Goal: Information Seeking & Learning: Learn about a topic

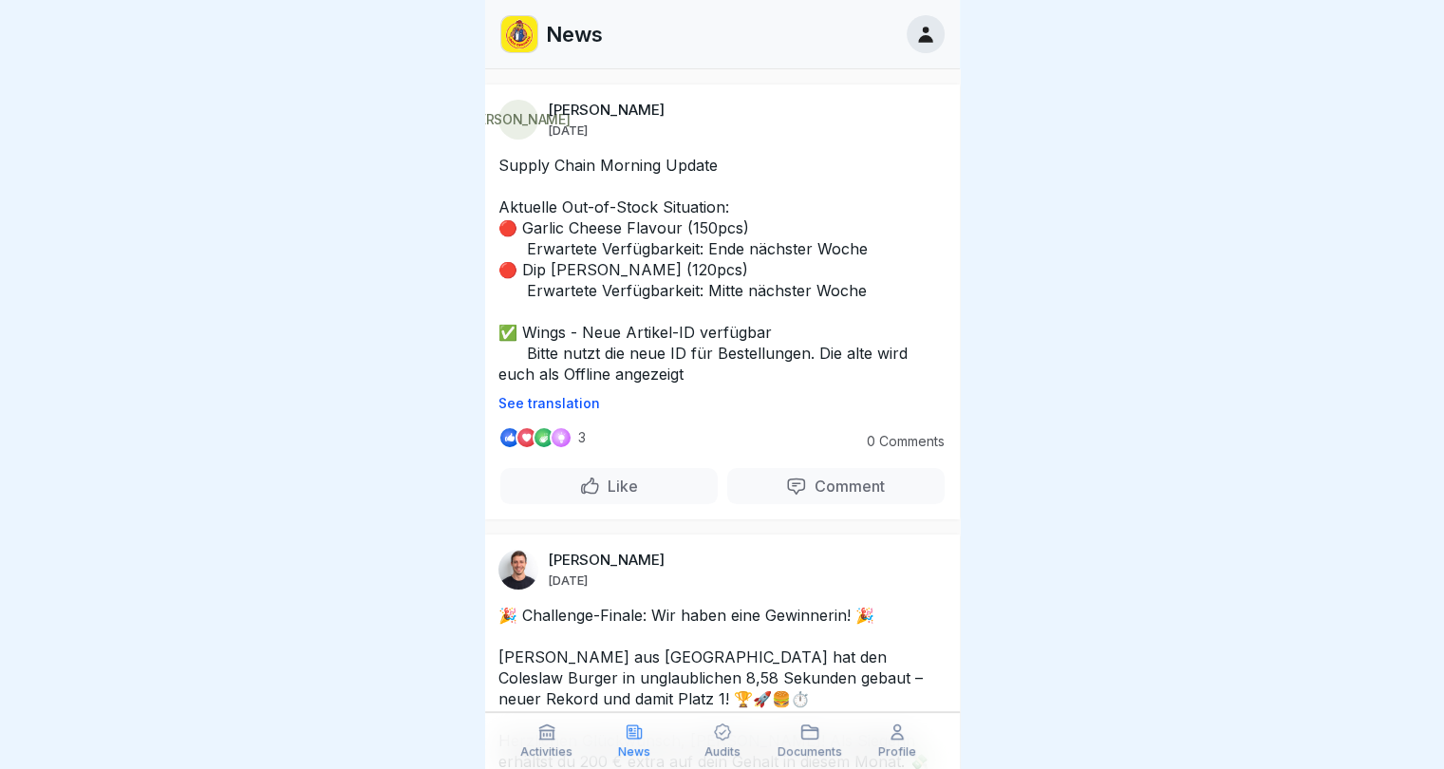
click at [548, 745] on p "Activities" at bounding box center [546, 751] width 52 height 13
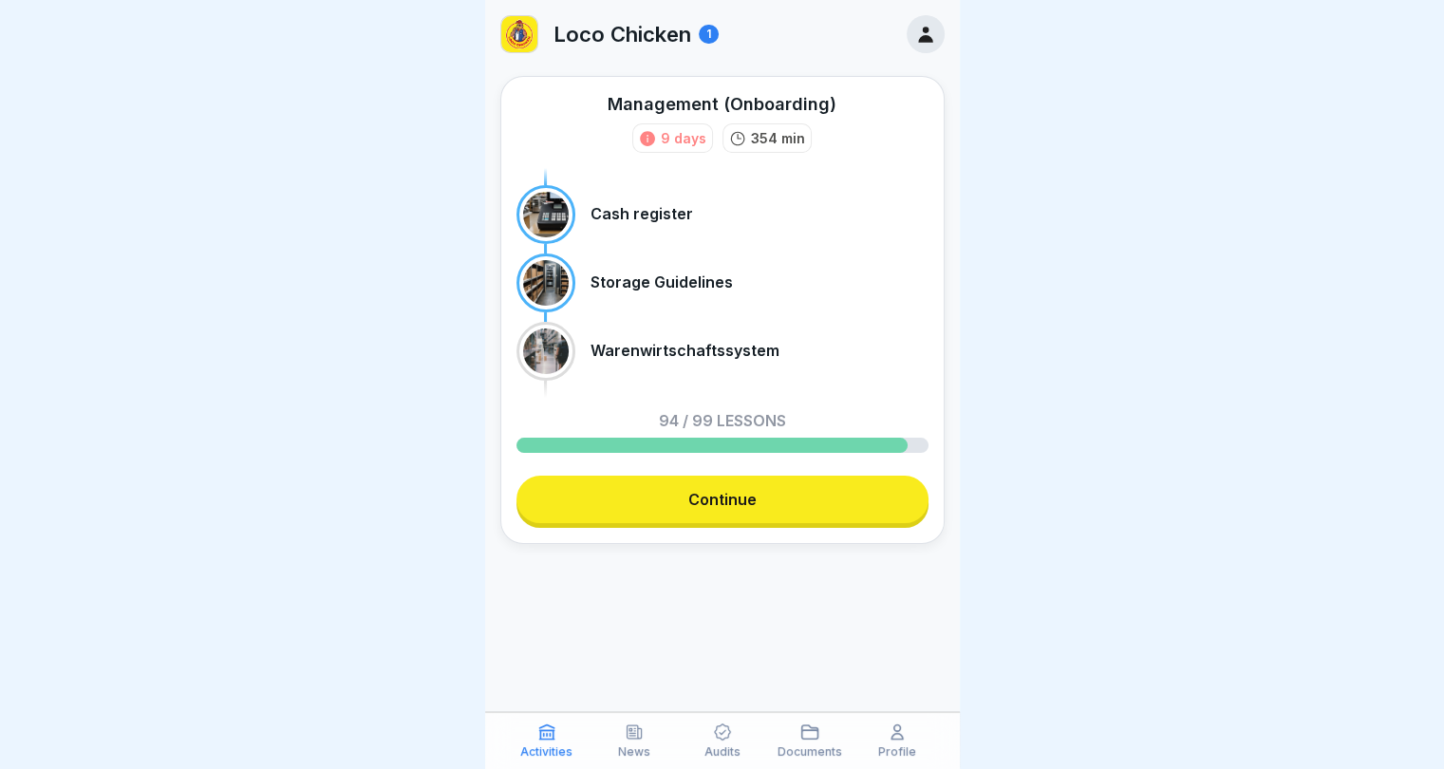
click at [619, 519] on link "Continue" at bounding box center [723, 499] width 412 height 47
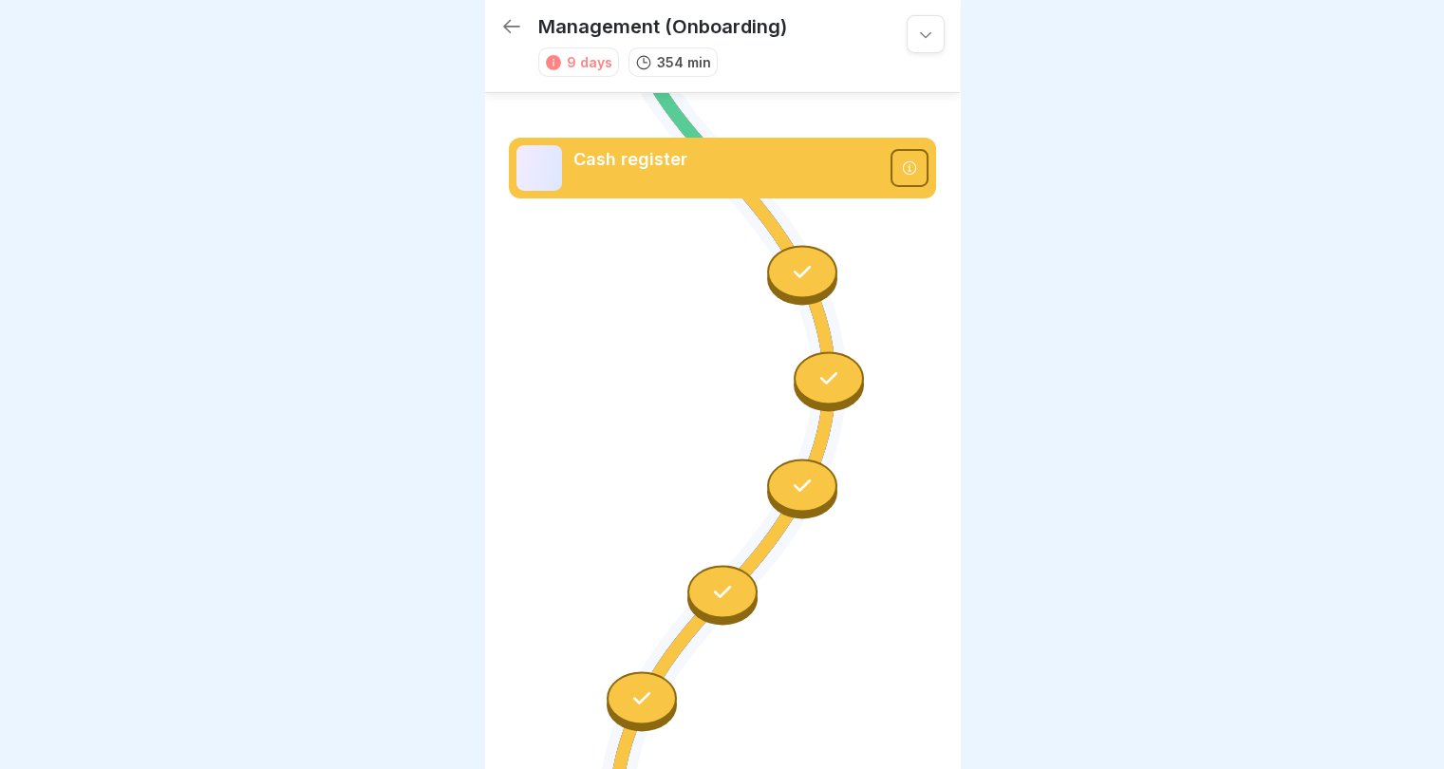
scroll to position [14438, 0]
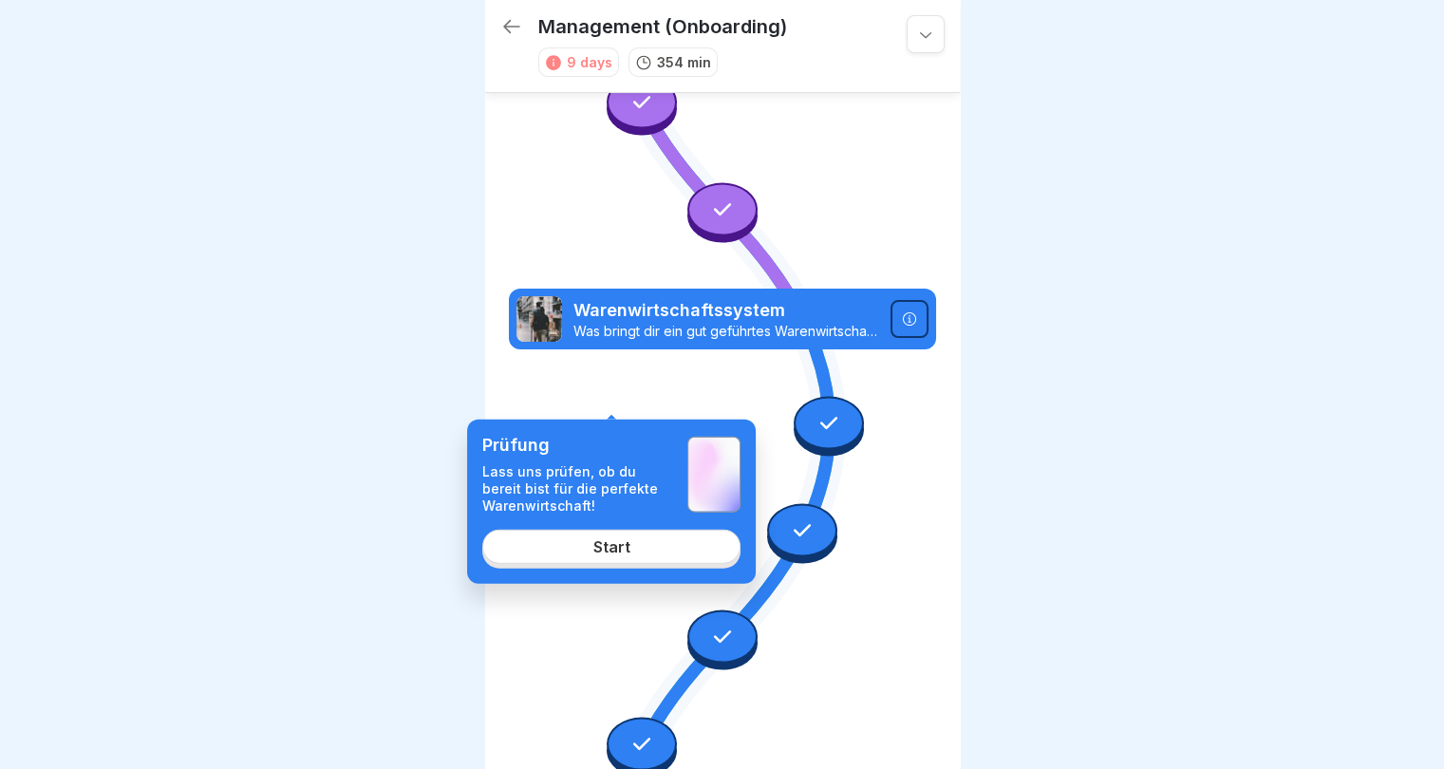
click at [567, 546] on link "Start" at bounding box center [611, 546] width 258 height 34
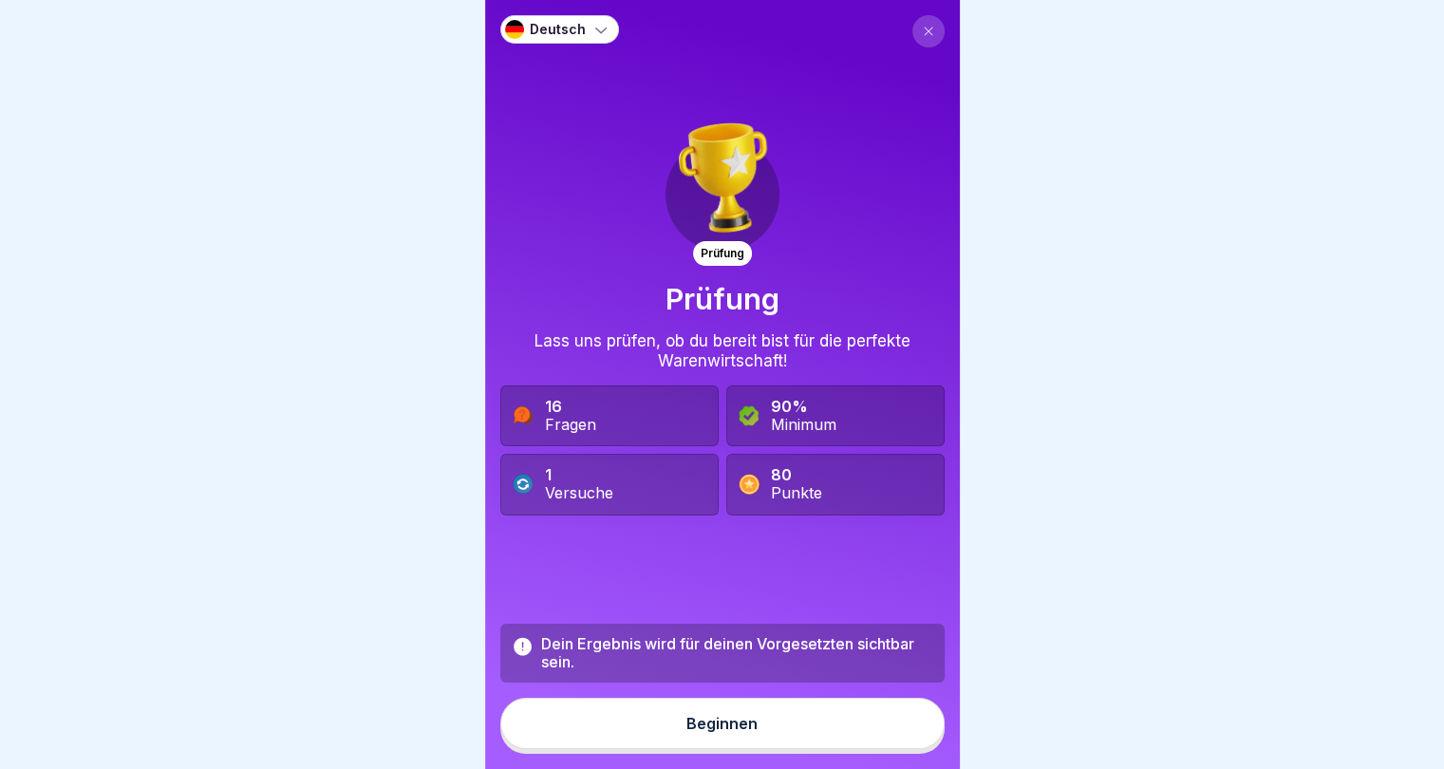
click at [556, 22] on p "Deutsch" at bounding box center [558, 30] width 56 height 16
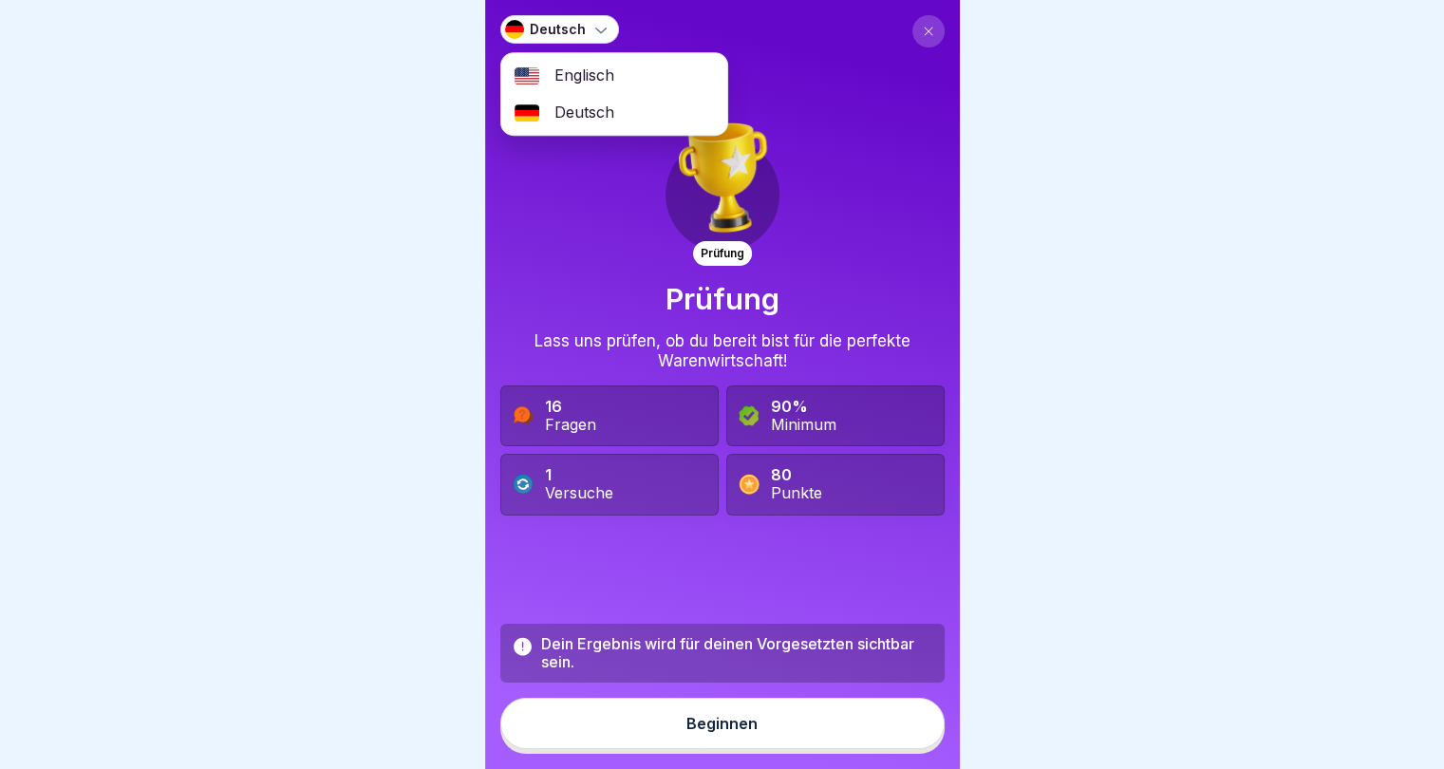
click at [581, 81] on div "Englisch" at bounding box center [614, 75] width 226 height 37
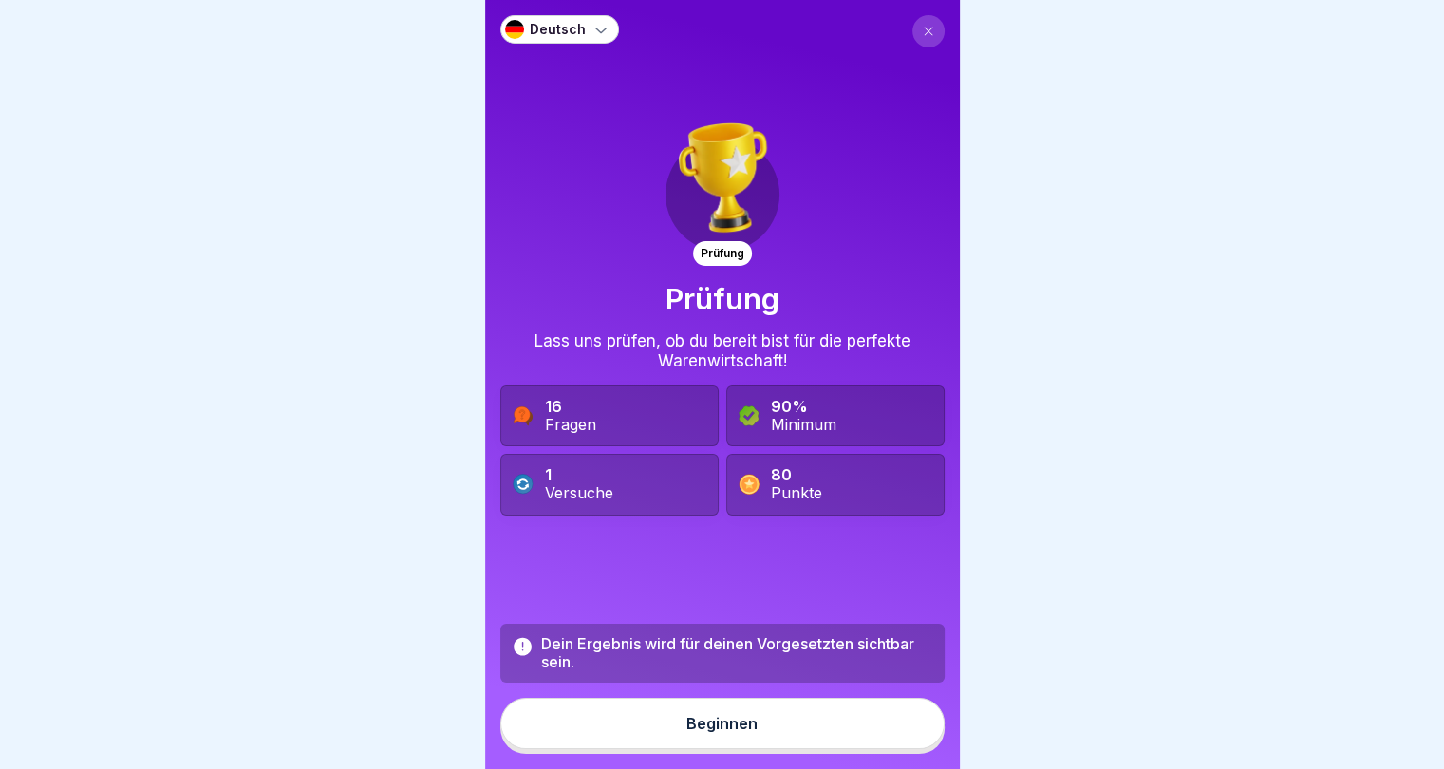
click at [565, 22] on p "Deutsch" at bounding box center [558, 30] width 56 height 16
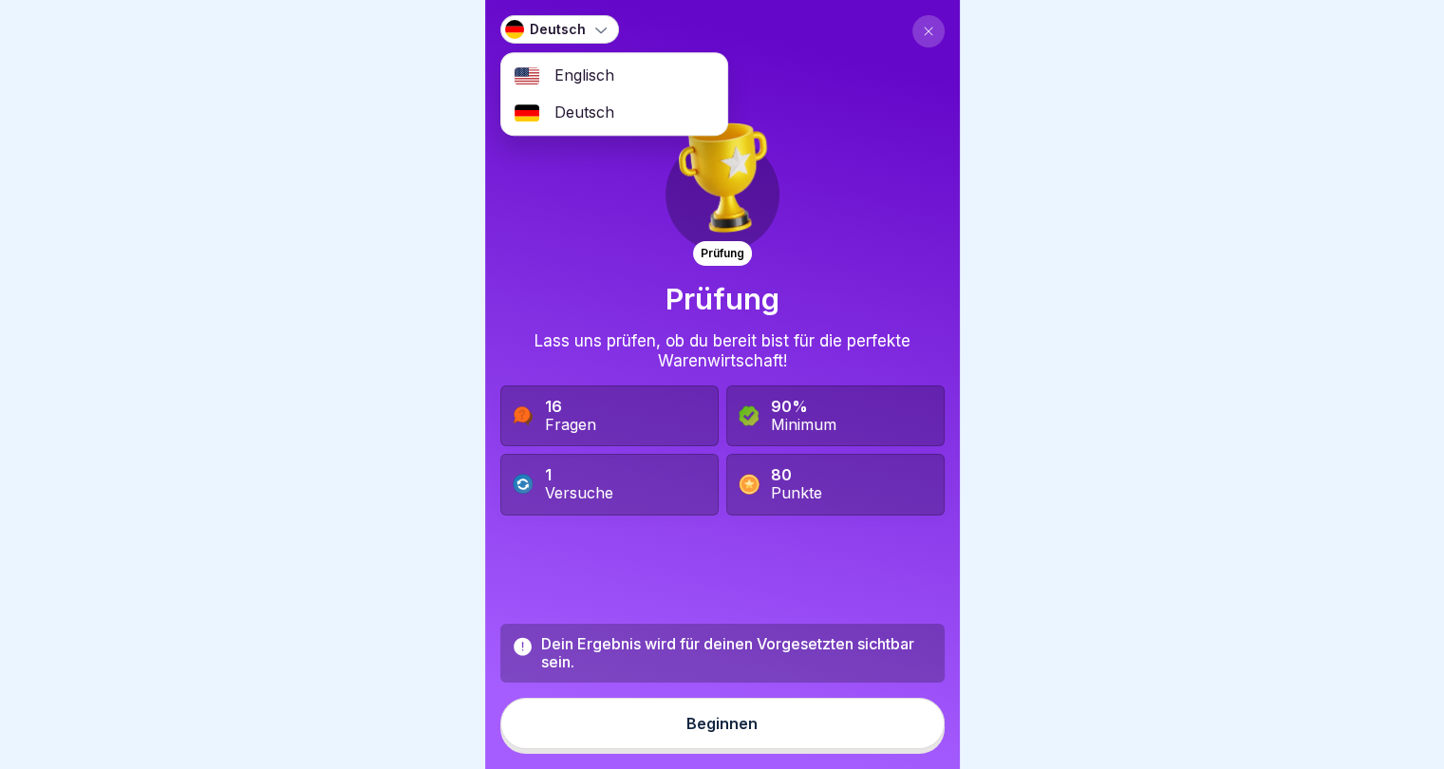
click at [573, 66] on span "Englisch" at bounding box center [585, 75] width 60 height 18
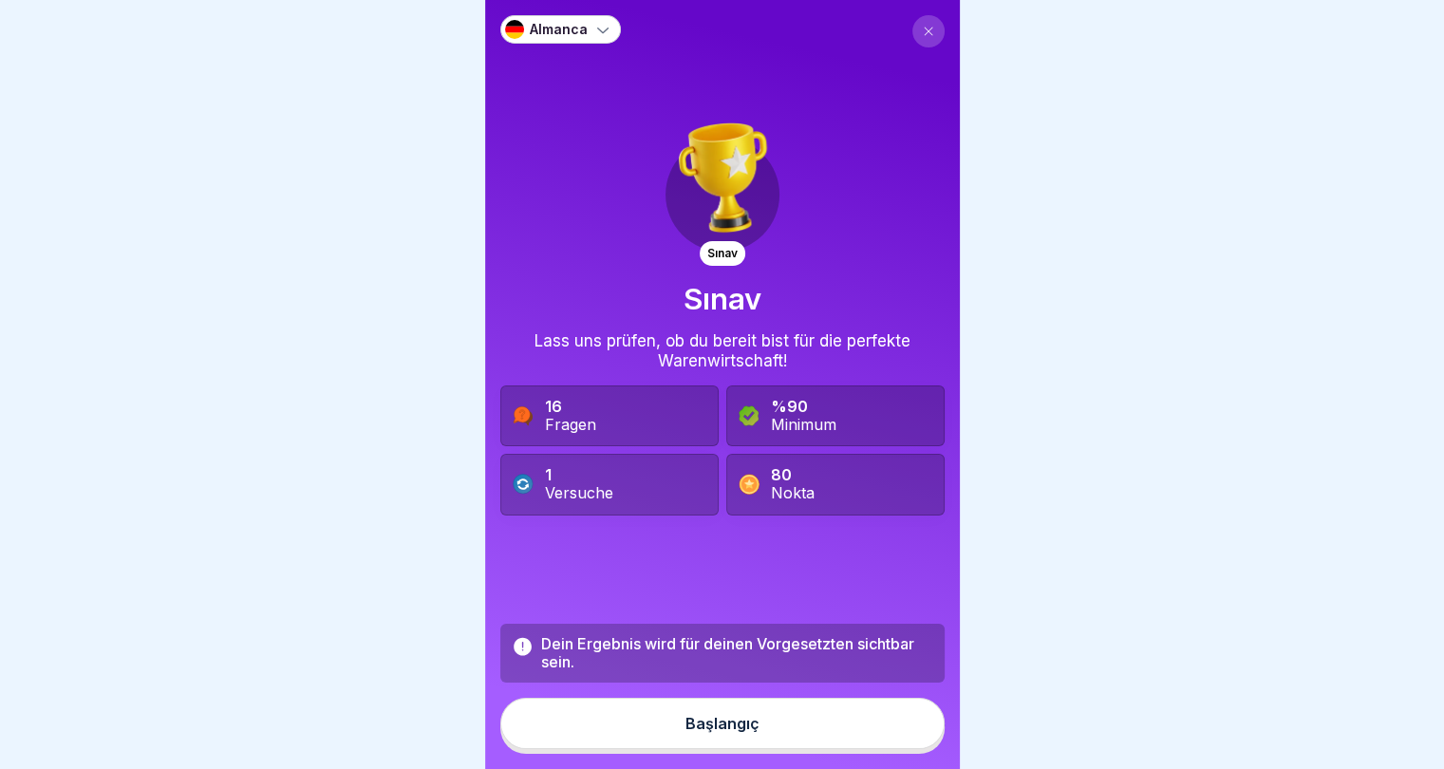
click at [1092, 175] on div at bounding box center [722, 384] width 1444 height 769
click at [707, 733] on font "Başlangıç" at bounding box center [723, 723] width 74 height 19
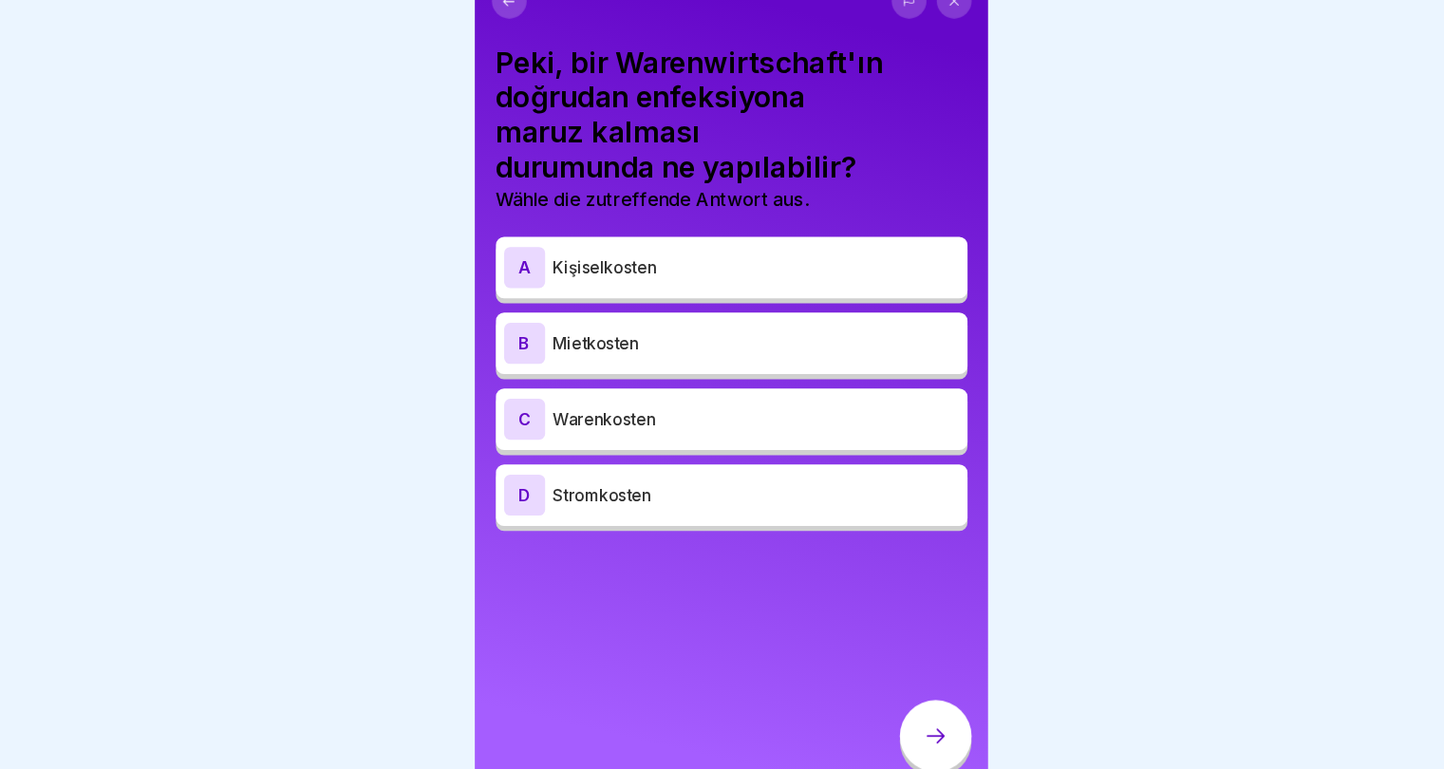
click at [564, 496] on p "Stromkosten" at bounding box center [745, 492] width 376 height 23
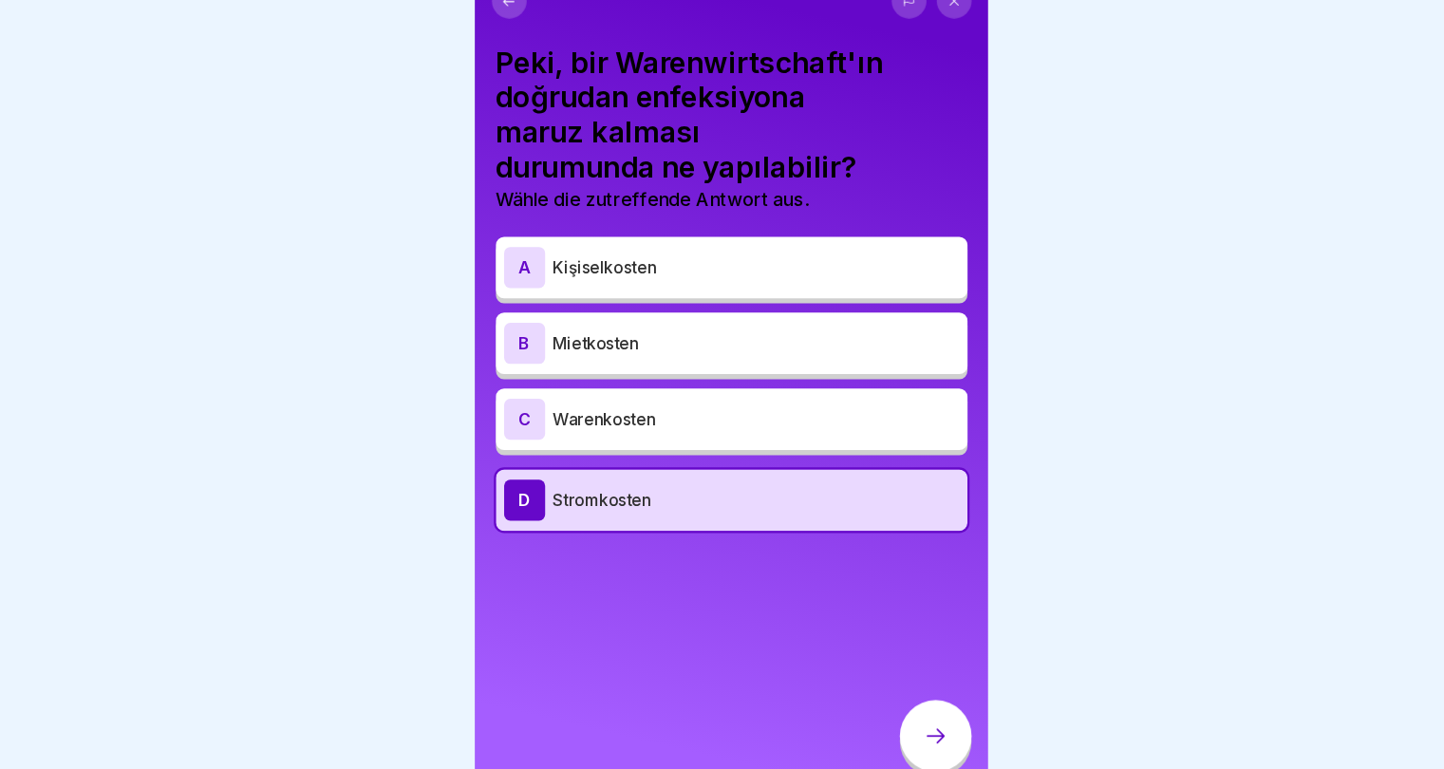
click at [564, 496] on font "Stromkosten" at bounding box center [602, 497] width 91 height 19
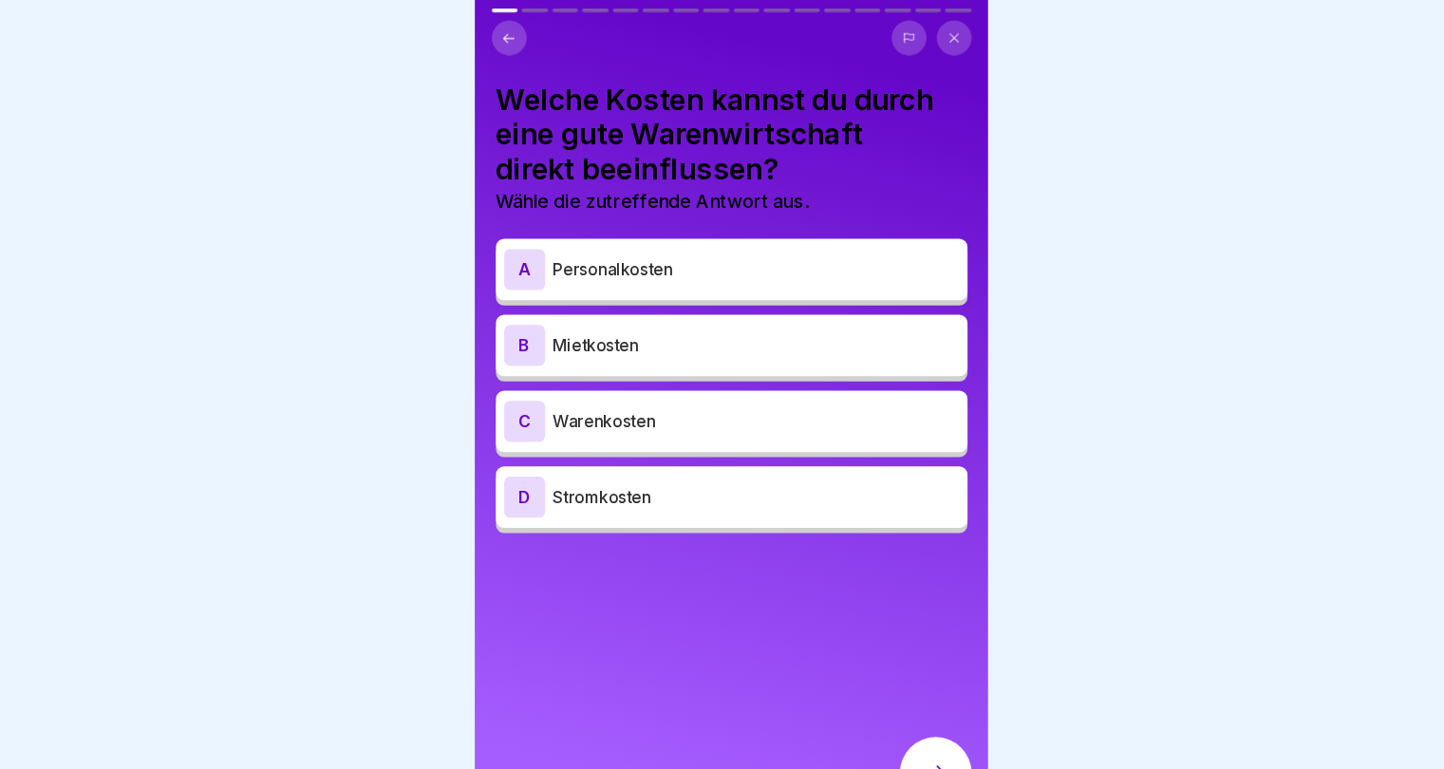
click at [1075, 290] on div at bounding box center [722, 384] width 1444 height 769
click at [833, 386] on p "Warenkosten" at bounding box center [745, 390] width 376 height 23
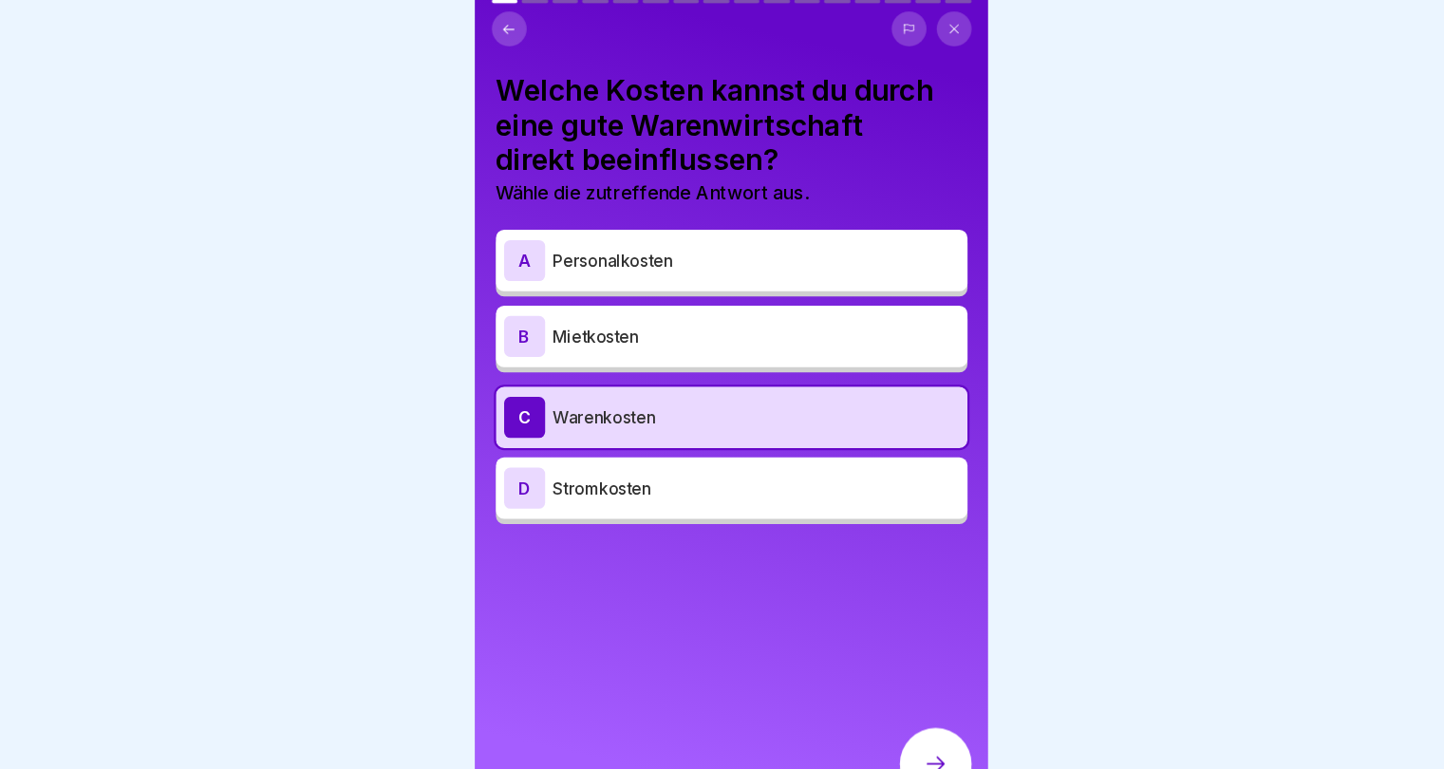
scroll to position [14, 0]
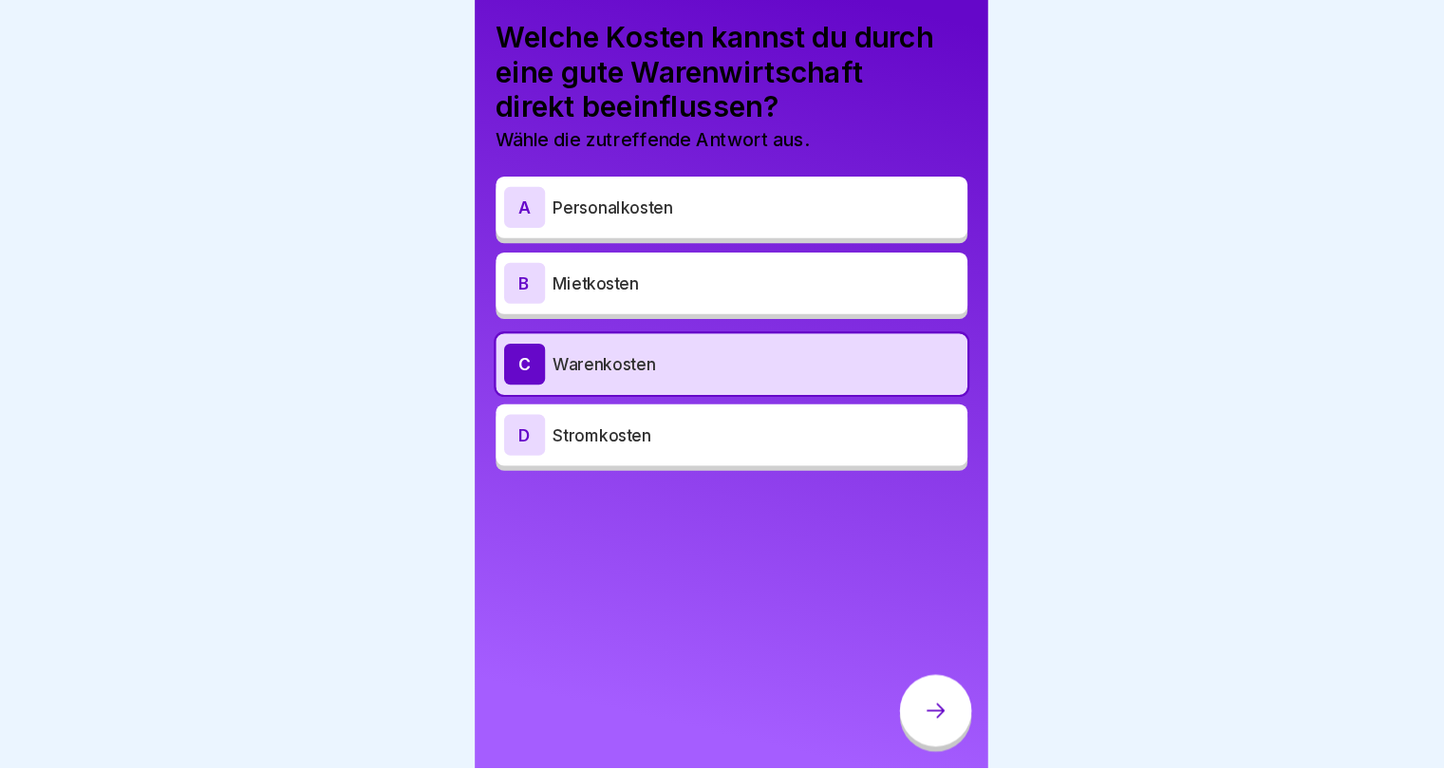
click at [914, 728] on div at bounding box center [911, 716] width 66 height 66
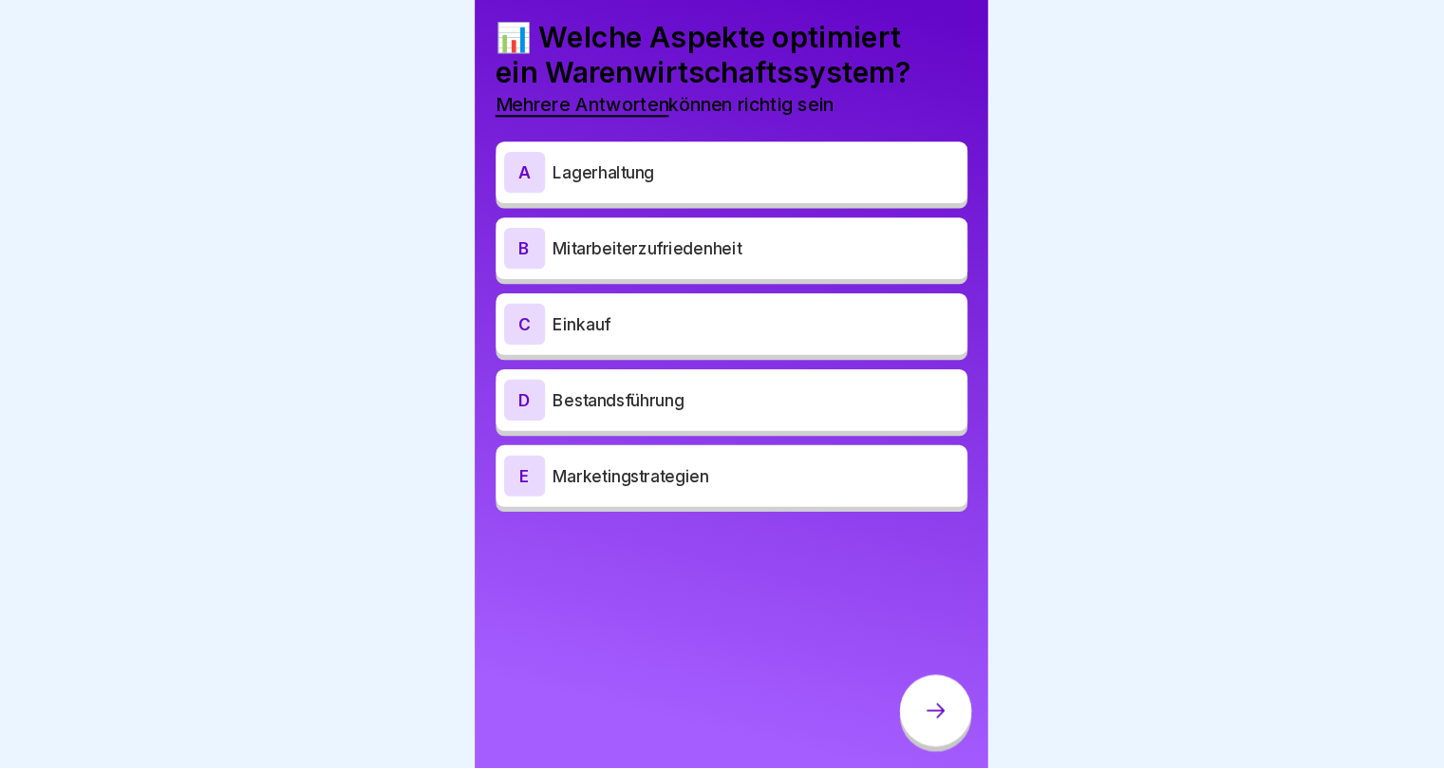
scroll to position [0, 0]
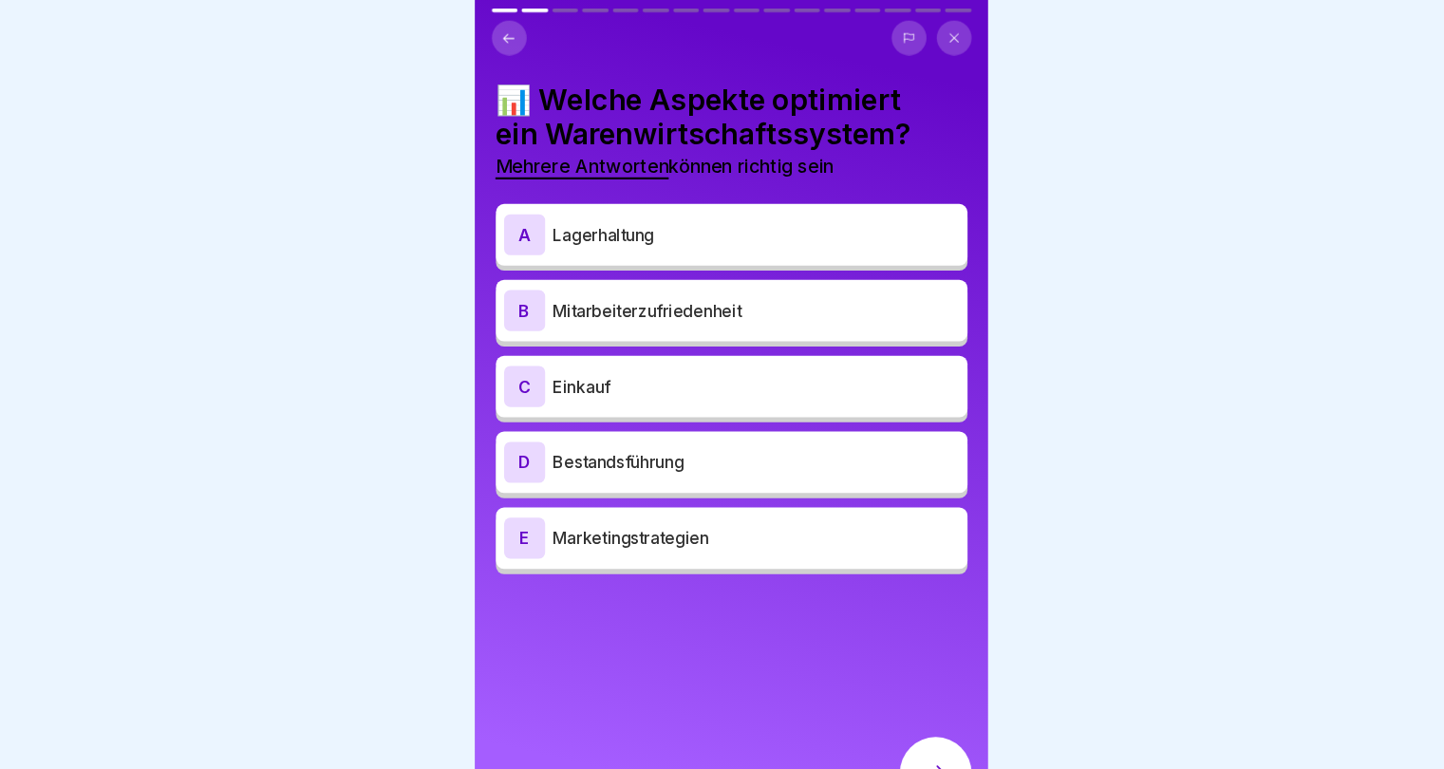
click at [766, 230] on div "A Lagerhaltung" at bounding box center [723, 217] width 422 height 38
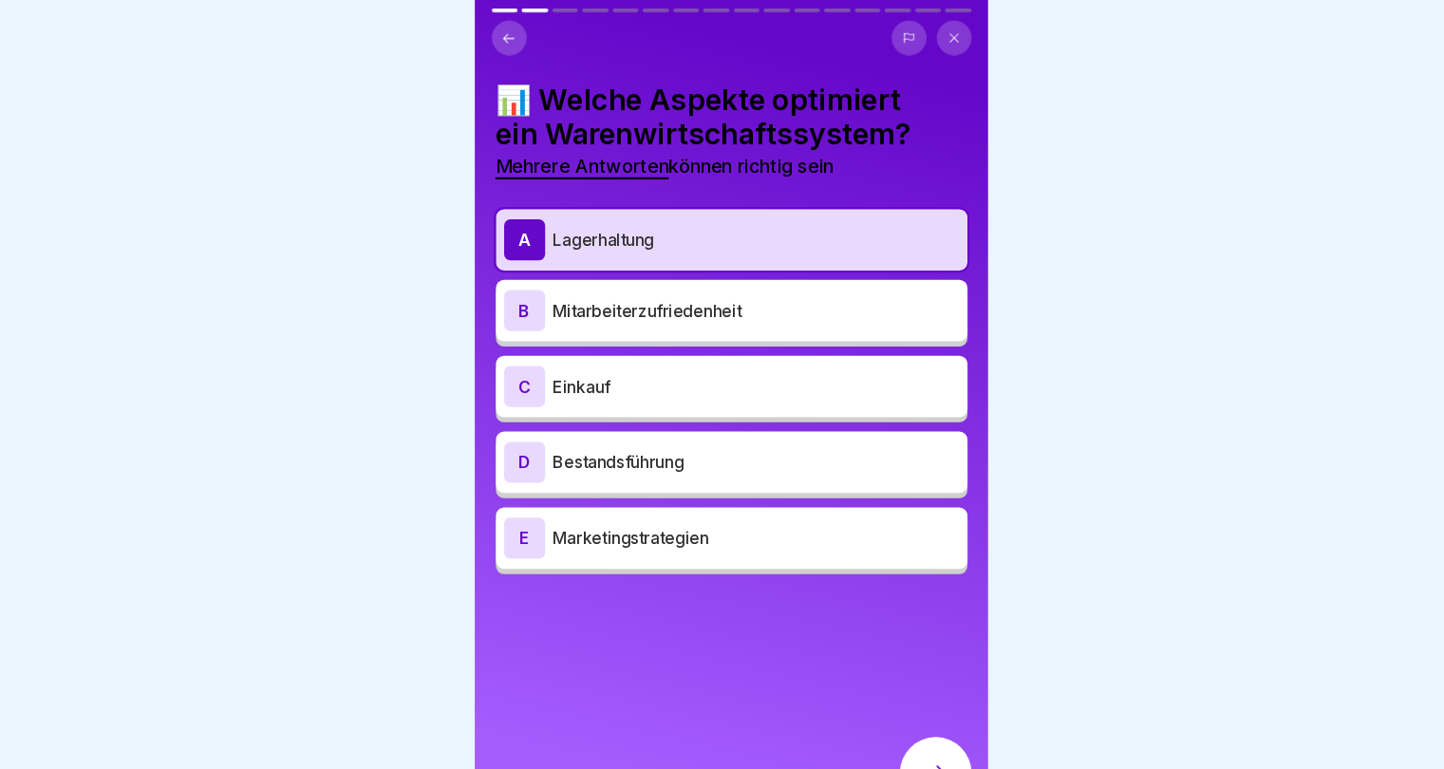
click at [703, 365] on p "Einkauf" at bounding box center [745, 358] width 376 height 23
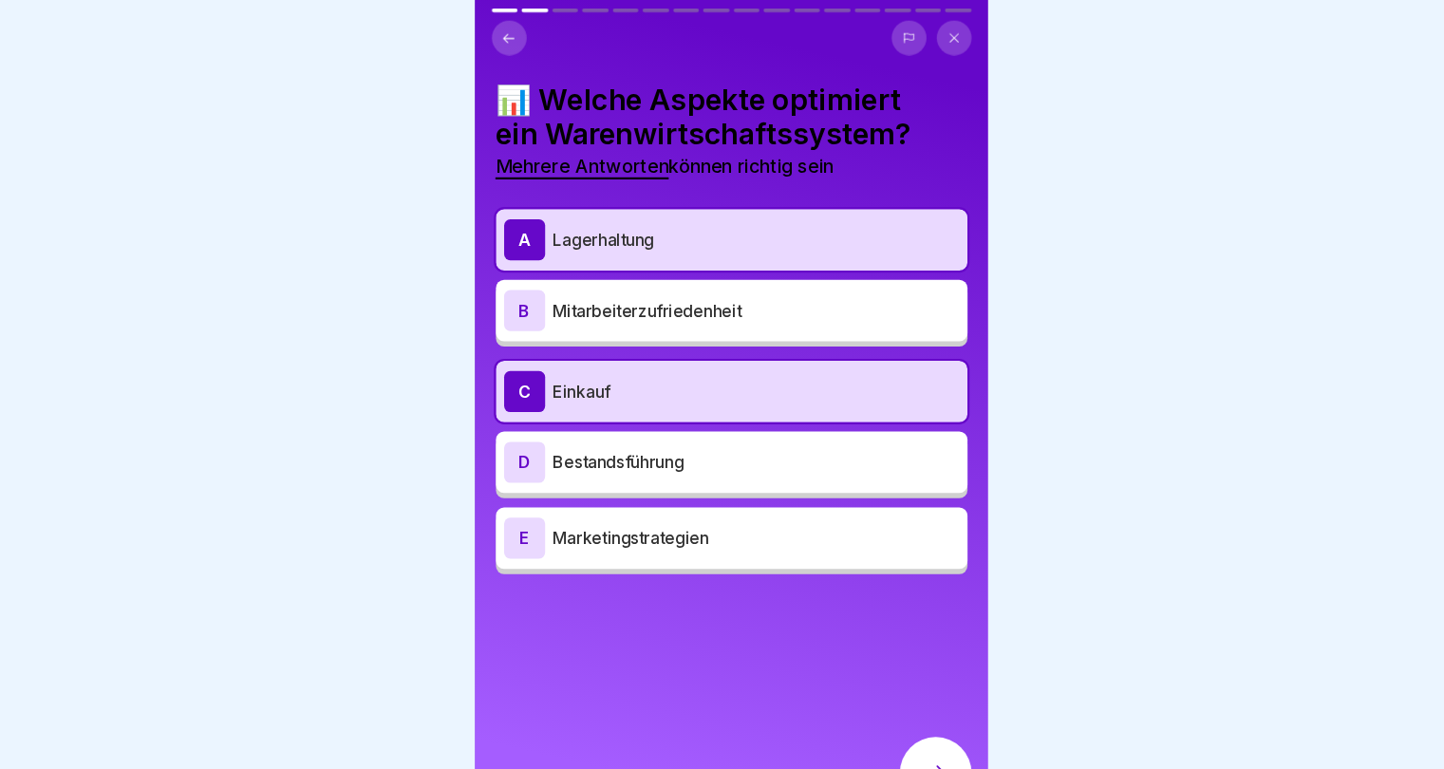
click at [680, 419] on p "Bestandsführung" at bounding box center [745, 428] width 376 height 23
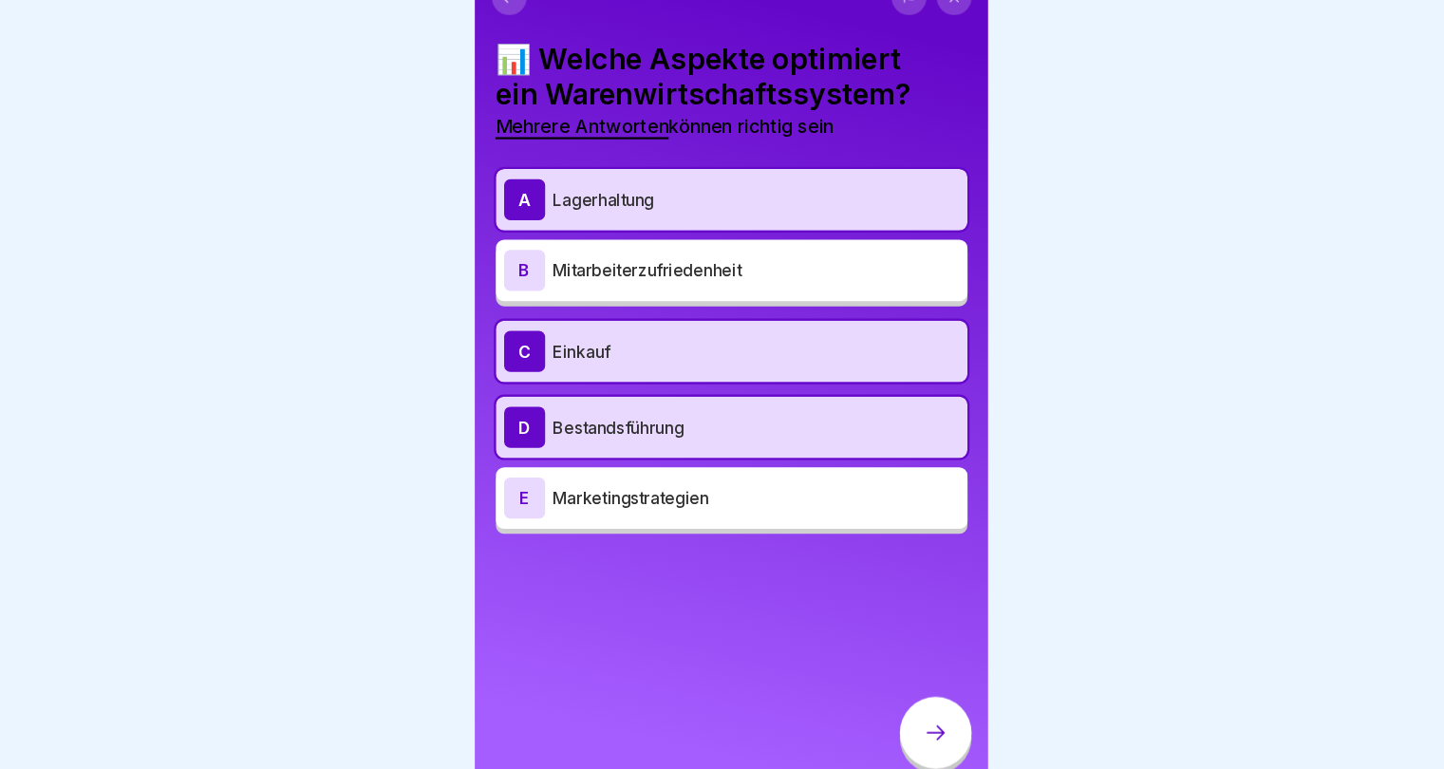
scroll to position [14, 0]
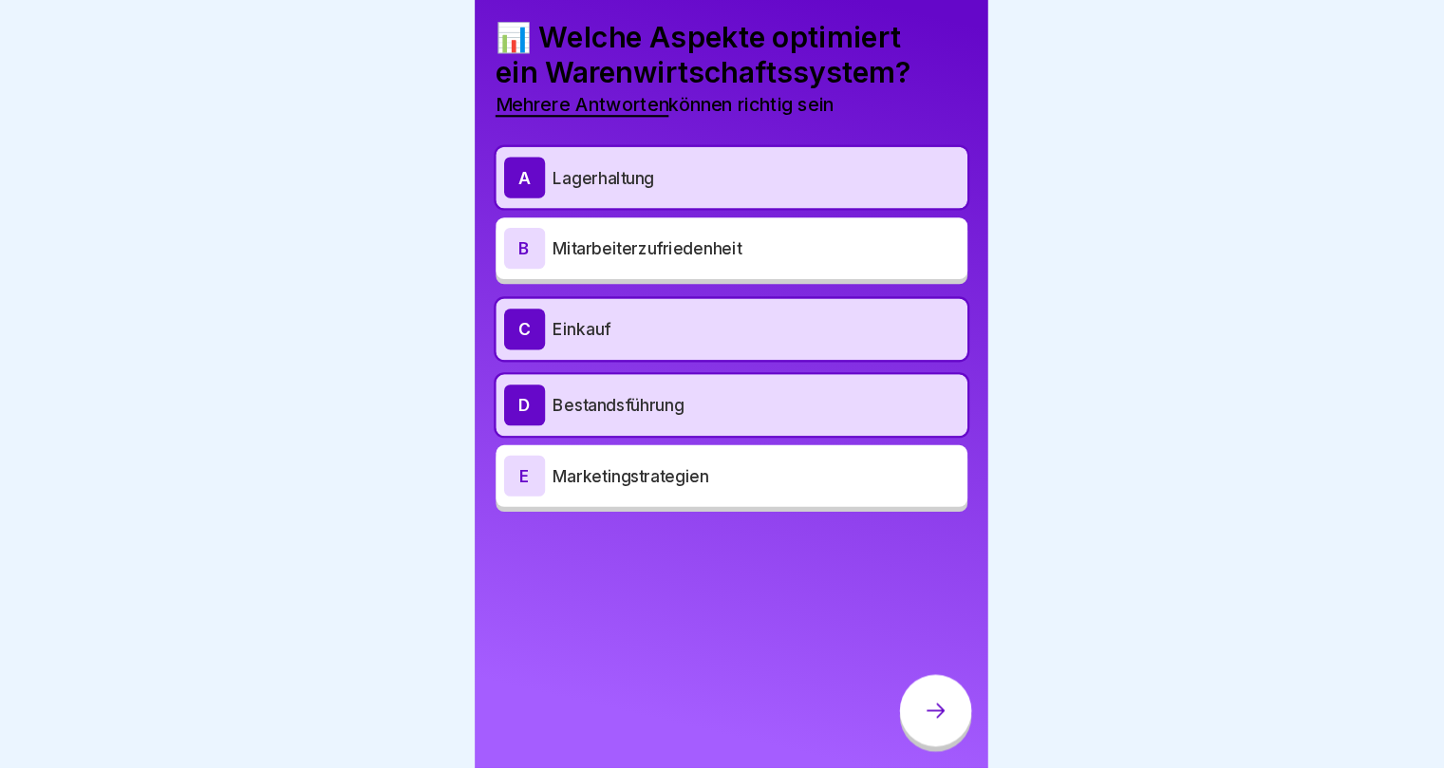
click at [922, 733] on div at bounding box center [911, 716] width 66 height 66
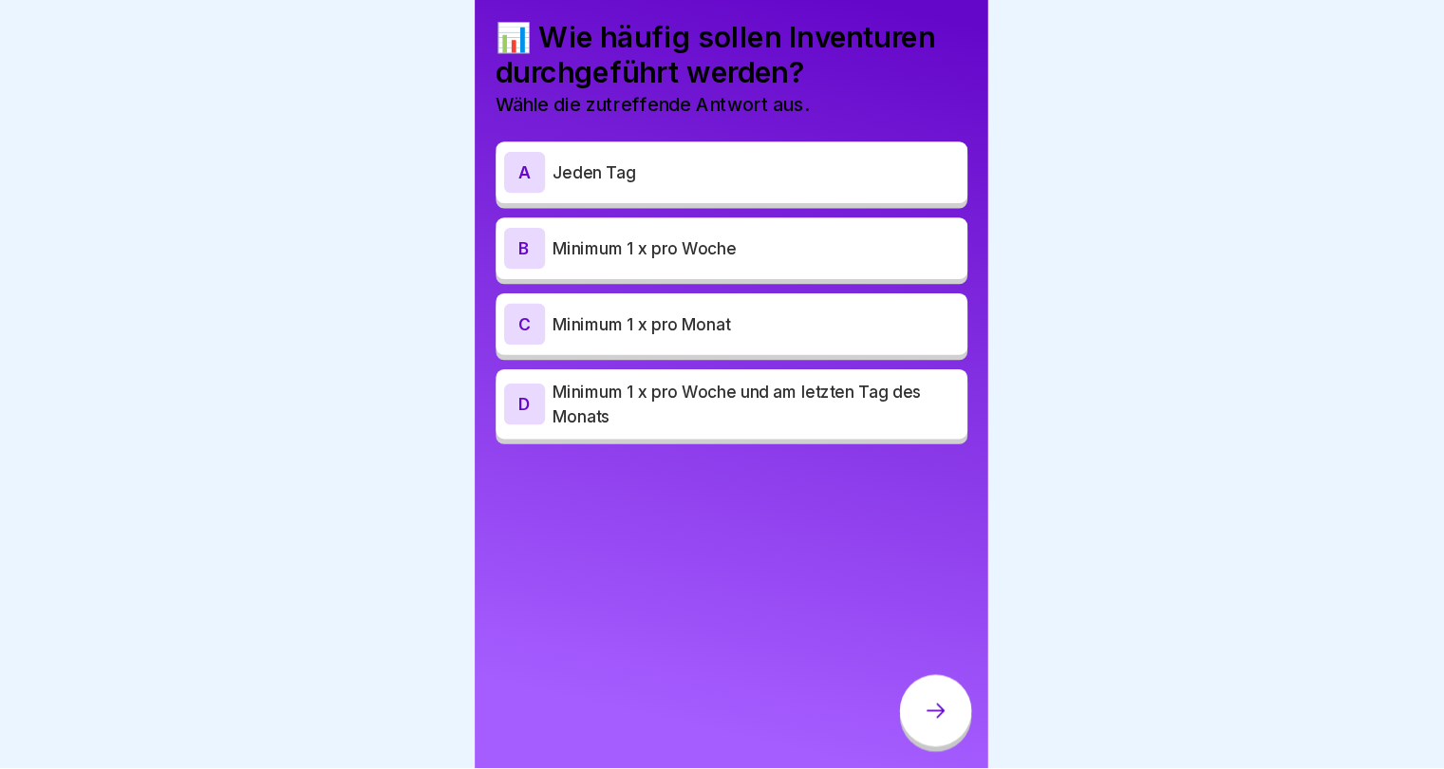
scroll to position [0, 0]
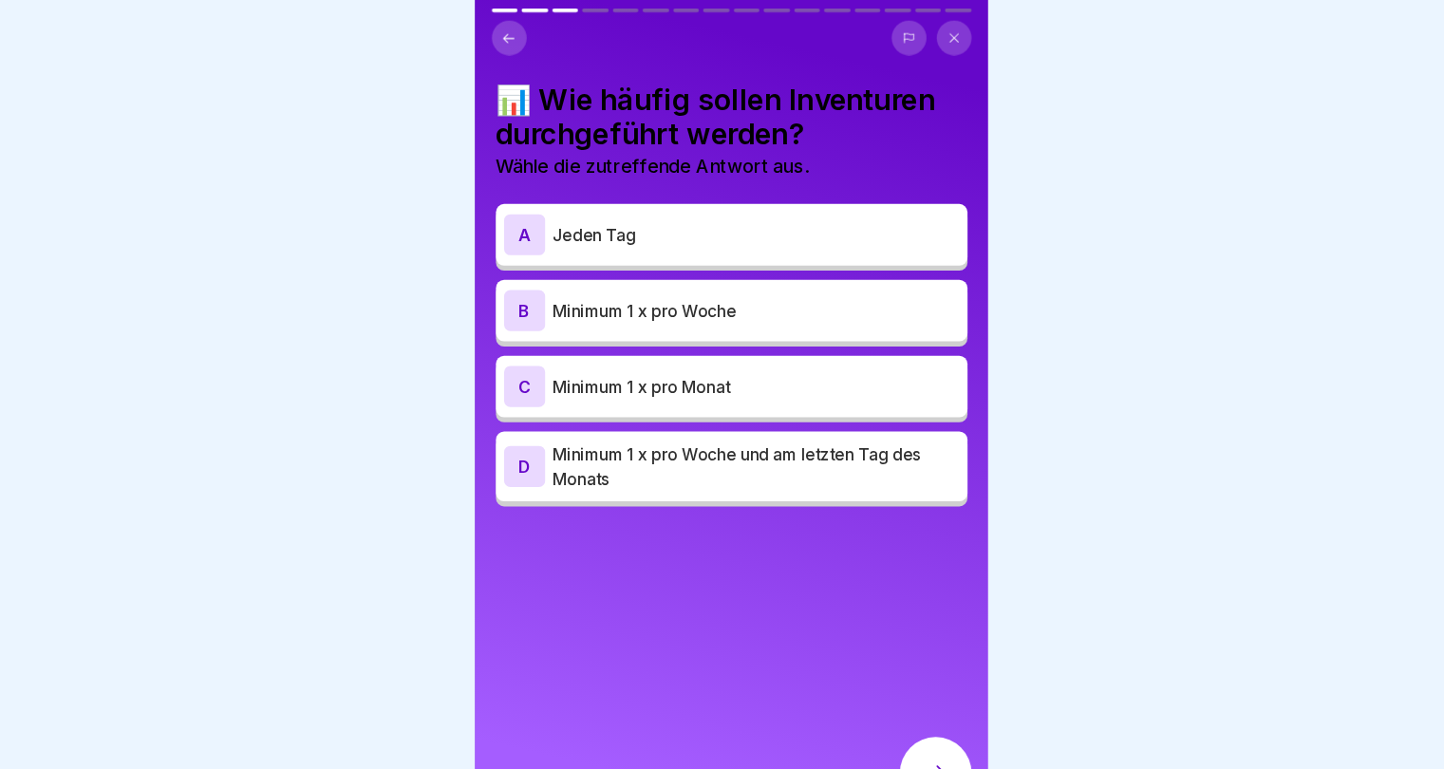
click at [873, 377] on div "C Minimum 1 x pro Monat" at bounding box center [722, 358] width 437 height 57
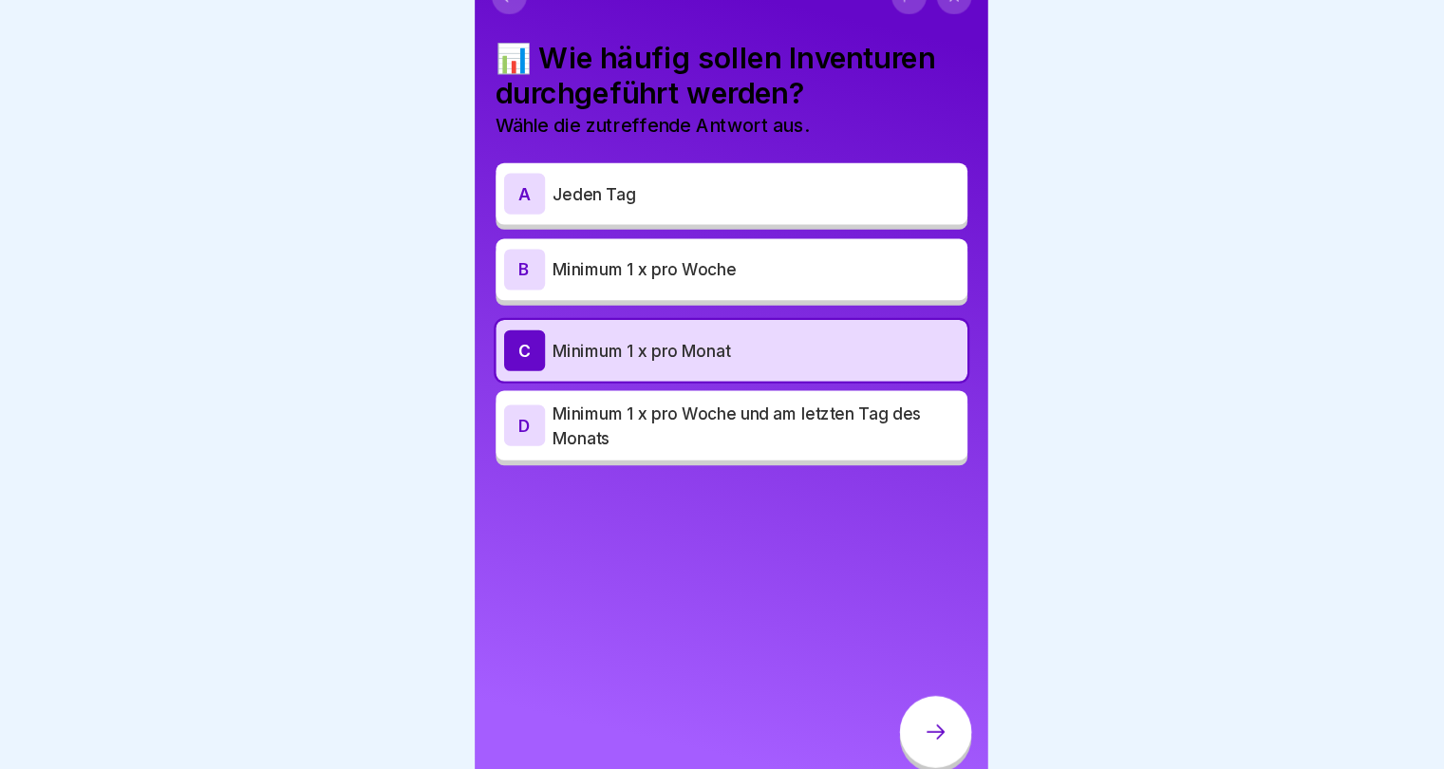
scroll to position [14, 0]
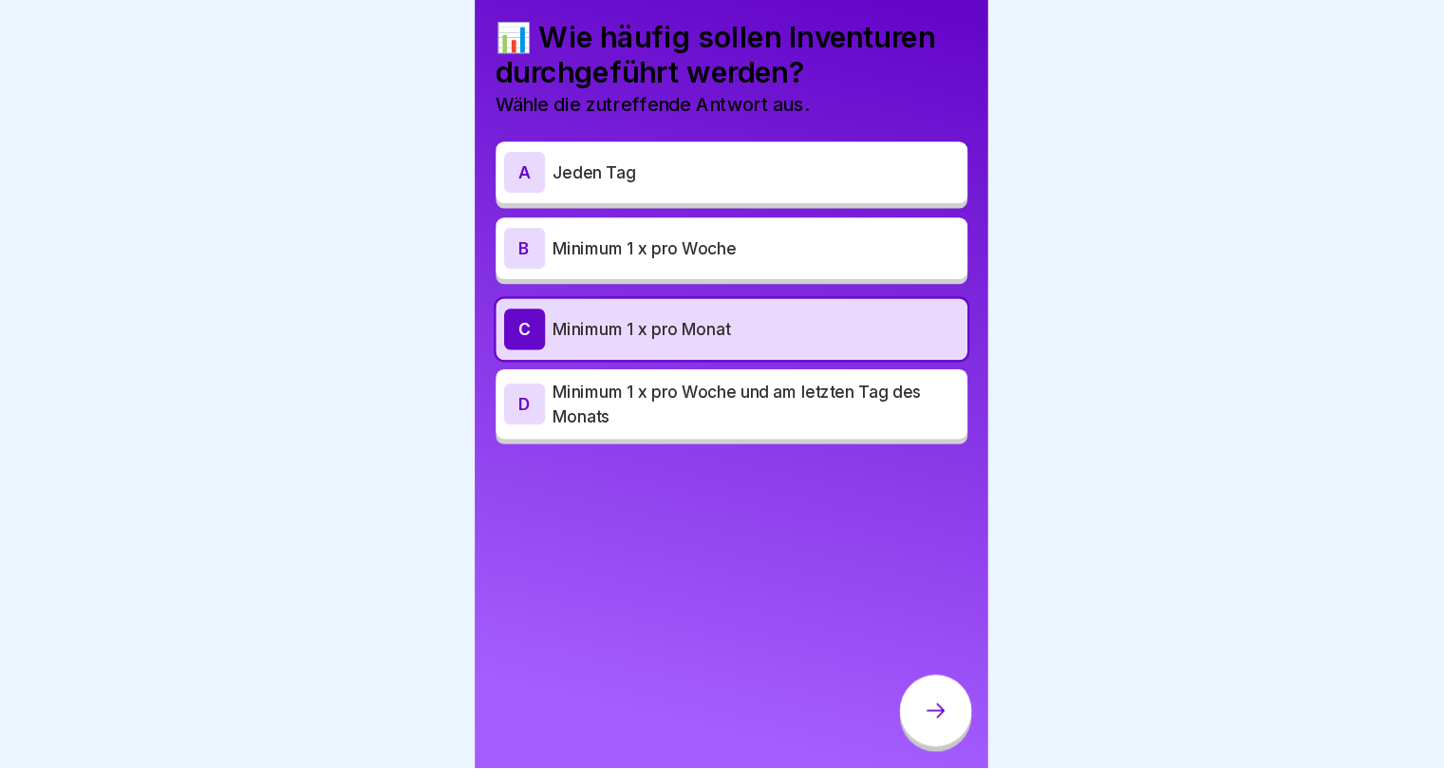
click at [917, 708] on icon at bounding box center [911, 716] width 23 height 23
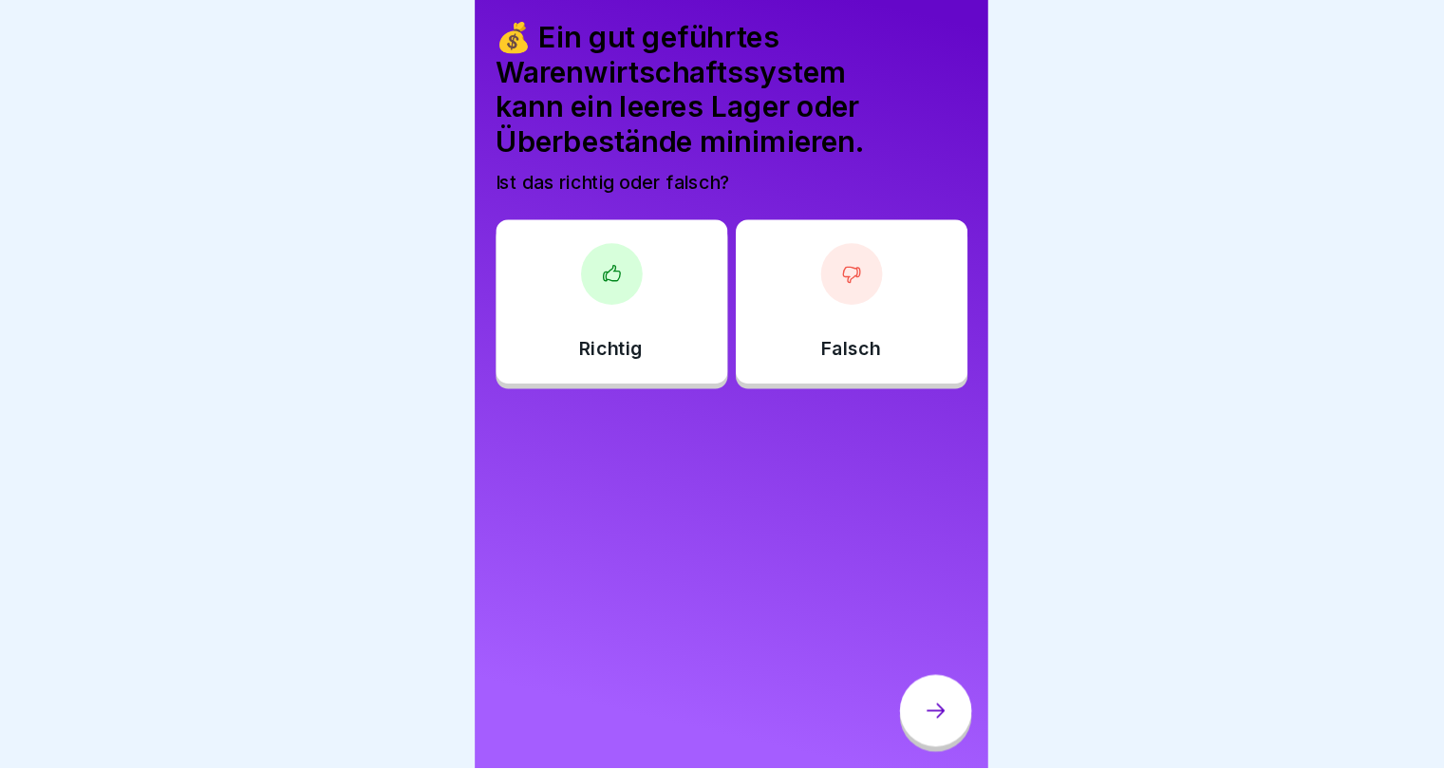
click at [608, 351] on div "Richtig" at bounding box center [611, 337] width 215 height 152
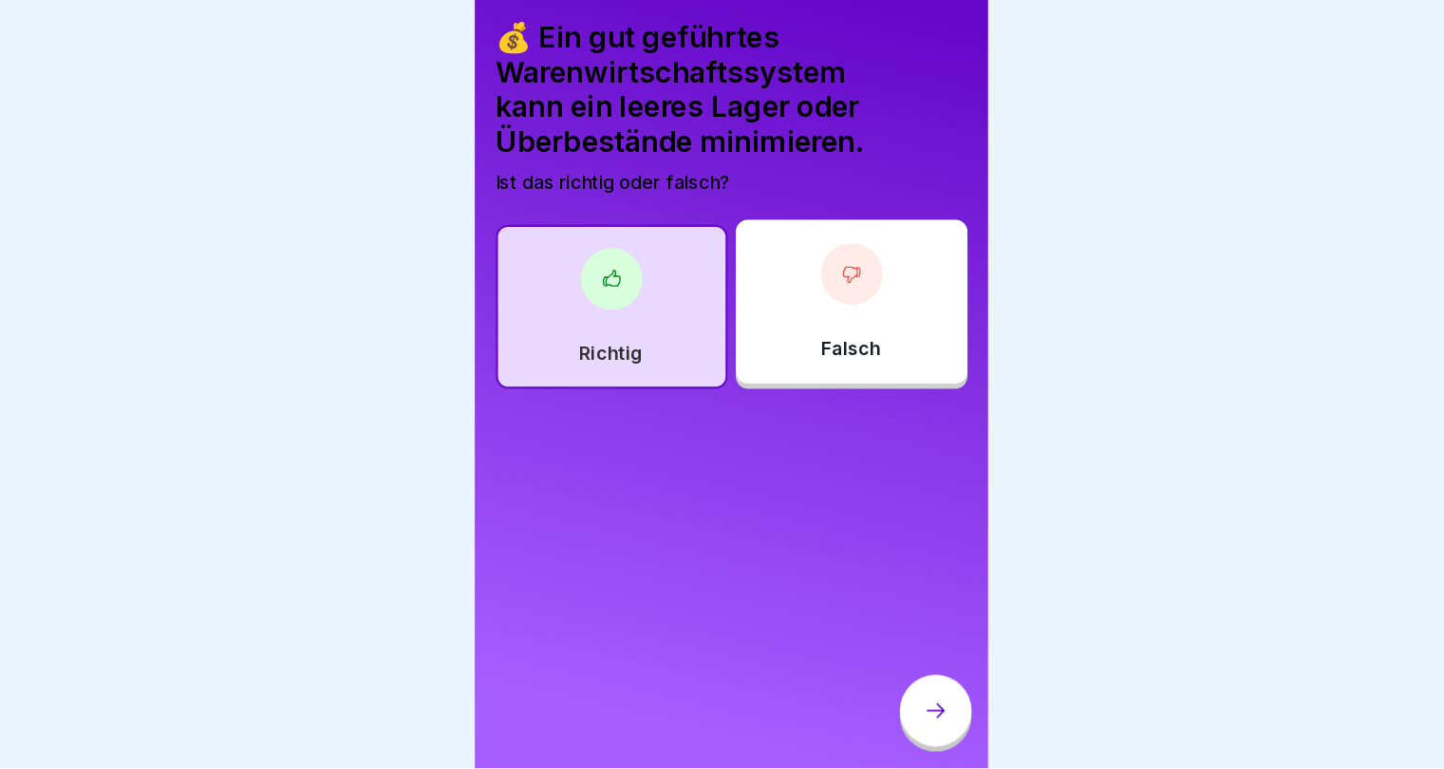
click at [926, 718] on div at bounding box center [911, 716] width 66 height 66
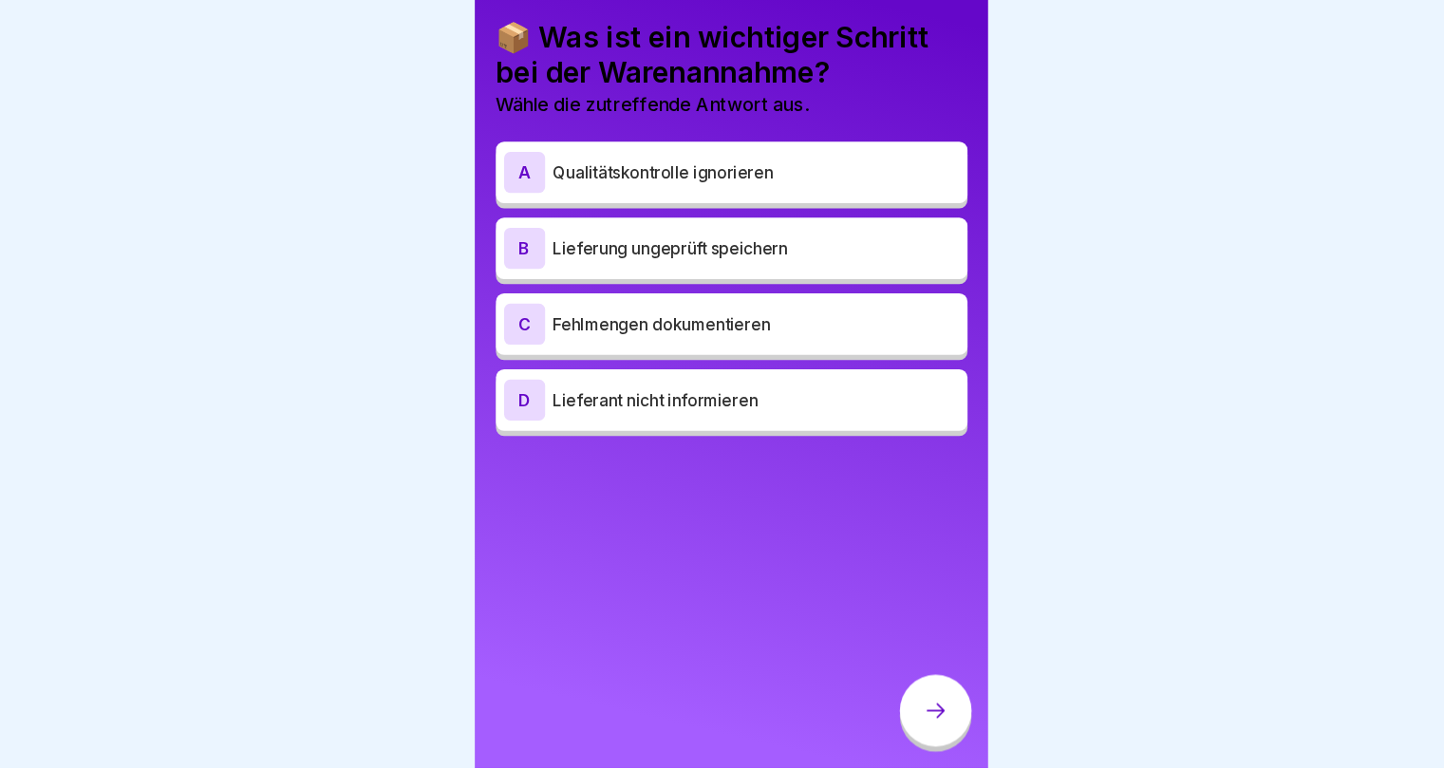
scroll to position [0, 0]
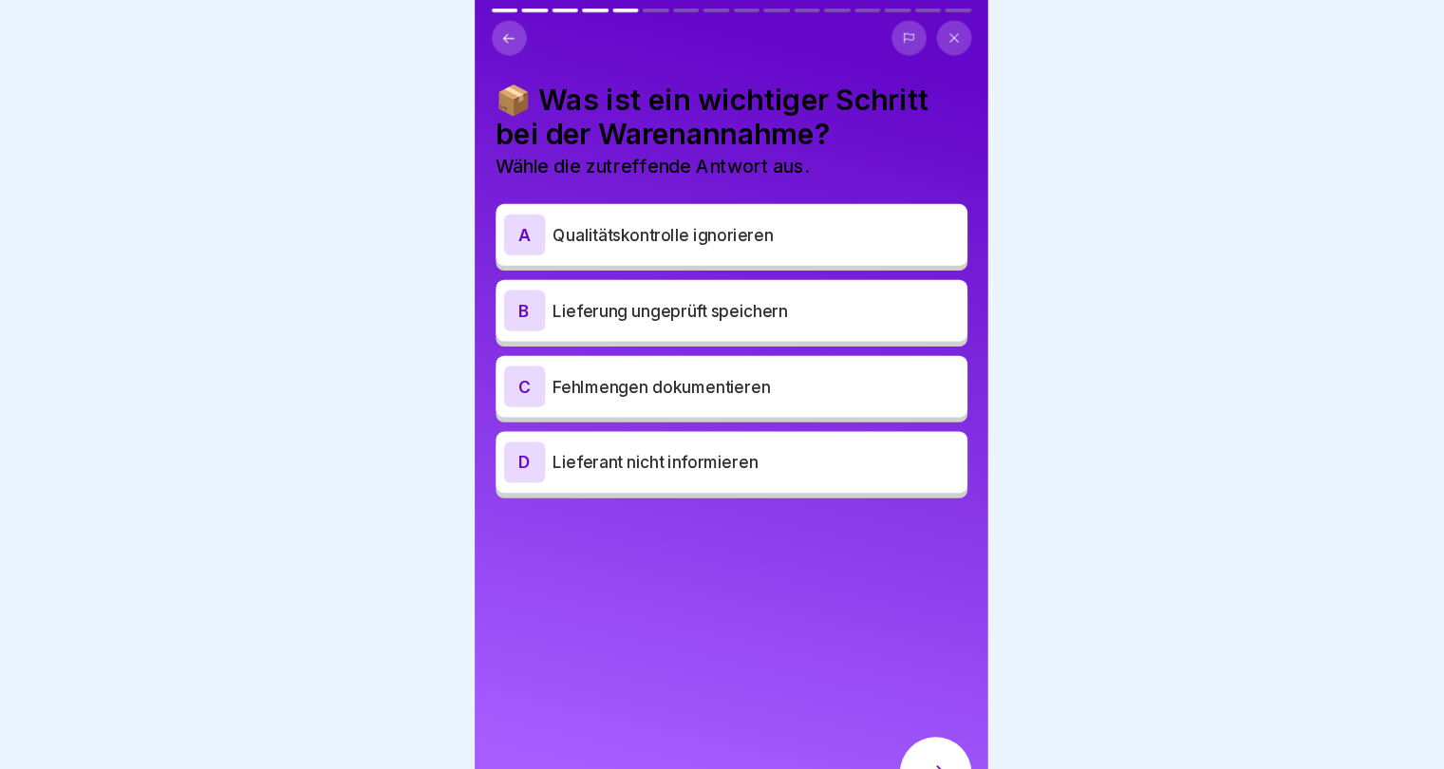
click at [703, 379] on div "C Fehlmengen dokumentieren" at bounding box center [722, 358] width 437 height 57
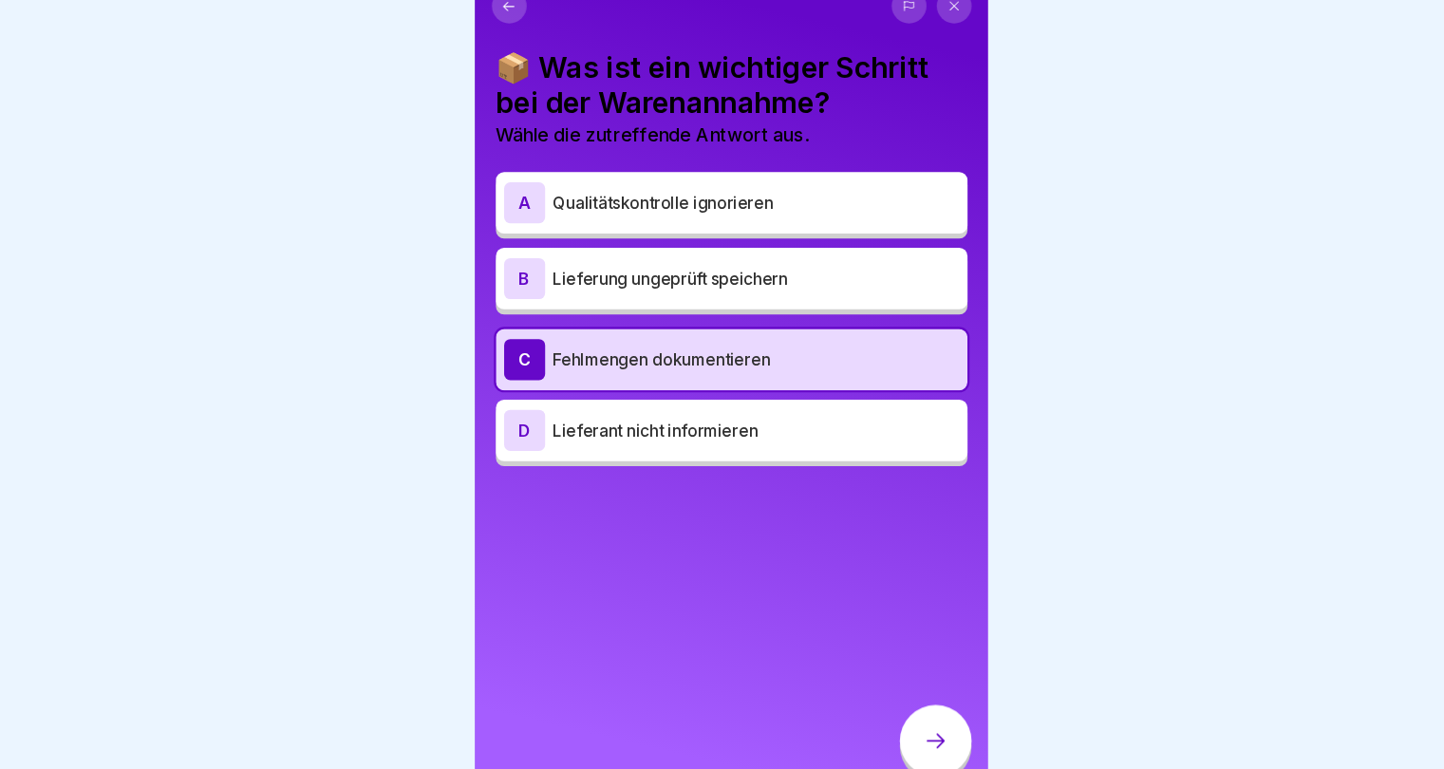
scroll to position [14, 0]
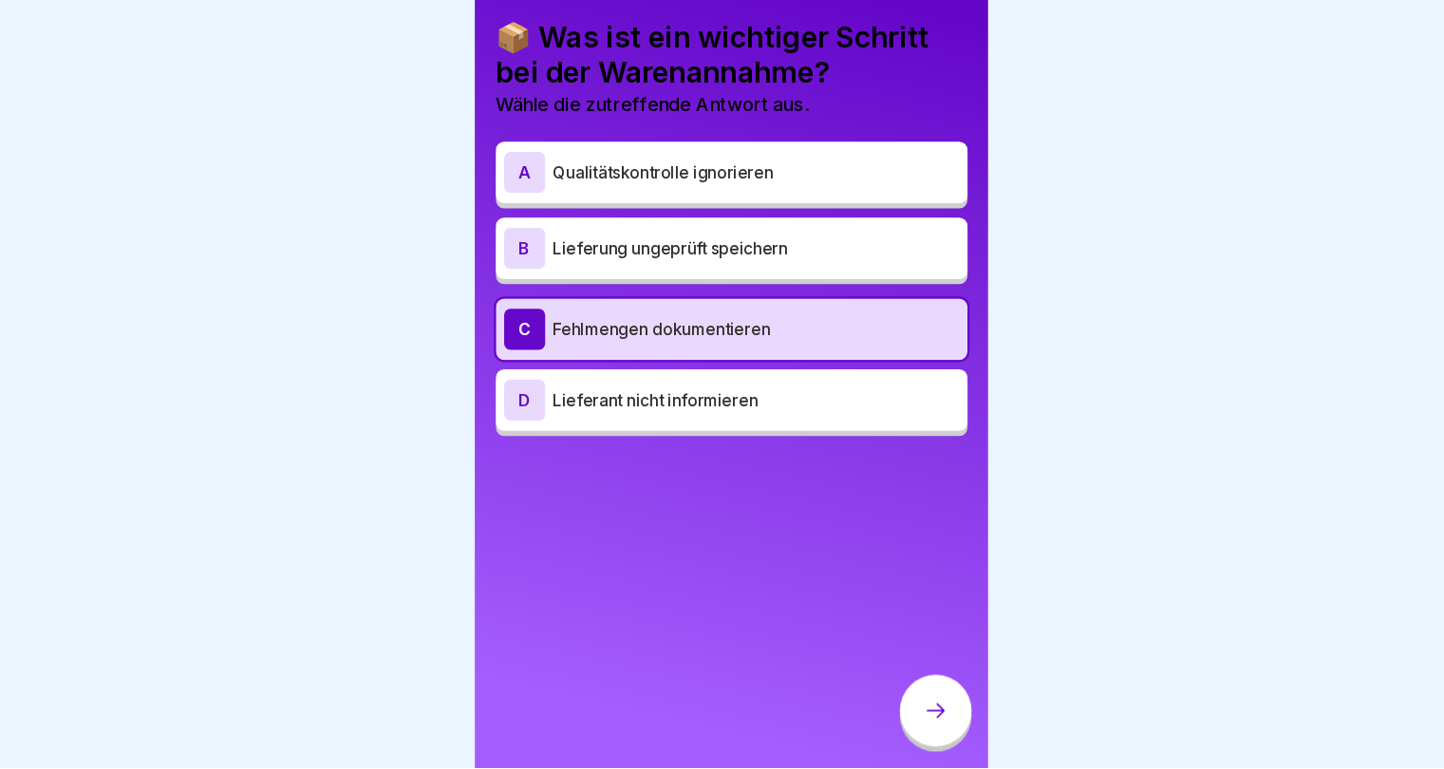
click at [901, 733] on div at bounding box center [911, 716] width 66 height 66
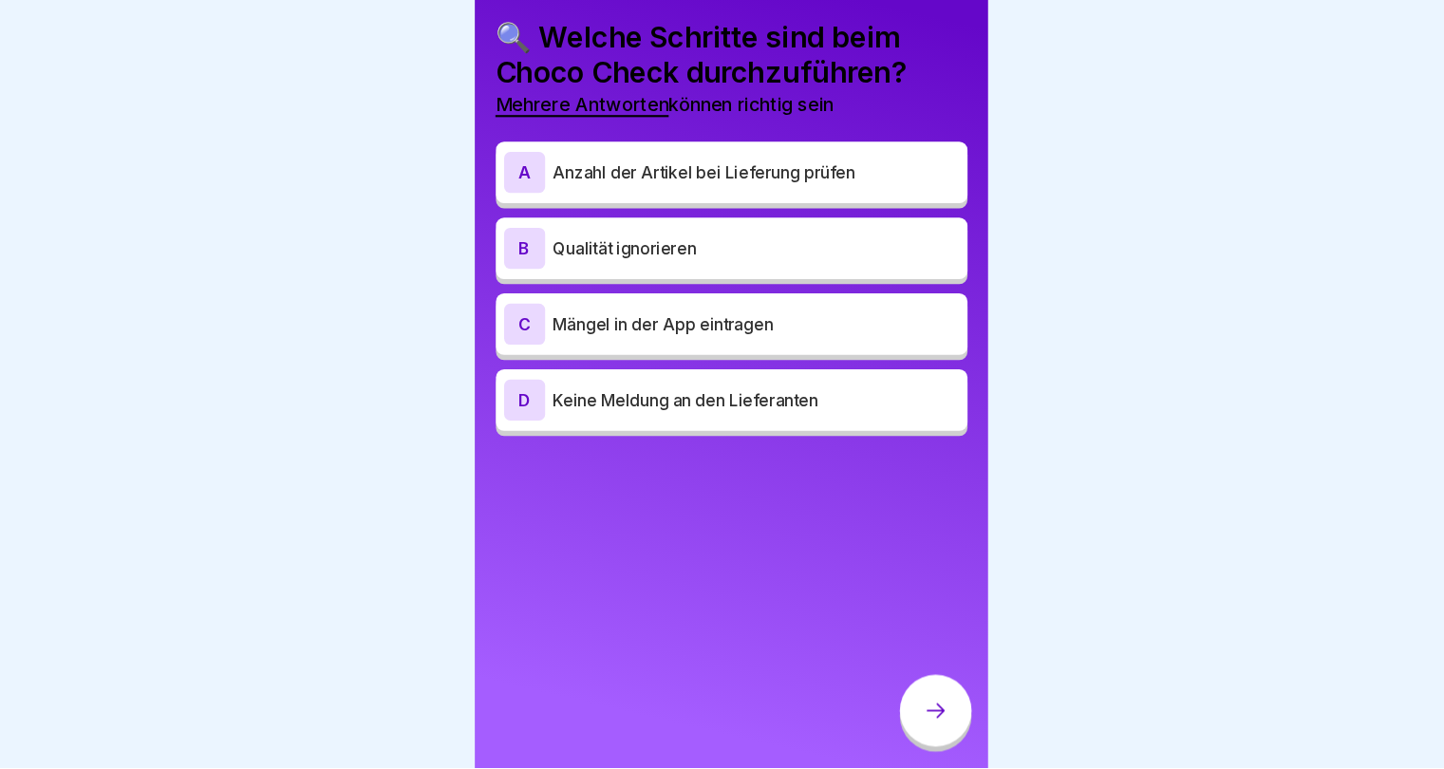
scroll to position [0, 0]
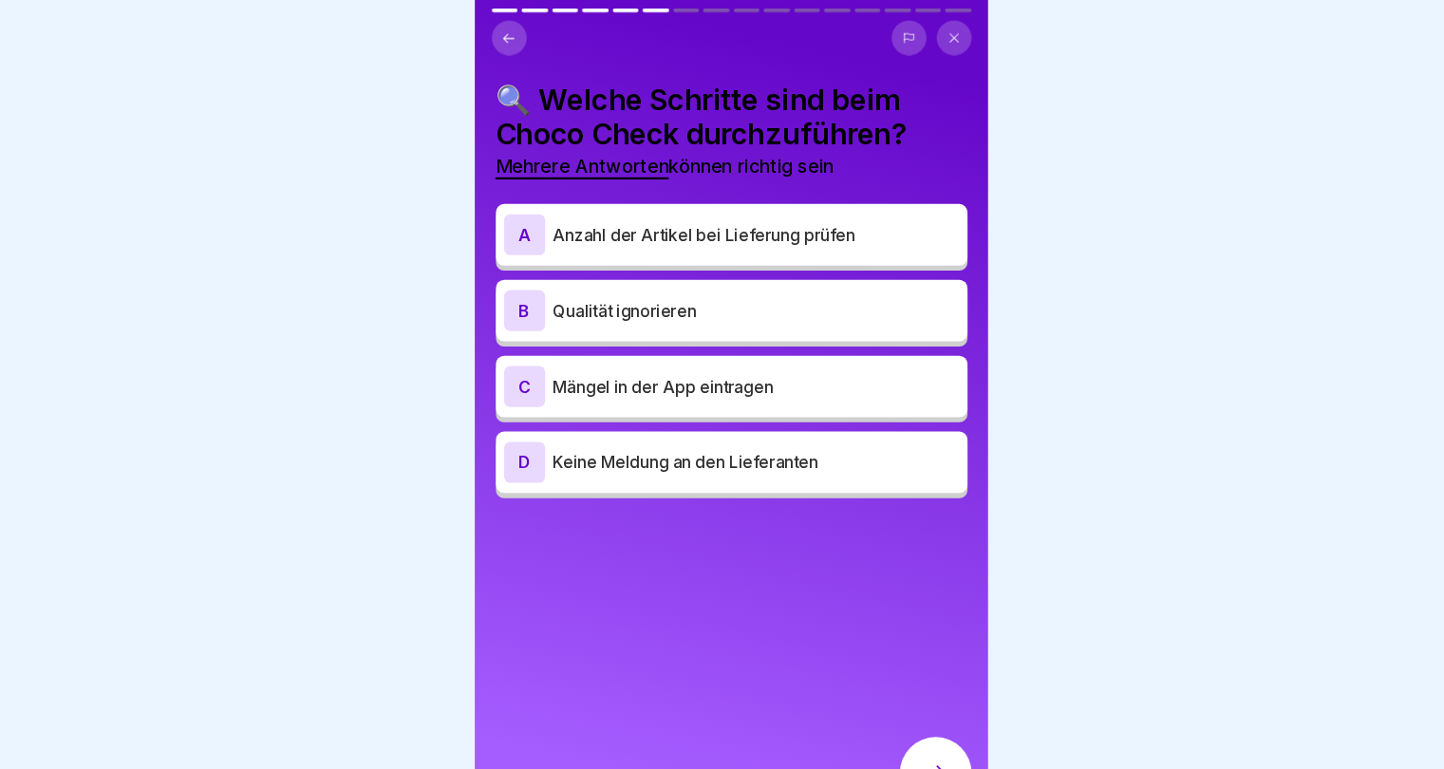
click at [839, 239] on div "A Anzahl der Artikel bei Lieferung prüfen" at bounding box center [722, 217] width 437 height 57
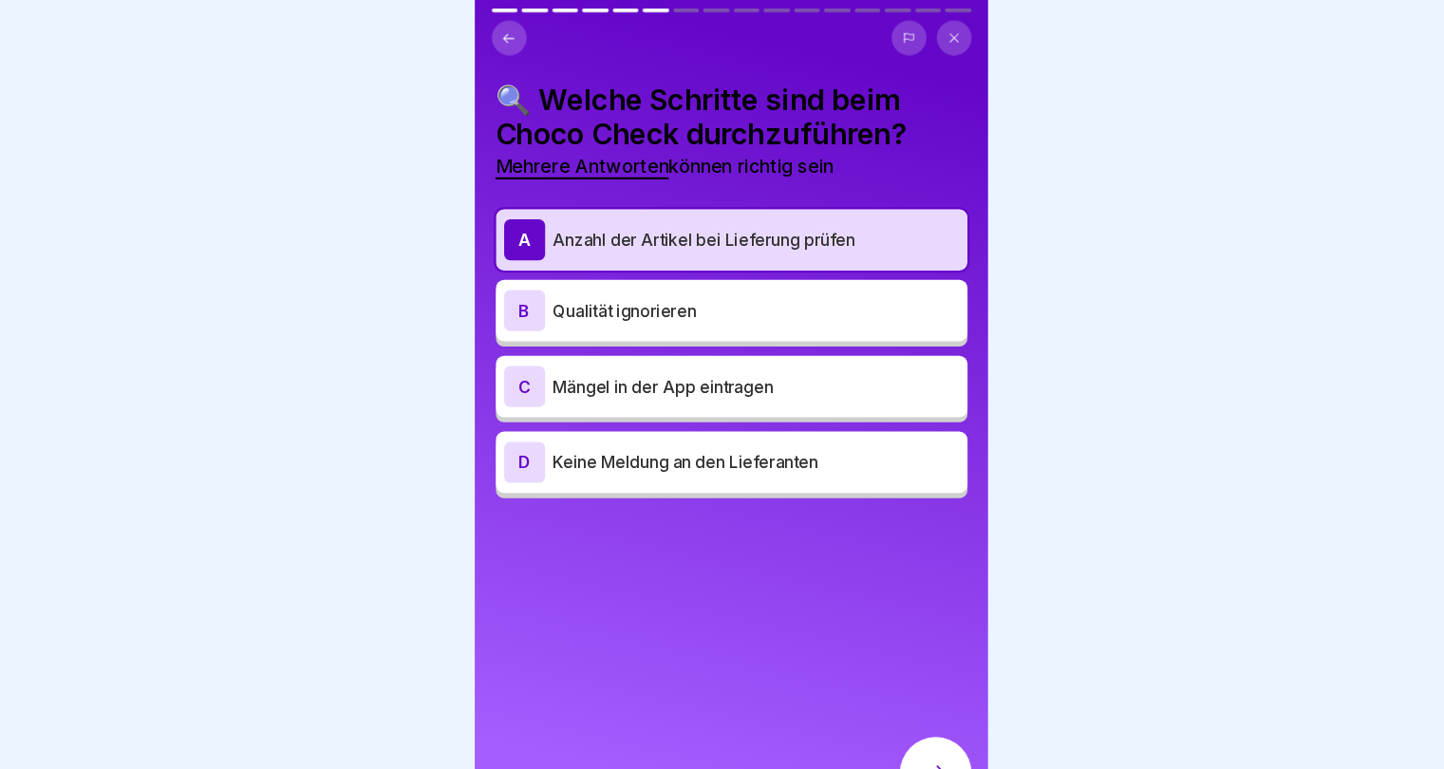
click at [837, 365] on p "Mängel in der App eintragen" at bounding box center [745, 358] width 376 height 23
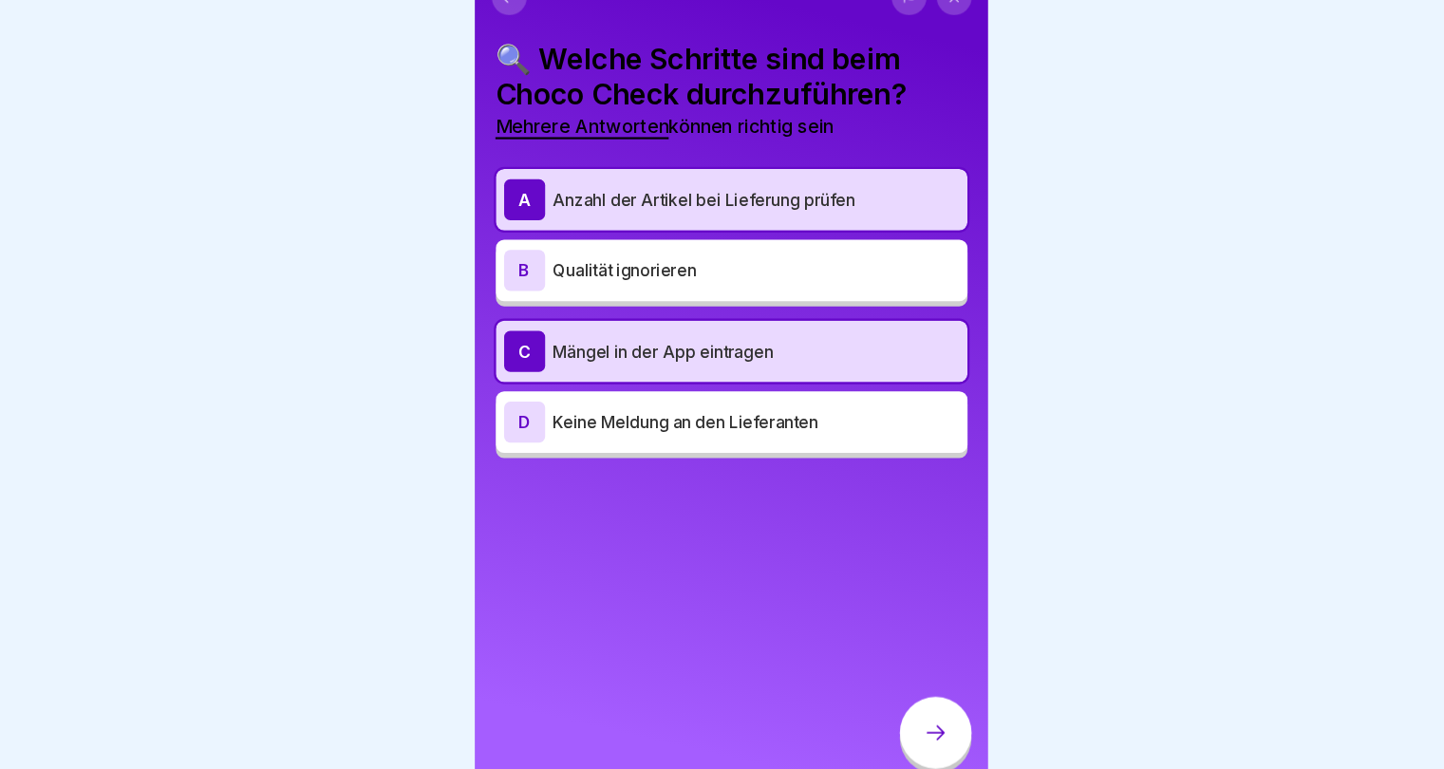
scroll to position [14, 0]
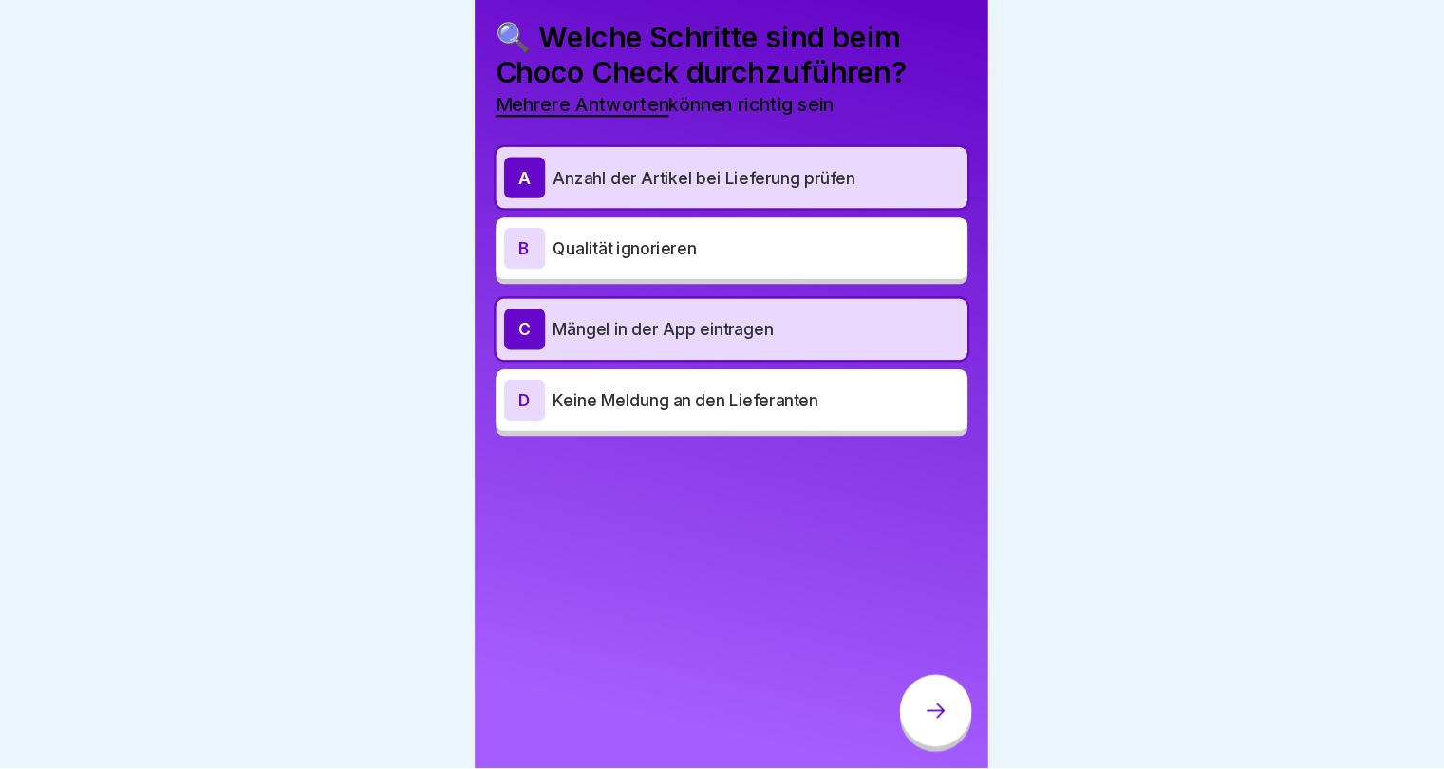
click at [890, 724] on div at bounding box center [911, 716] width 66 height 66
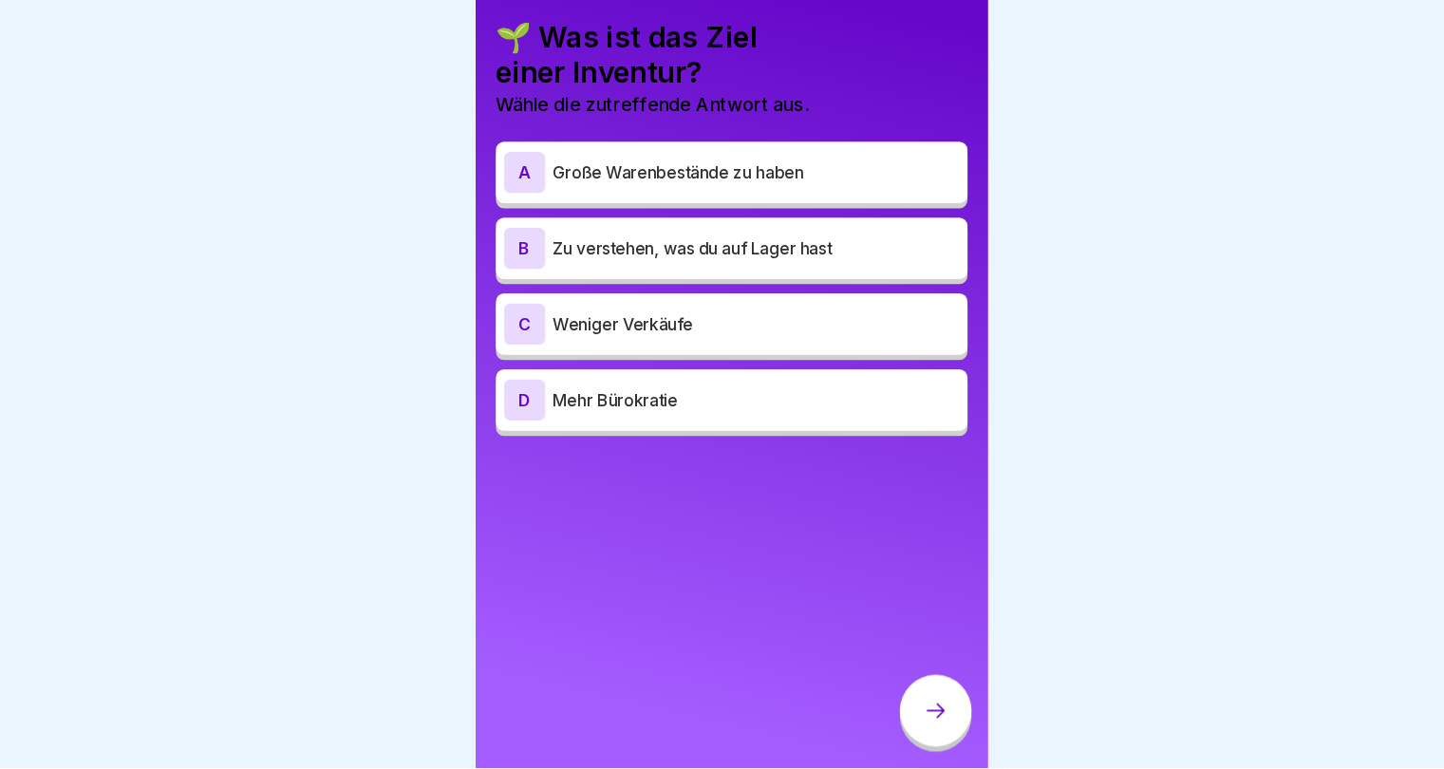
scroll to position [0, 0]
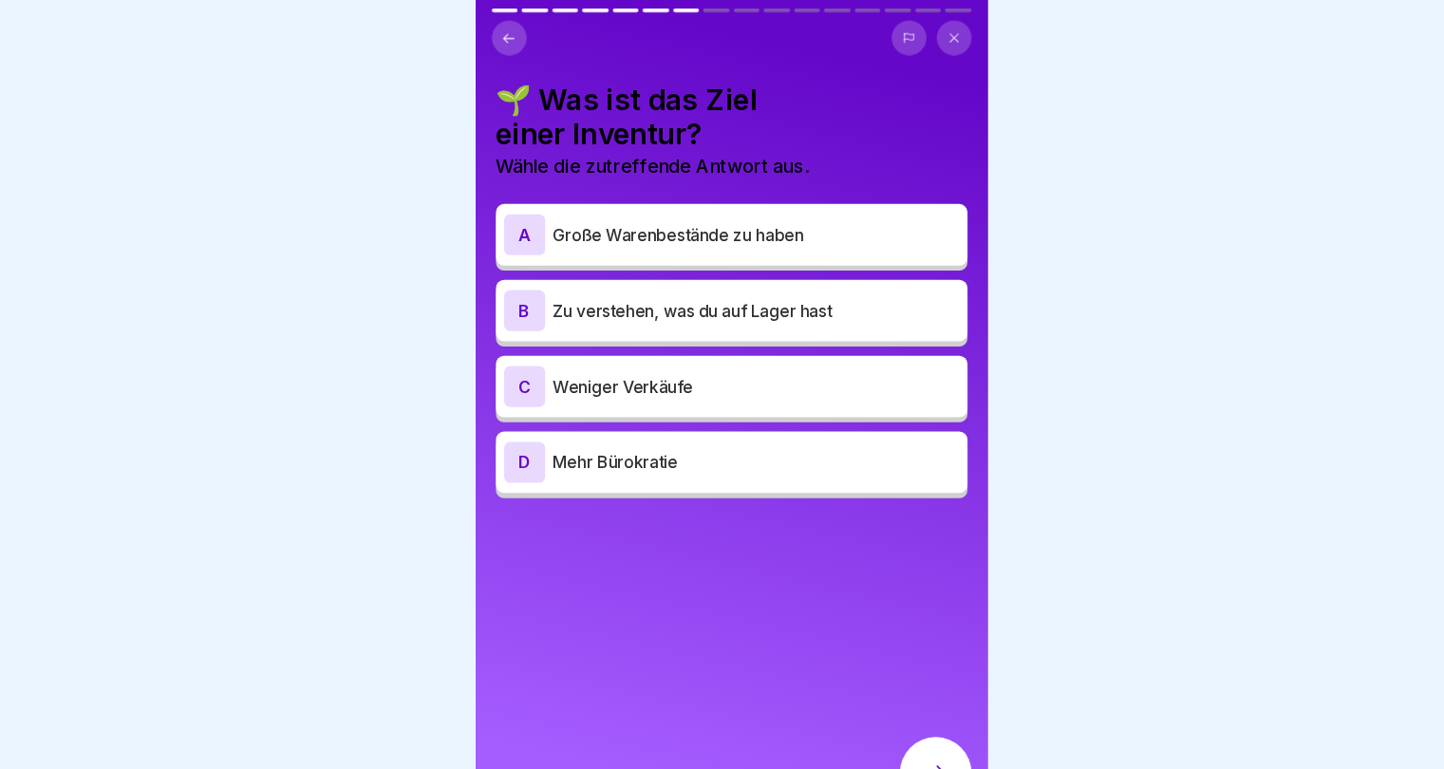
click at [637, 305] on div "B Zu verstehen, was du auf Lager hast" at bounding box center [723, 288] width 422 height 38
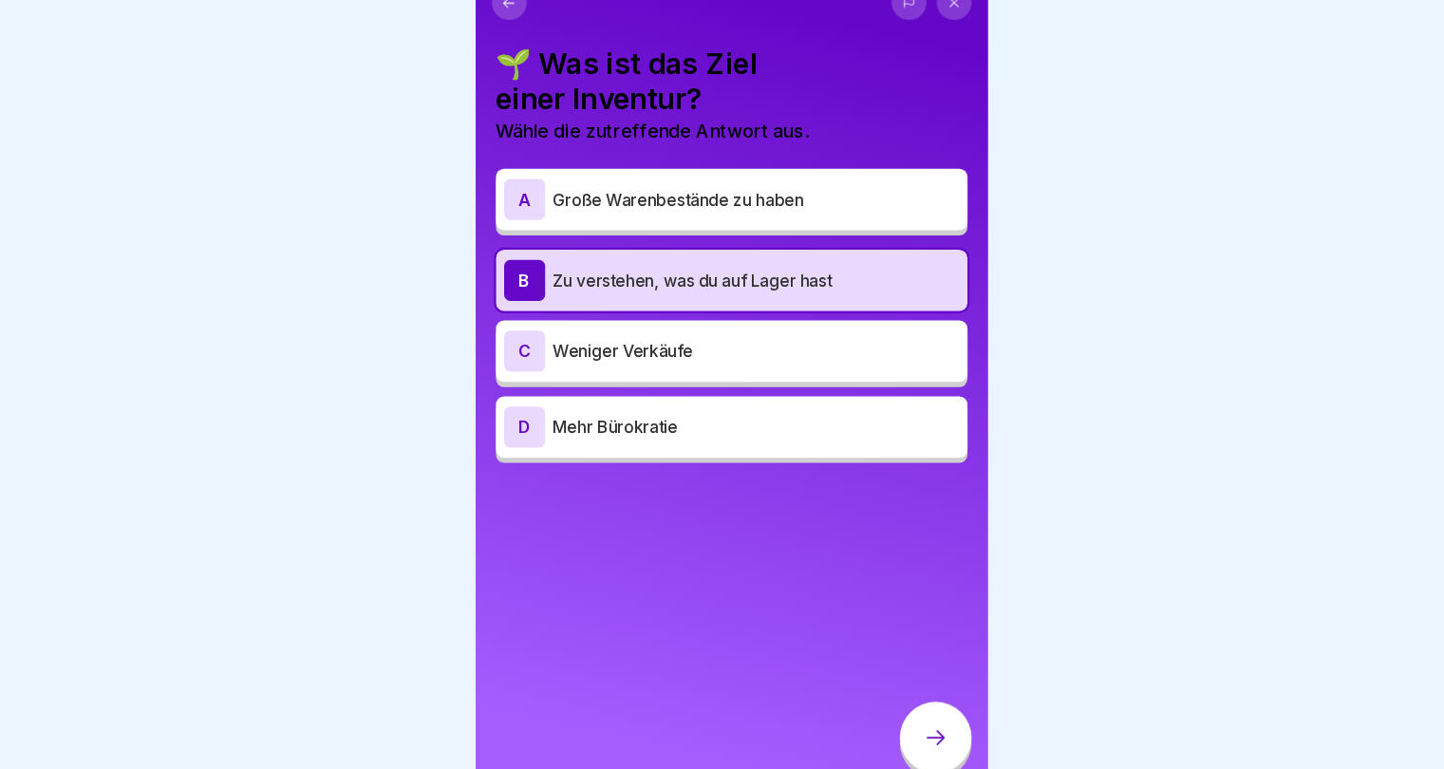
scroll to position [14, 0]
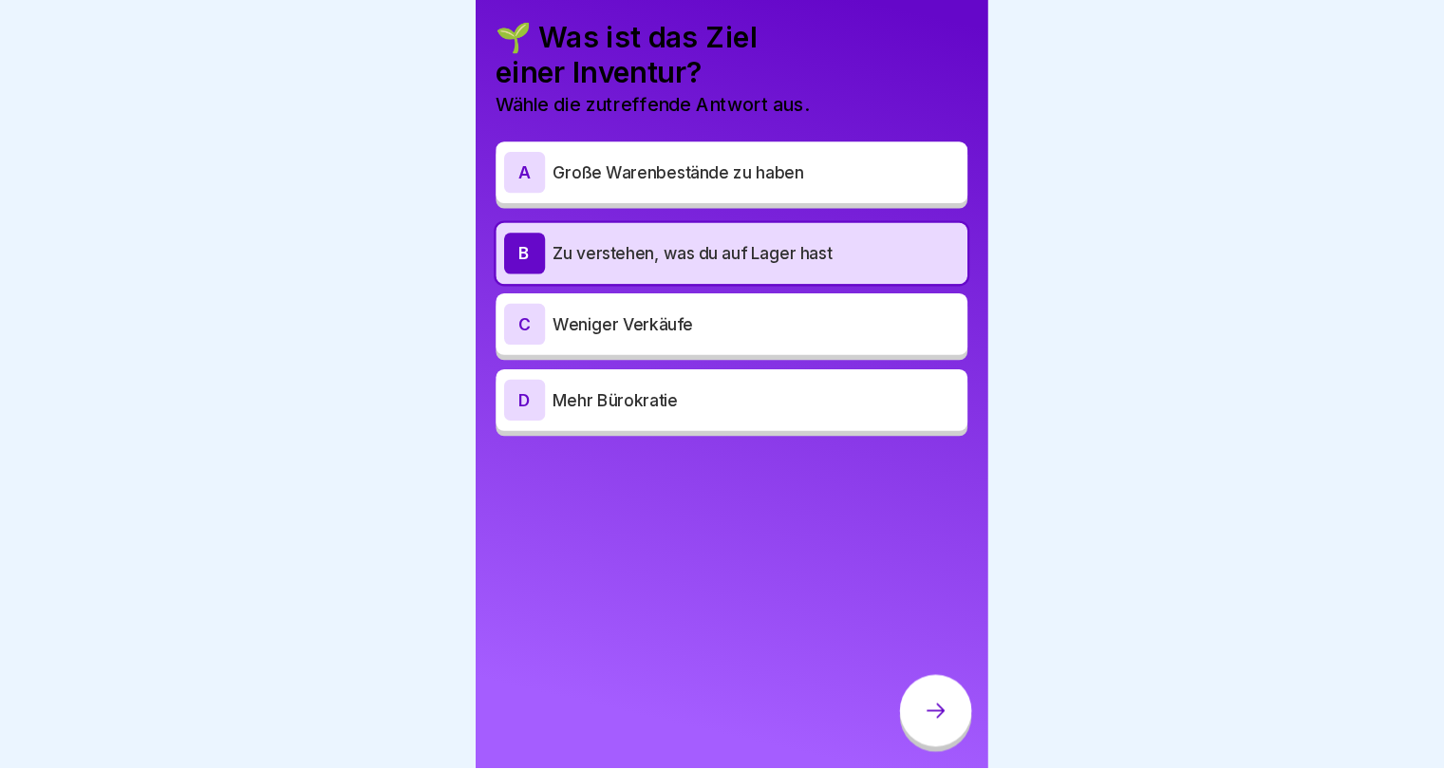
click at [888, 712] on div at bounding box center [911, 716] width 66 height 66
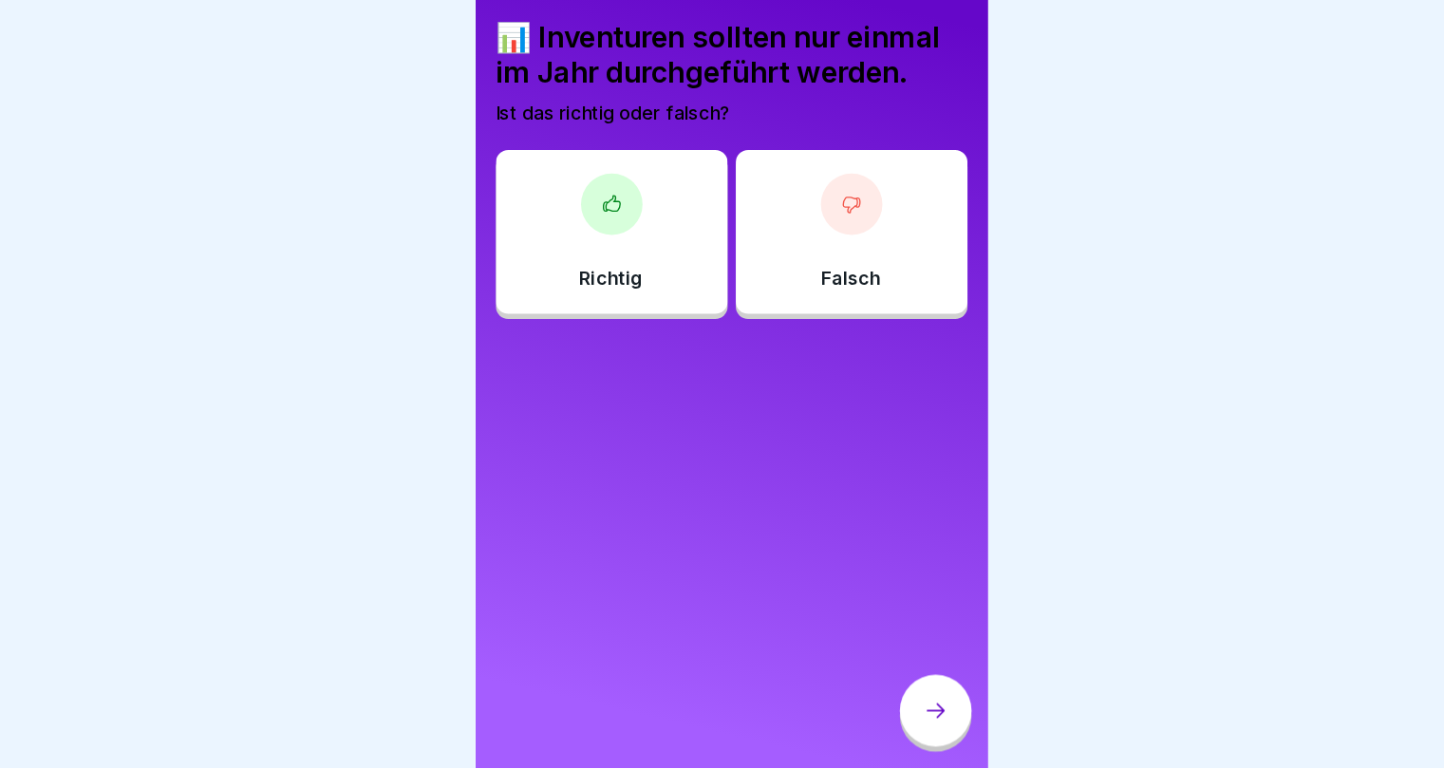
scroll to position [0, 0]
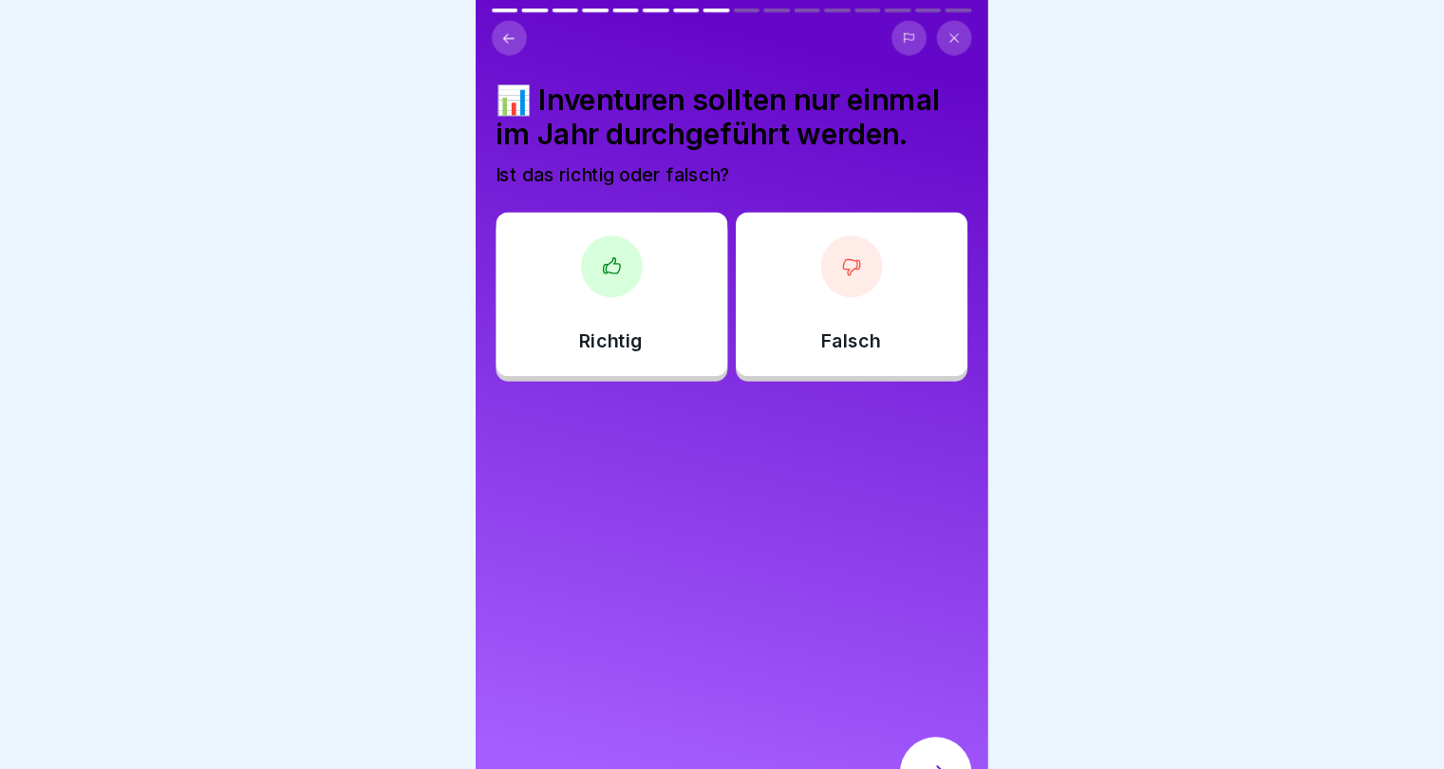
click at [870, 314] on div "Falsch" at bounding box center [833, 273] width 215 height 152
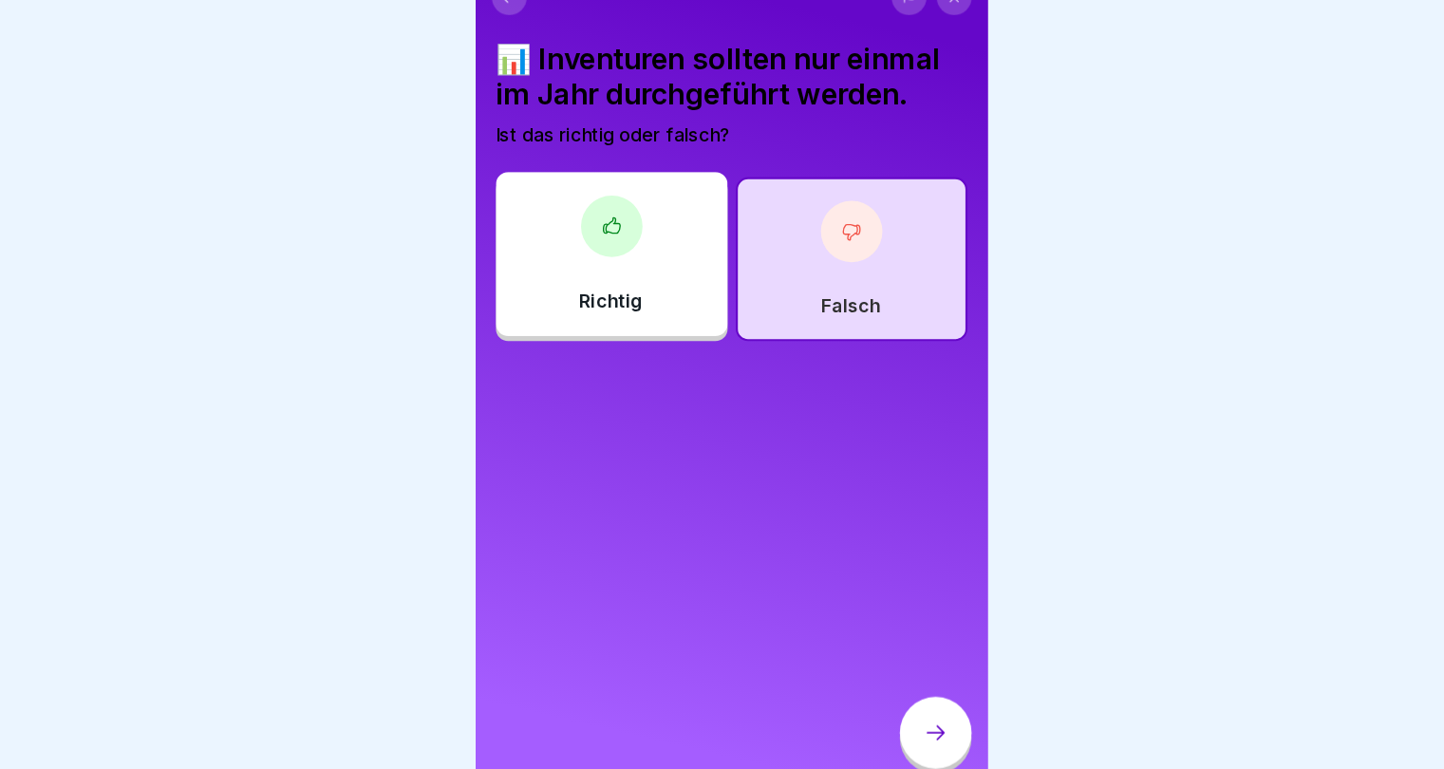
scroll to position [14, 0]
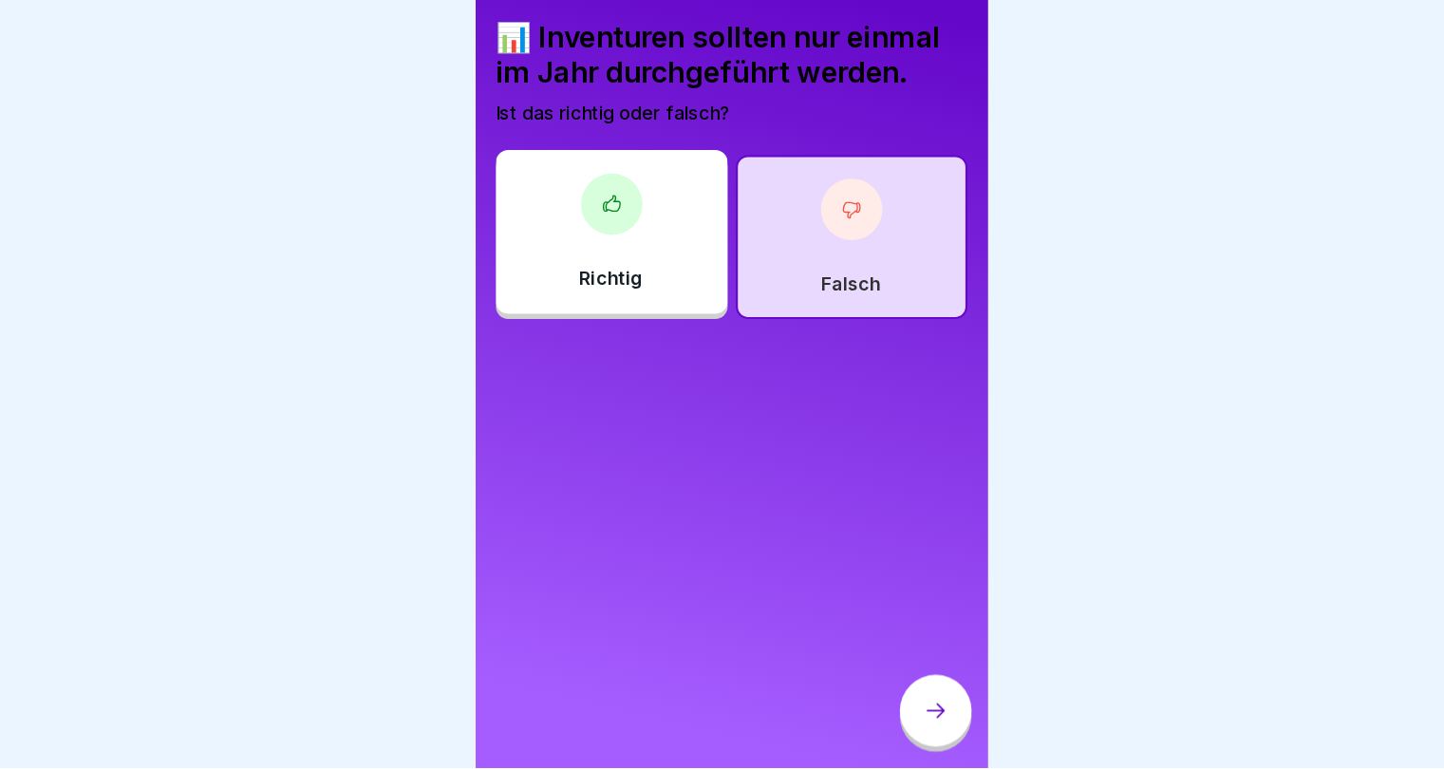
click at [914, 712] on icon at bounding box center [911, 716] width 23 height 23
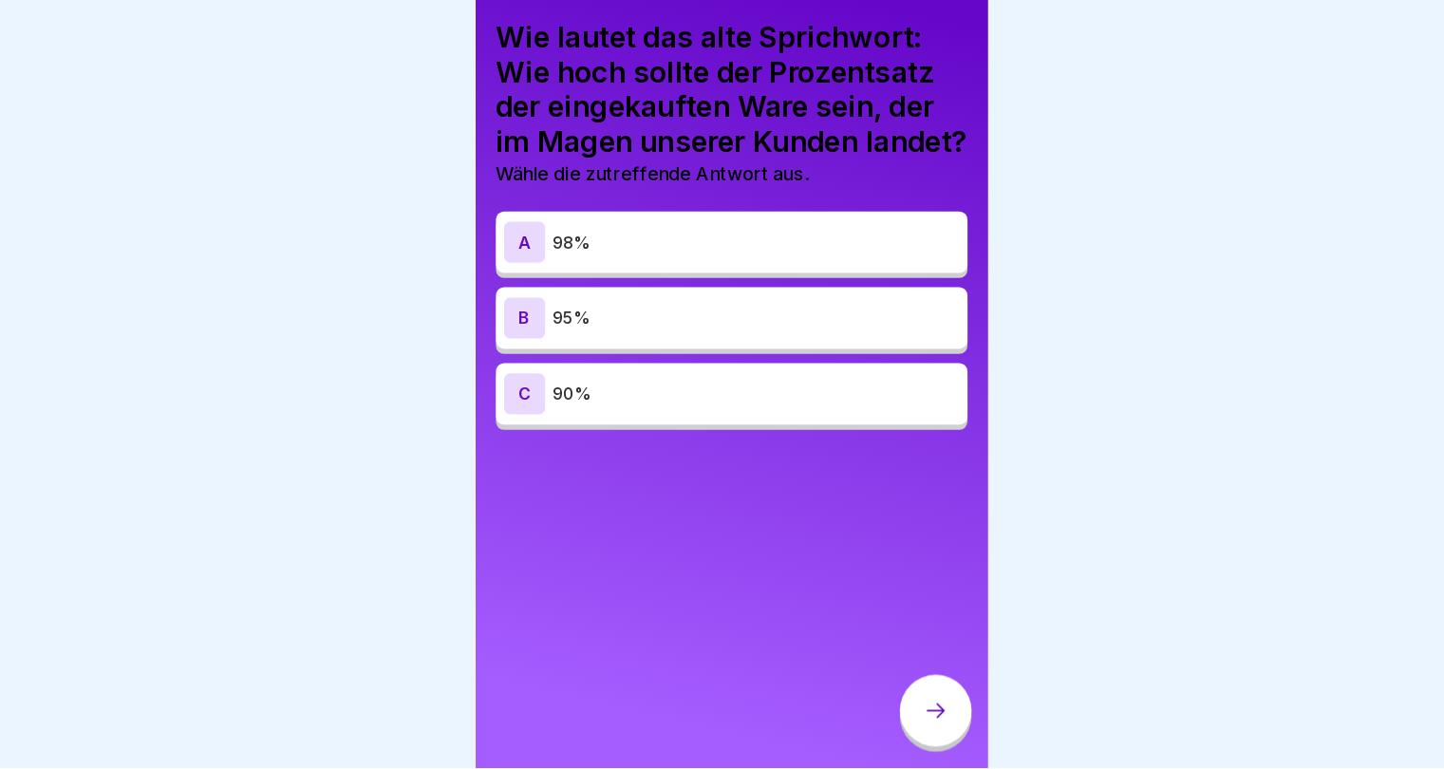
scroll to position [0, 0]
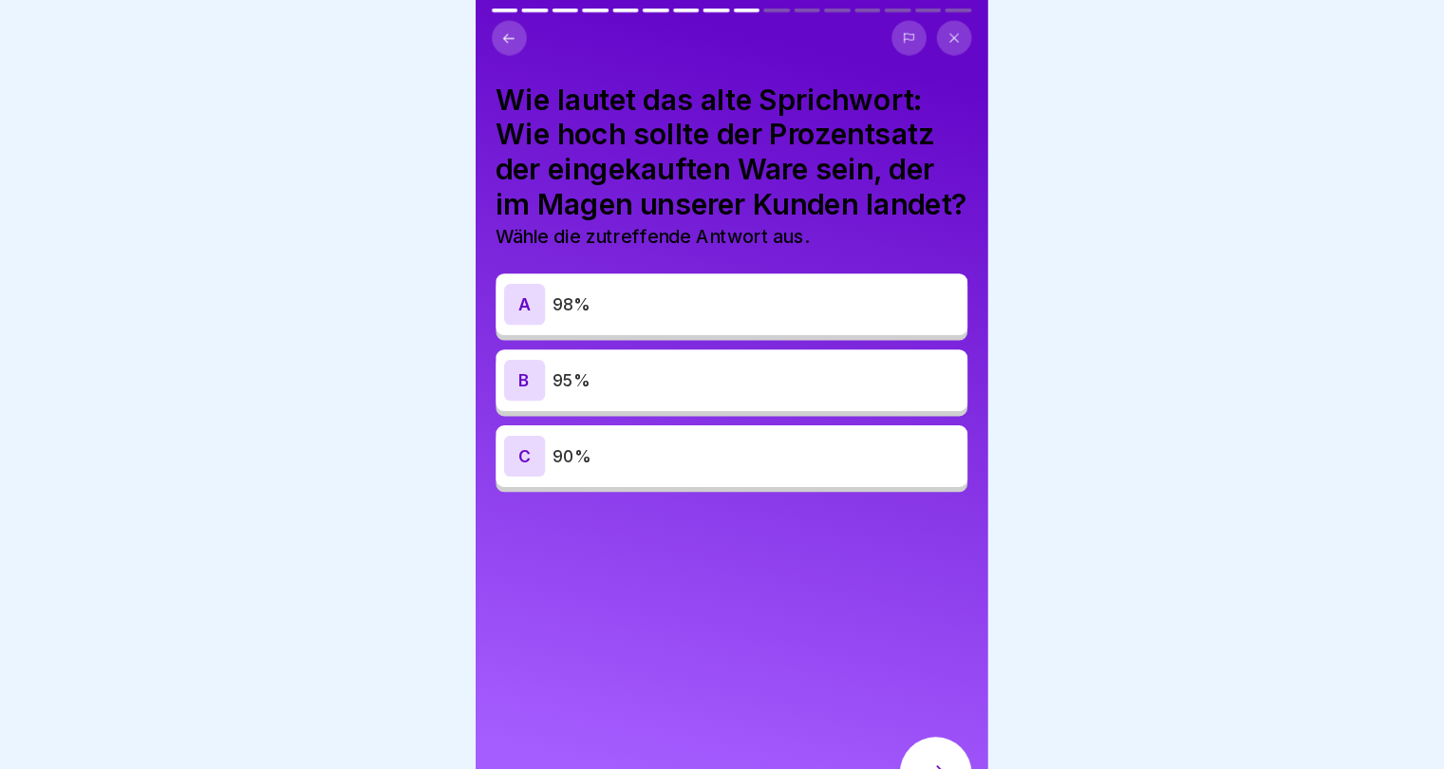
click at [791, 293] on p "98%" at bounding box center [745, 282] width 376 height 23
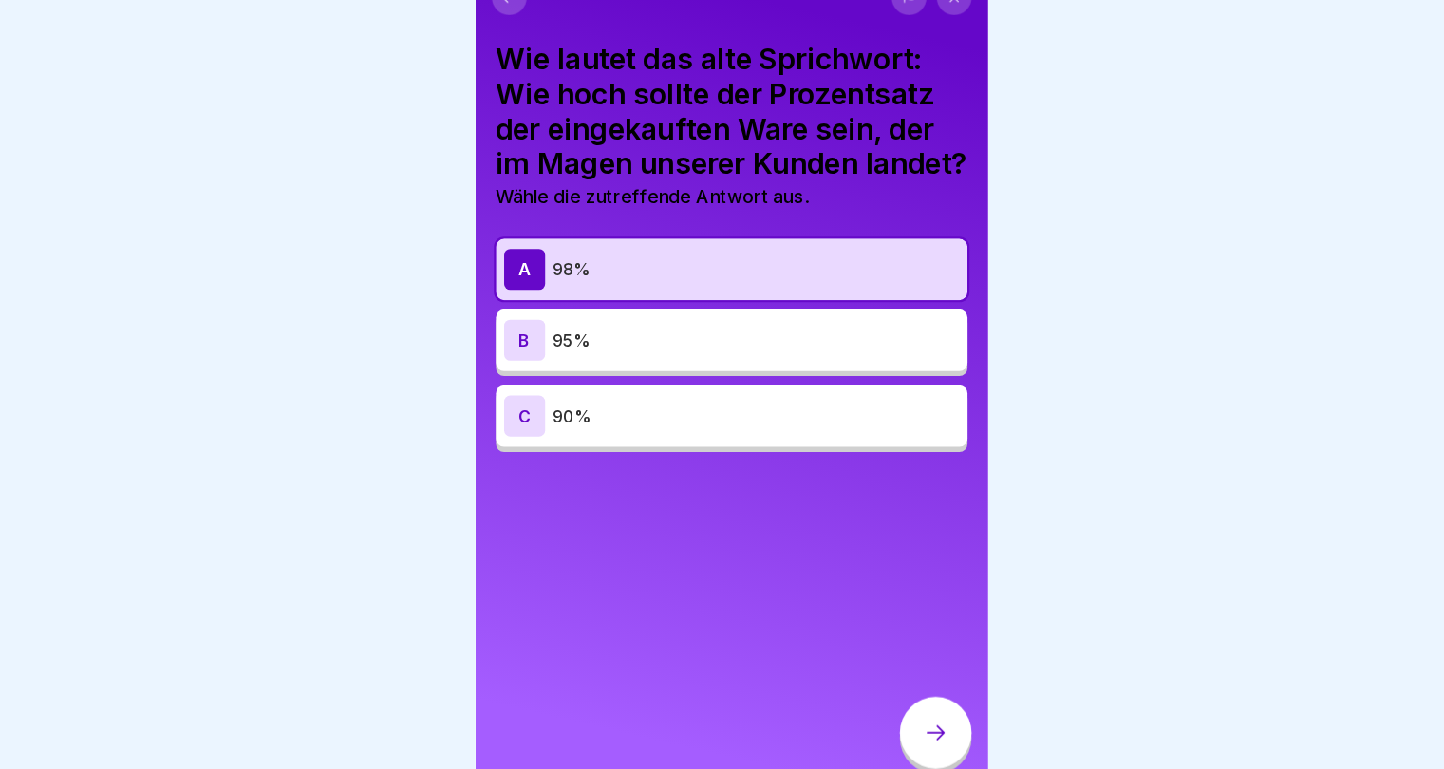
scroll to position [14, 0]
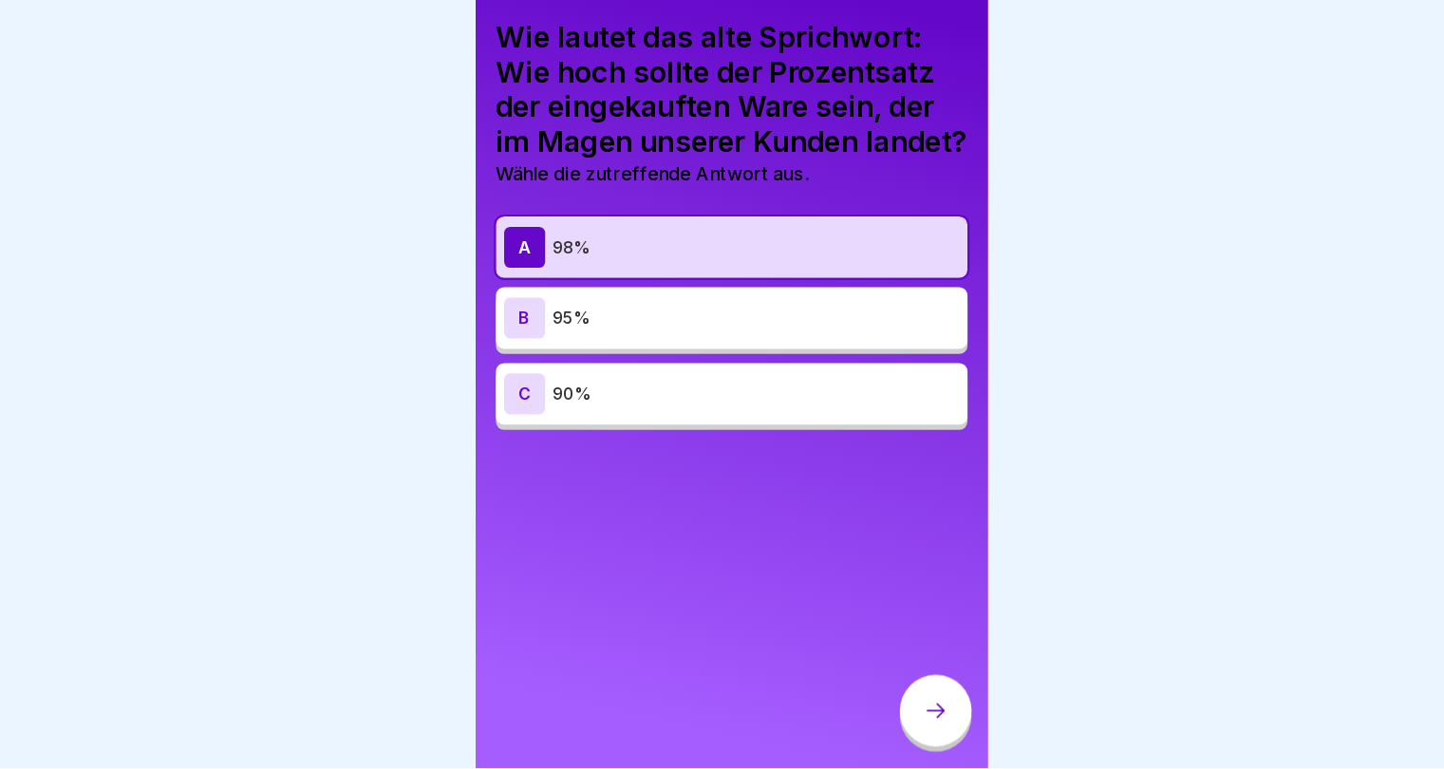
click at [891, 709] on div at bounding box center [911, 716] width 66 height 66
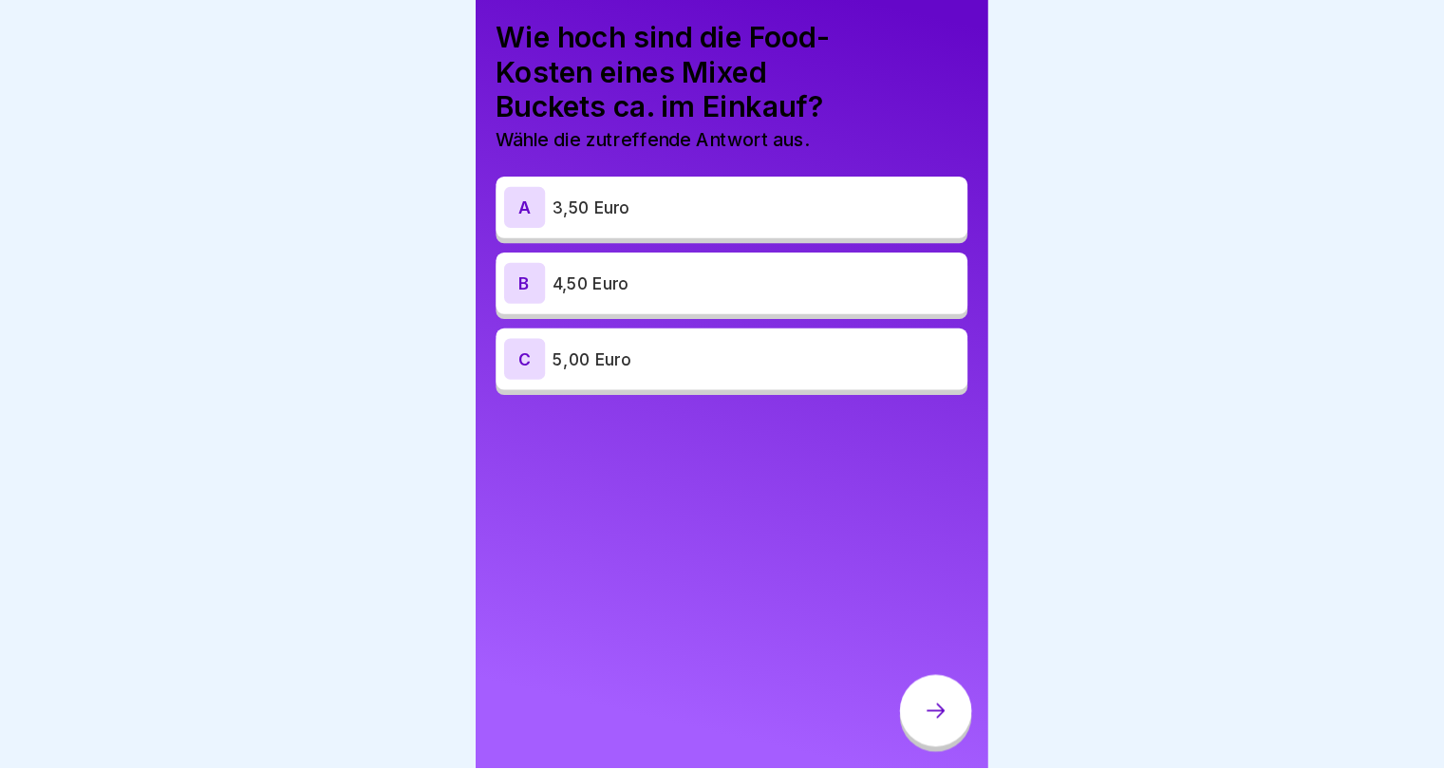
scroll to position [0, 0]
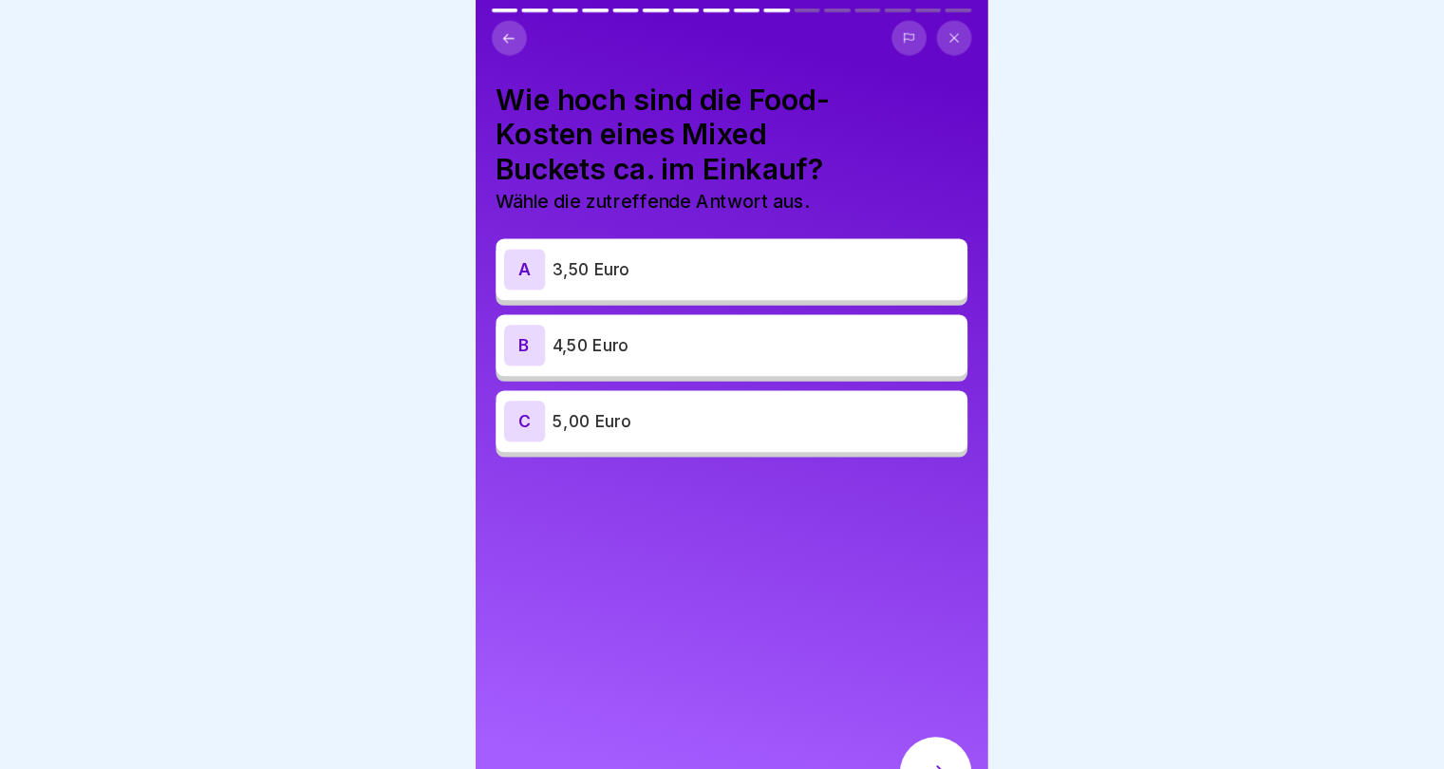
click at [724, 260] on p "3,50 Euro" at bounding box center [745, 249] width 376 height 23
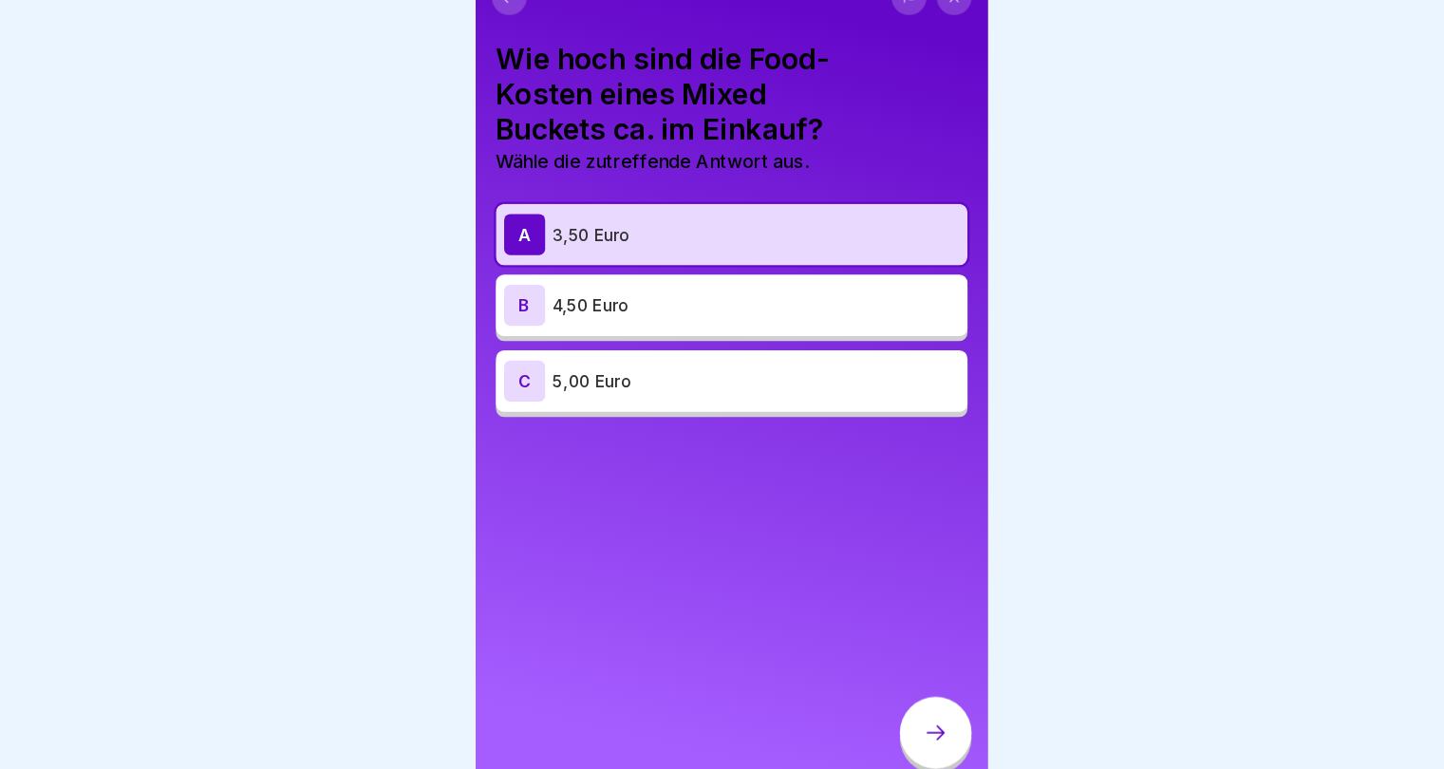
scroll to position [14, 0]
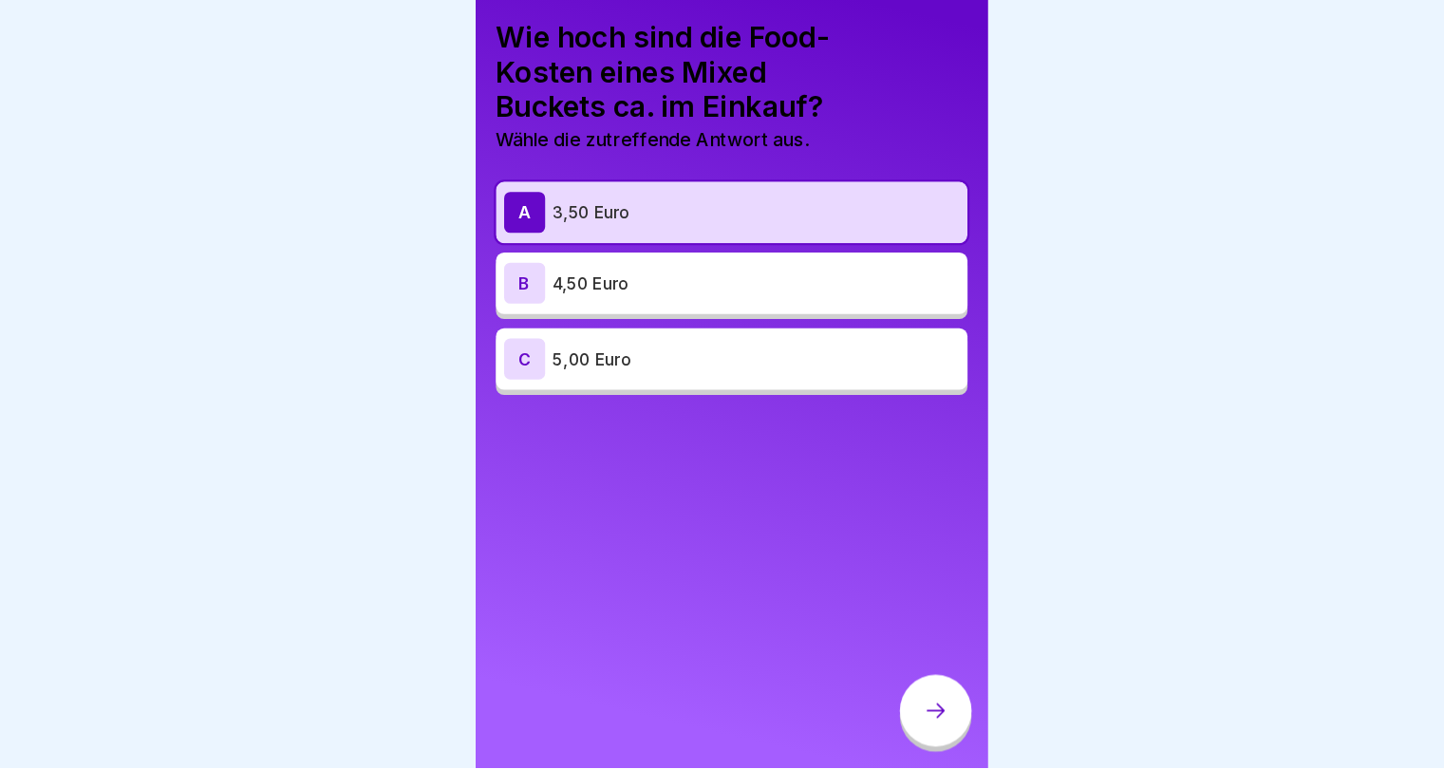
click at [895, 724] on div at bounding box center [911, 716] width 66 height 66
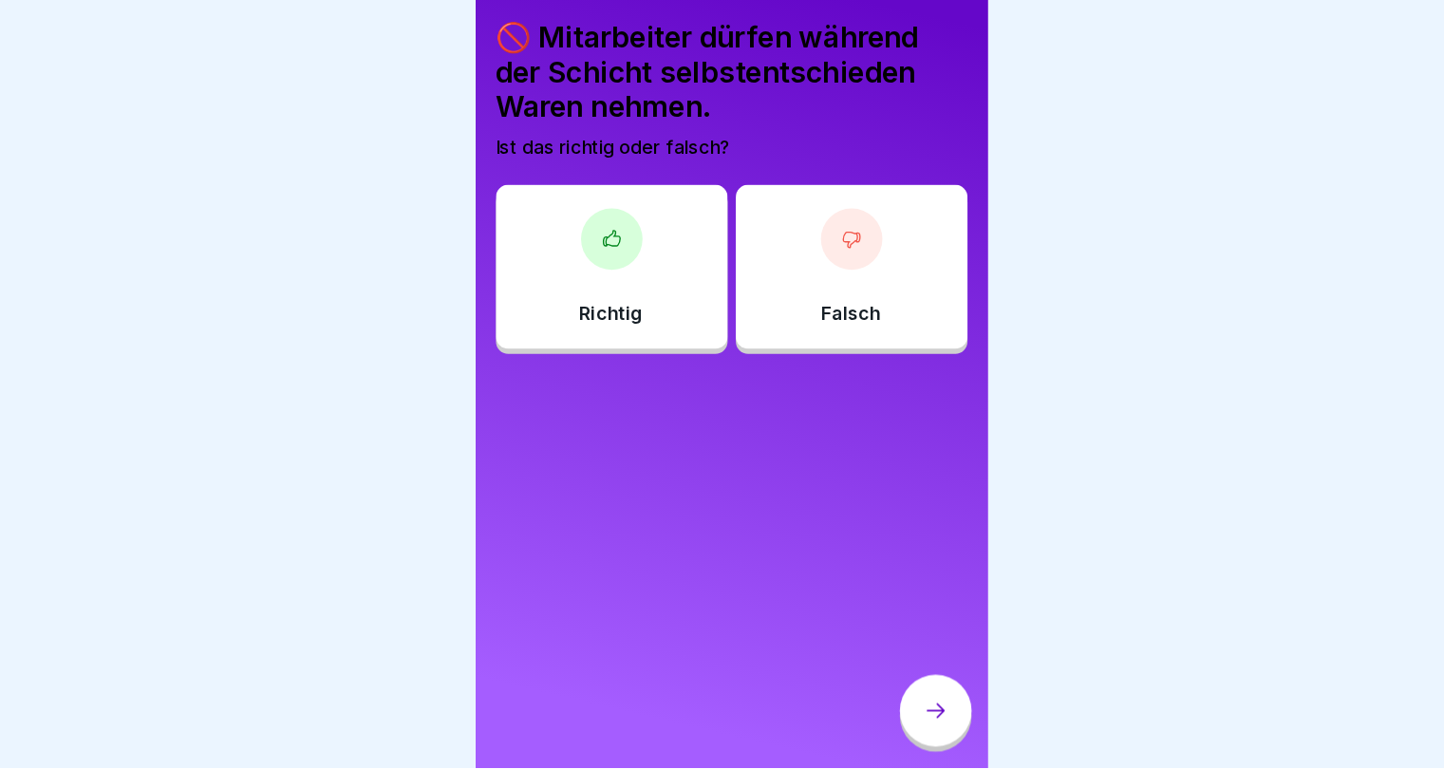
scroll to position [0, 0]
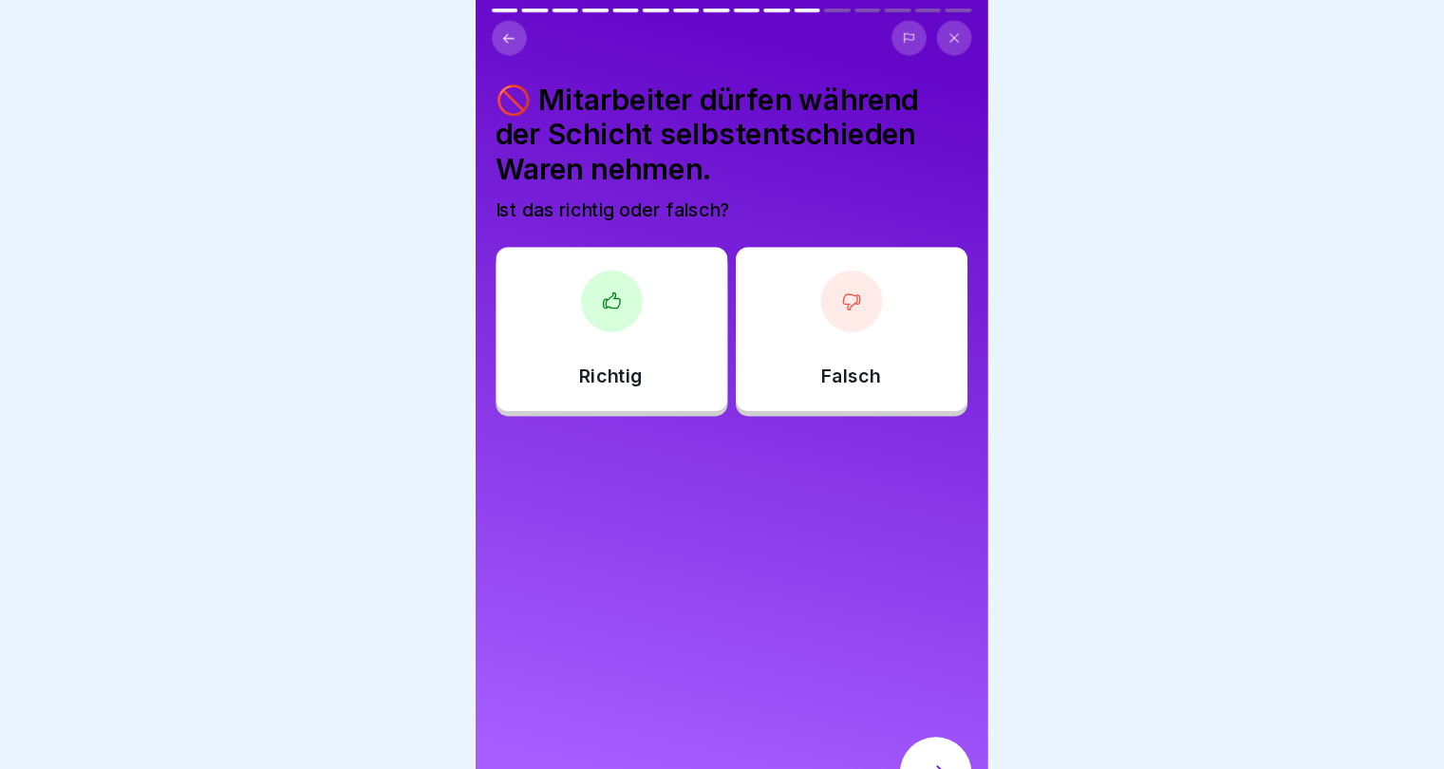
click at [876, 310] on div "Falsch" at bounding box center [833, 305] width 215 height 152
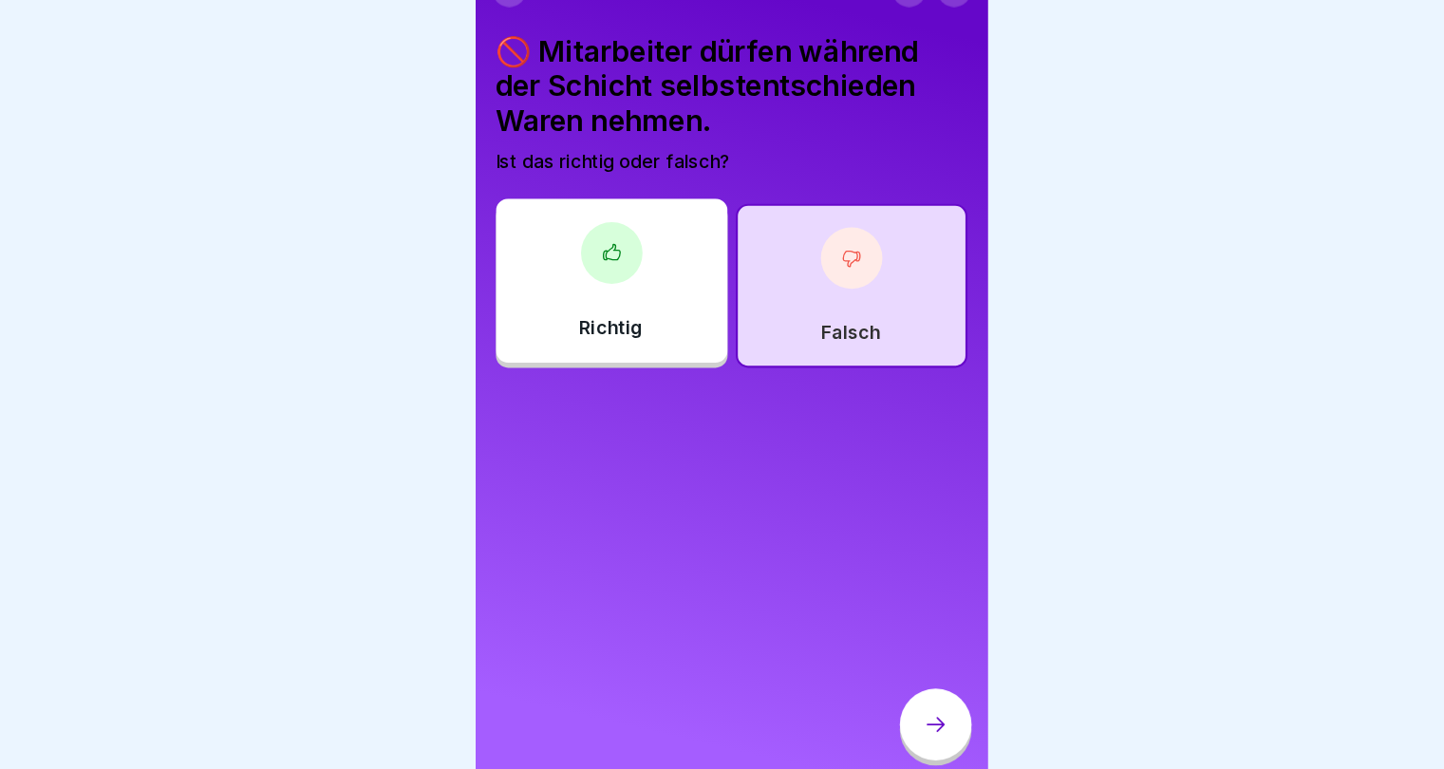
scroll to position [14, 0]
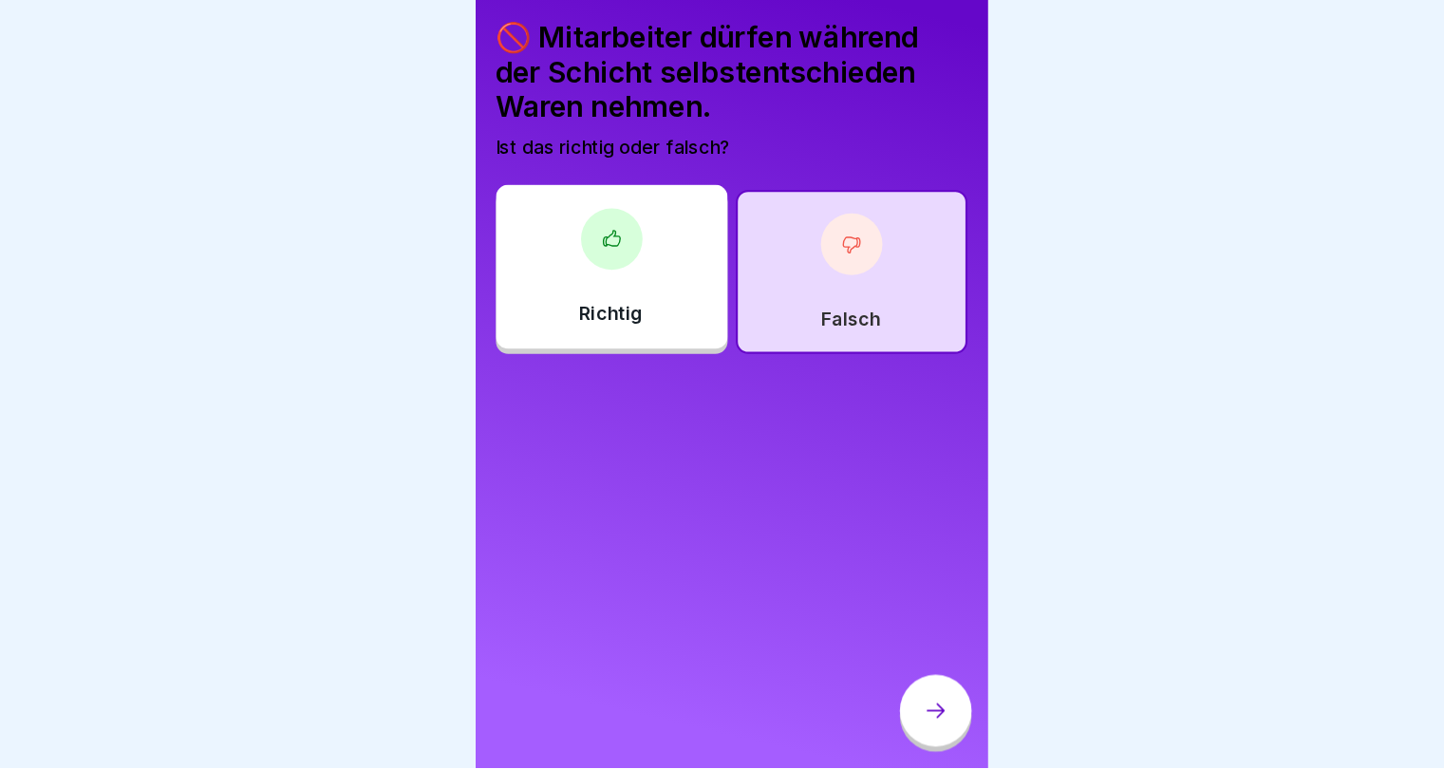
click at [916, 730] on div at bounding box center [911, 716] width 66 height 66
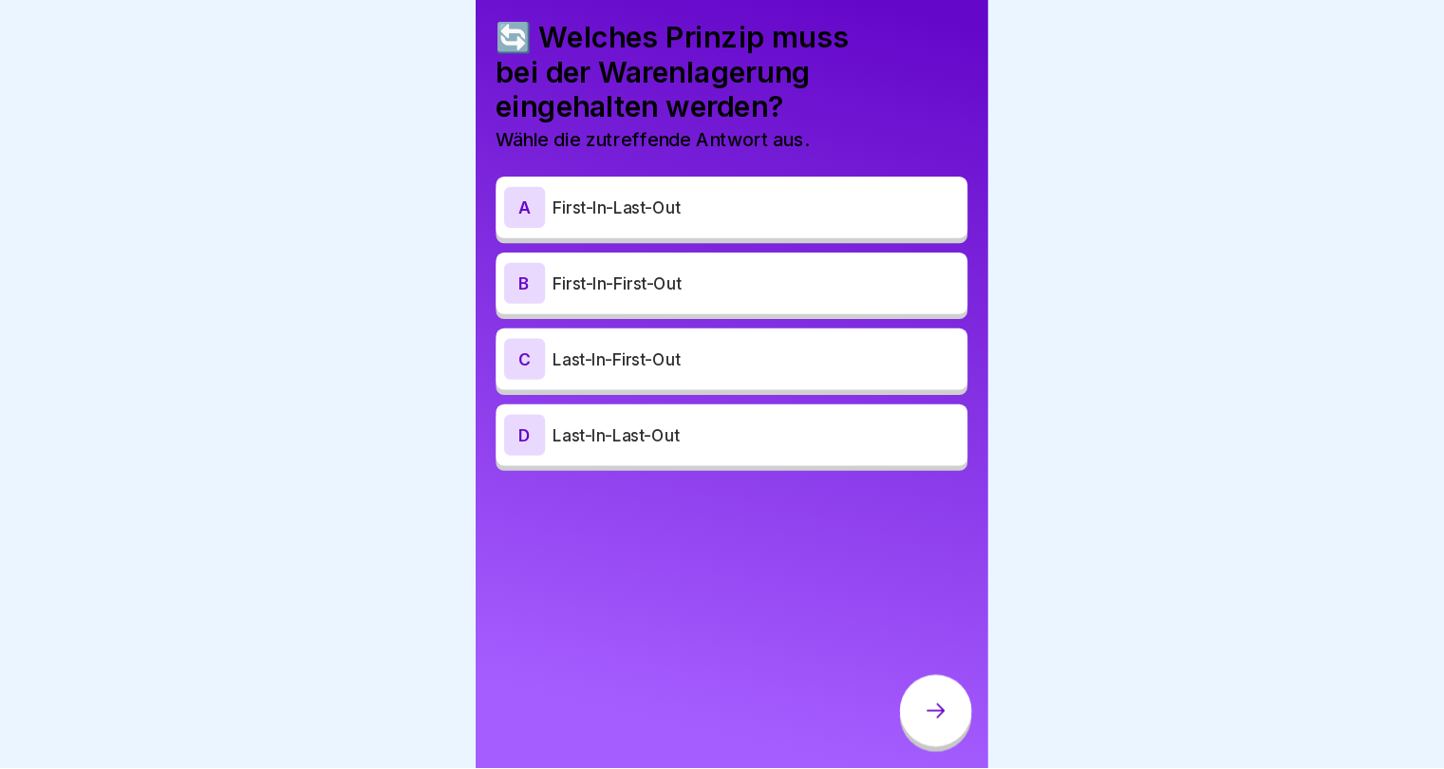
scroll to position [0, 0]
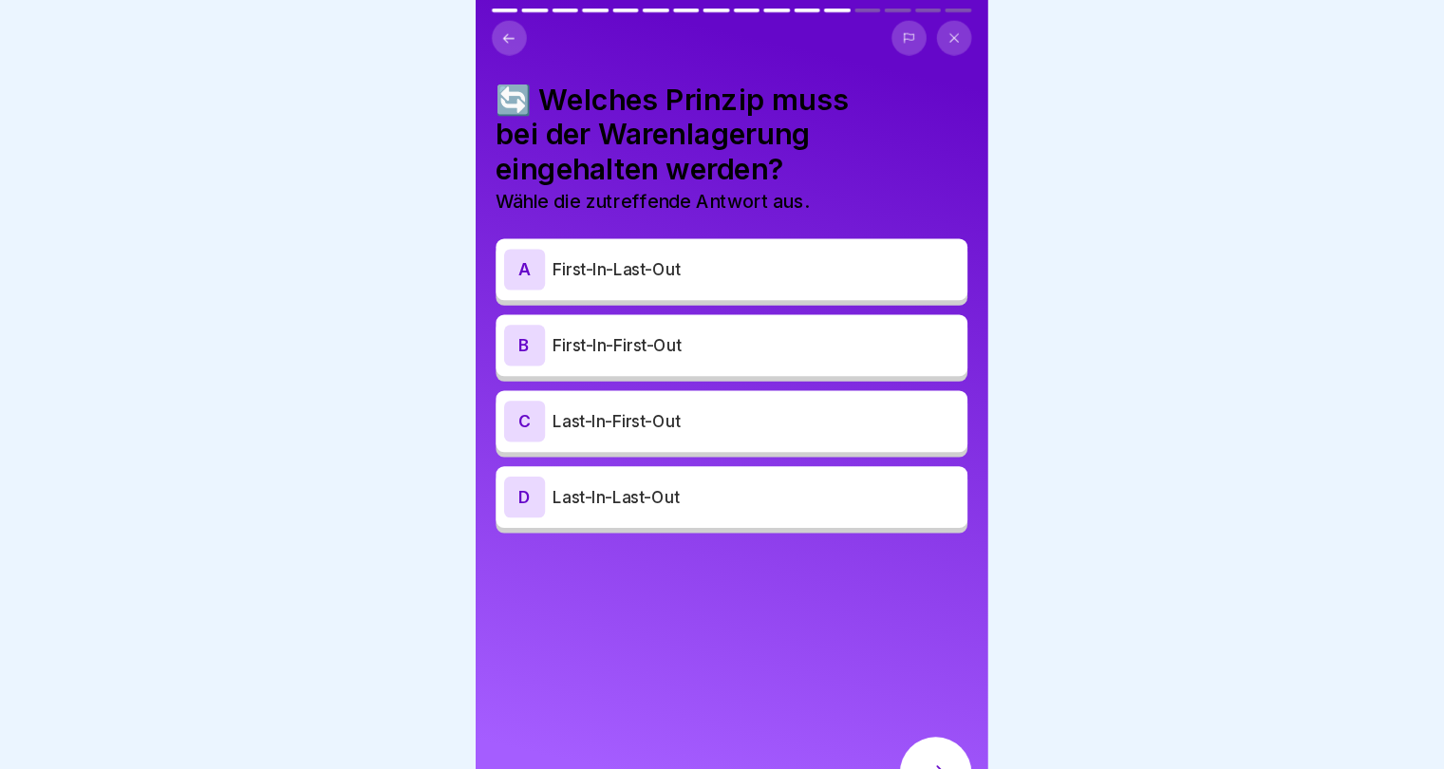
click at [684, 327] on p "First-In-First-Out" at bounding box center [745, 320] width 376 height 23
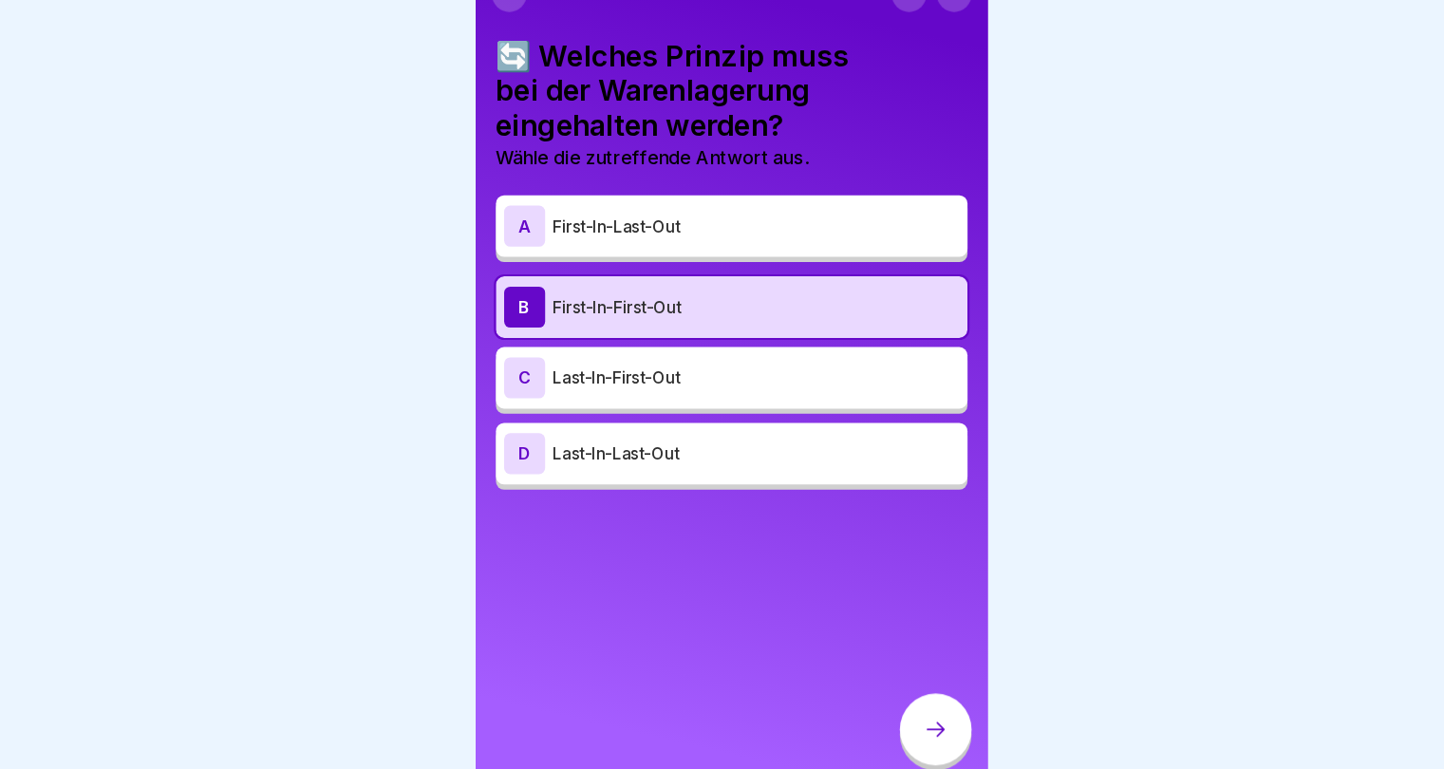
scroll to position [14, 0]
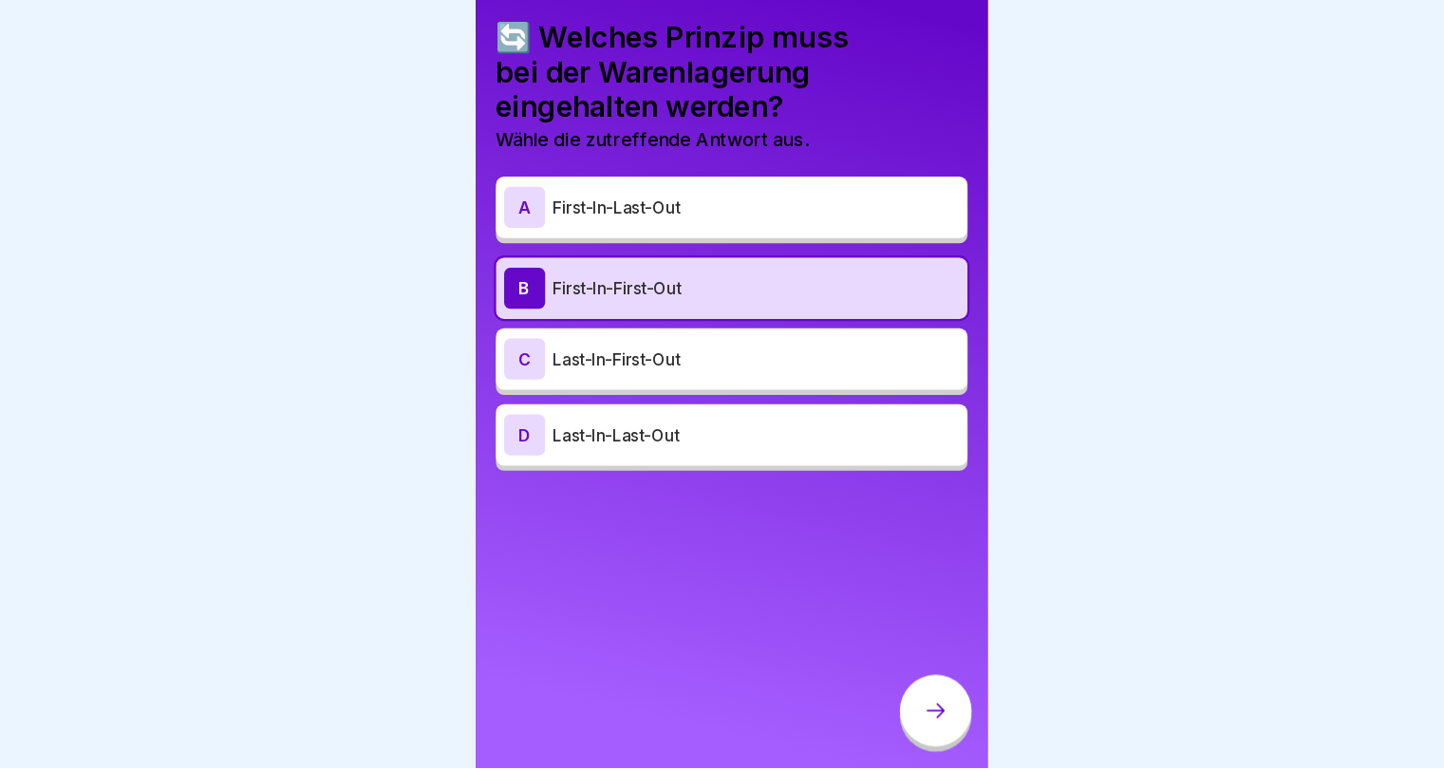
click at [912, 723] on icon at bounding box center [911, 716] width 23 height 23
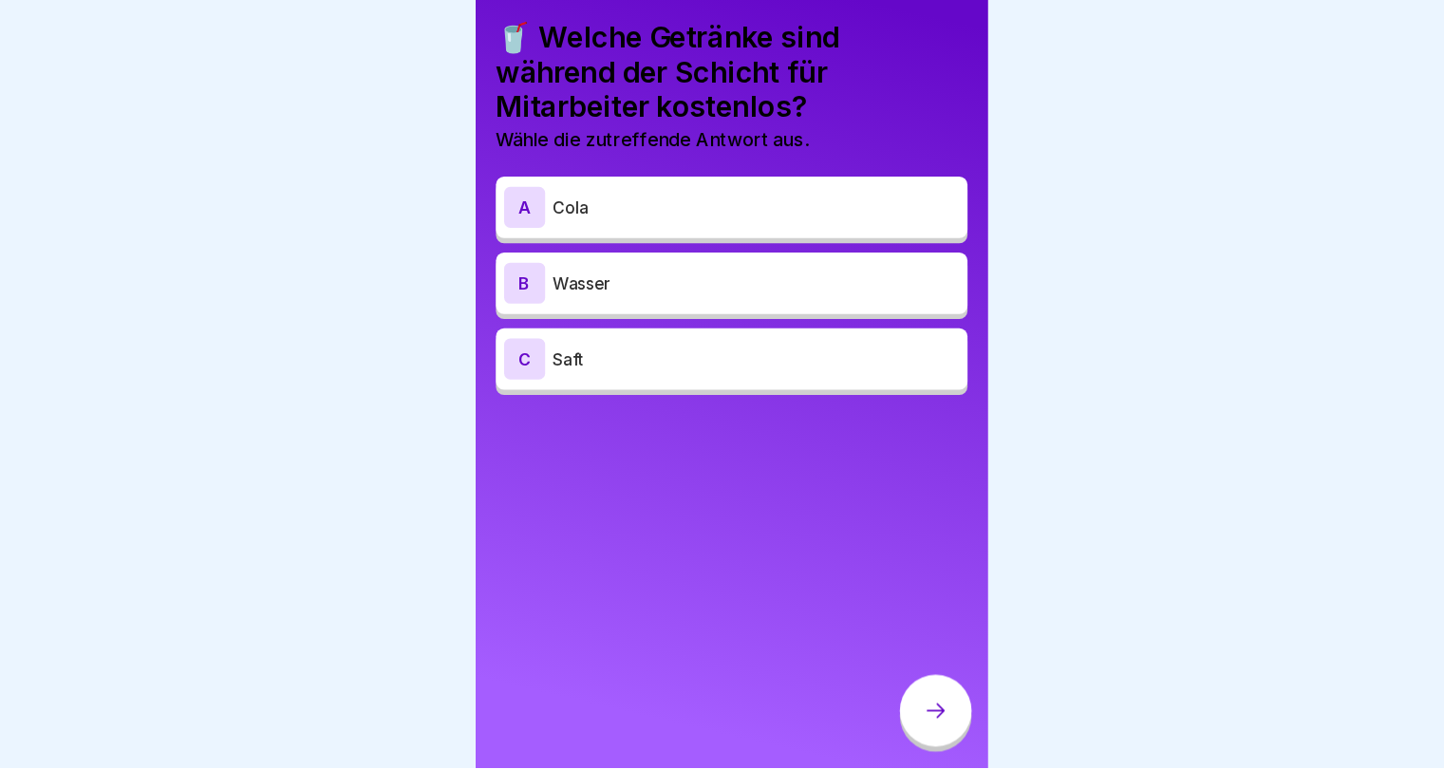
scroll to position [0, 0]
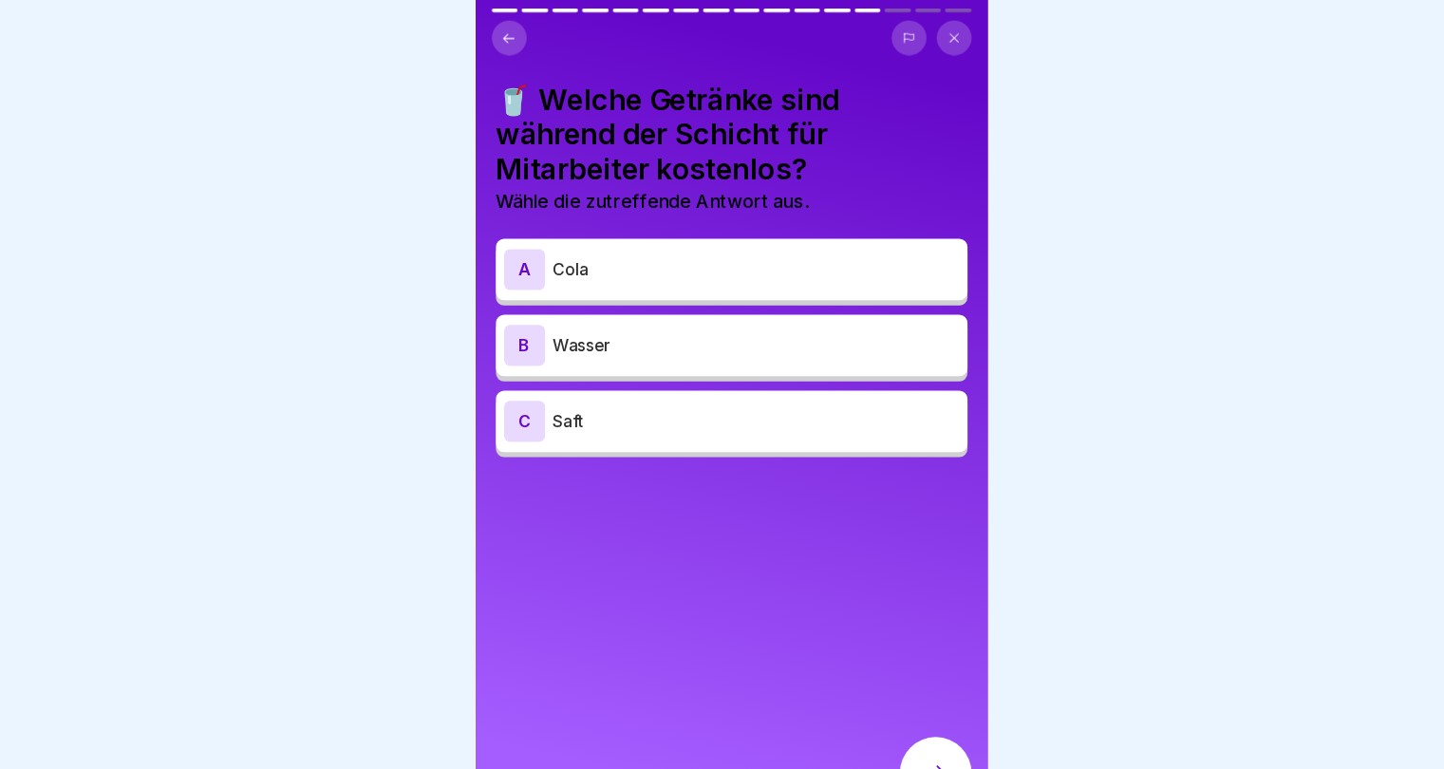
click at [679, 339] on div "B Wasser" at bounding box center [722, 320] width 437 height 57
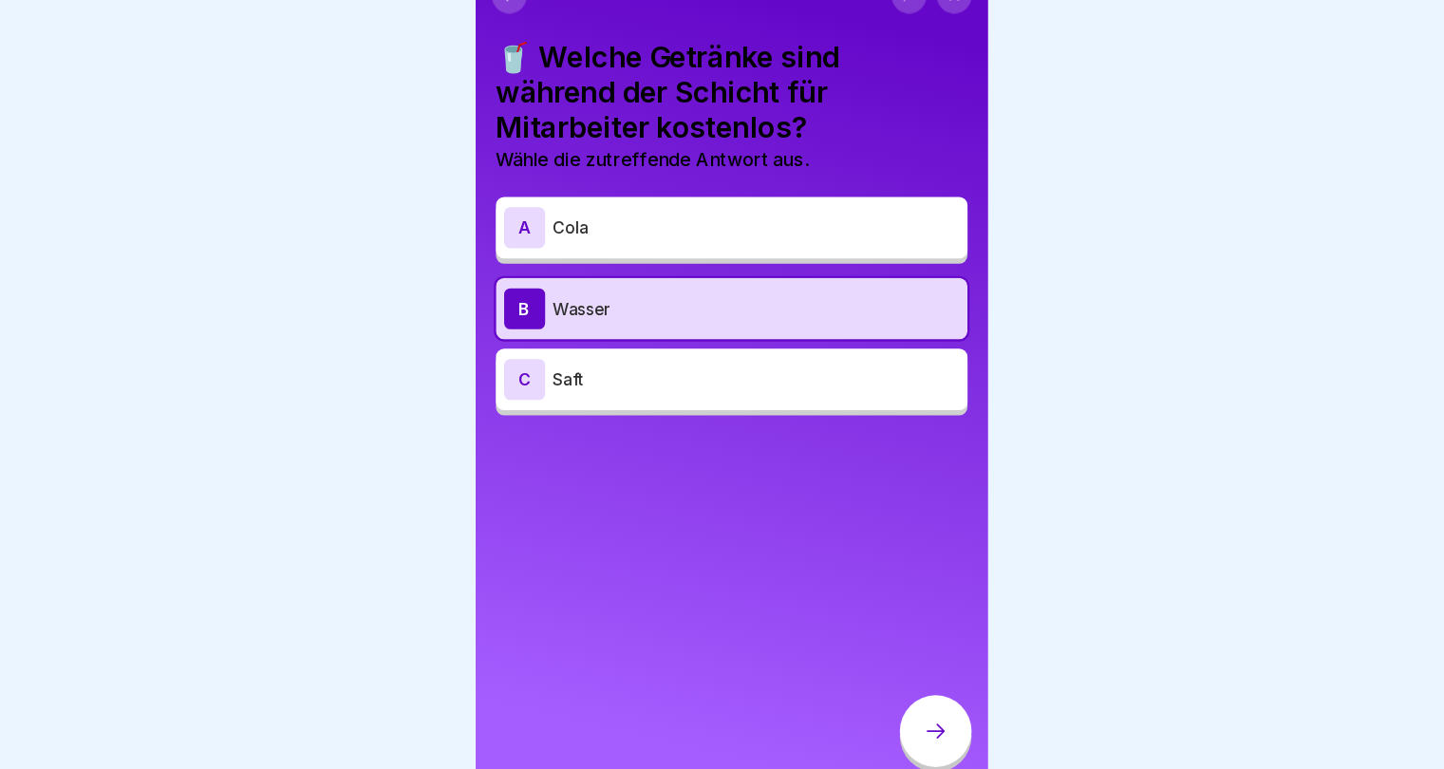
scroll to position [14, 0]
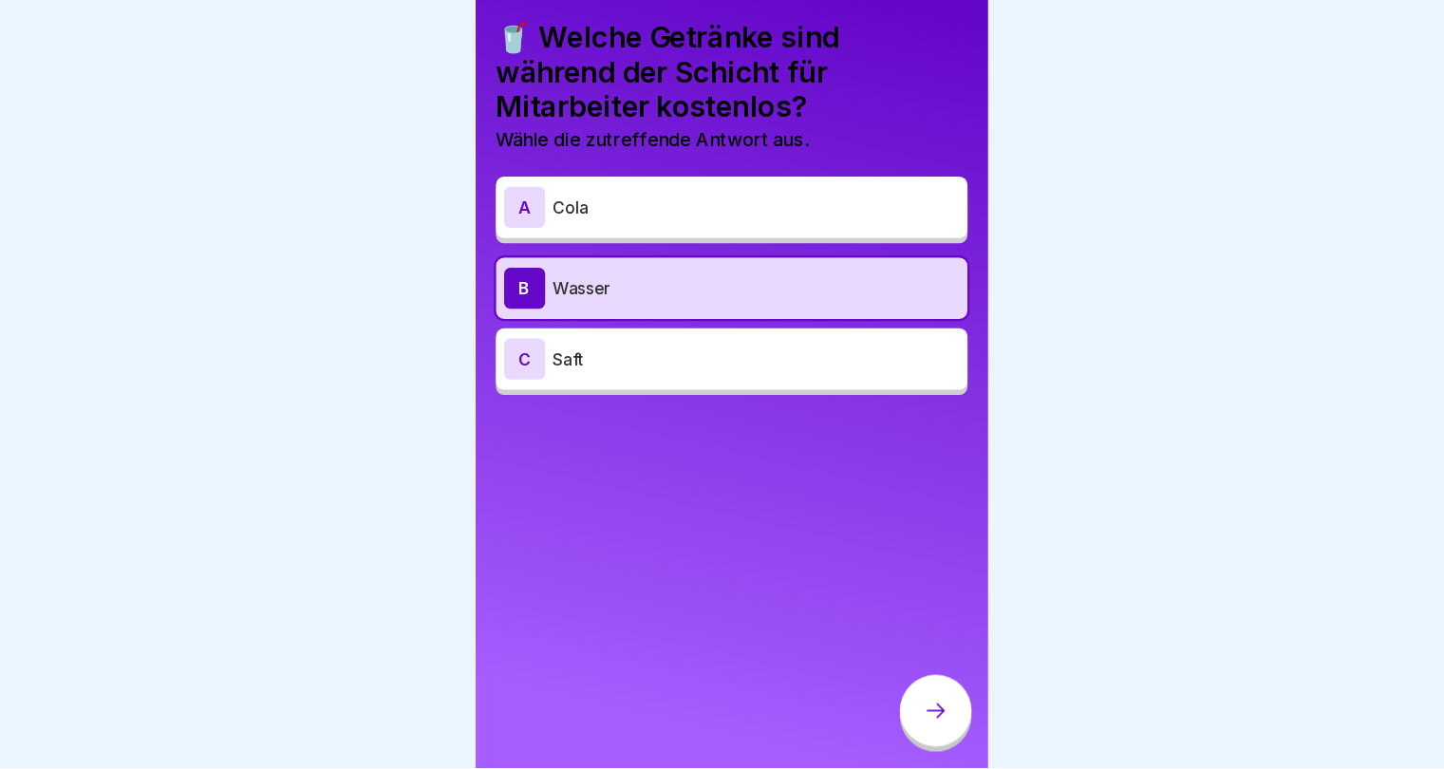
click at [903, 718] on icon at bounding box center [911, 716] width 23 height 23
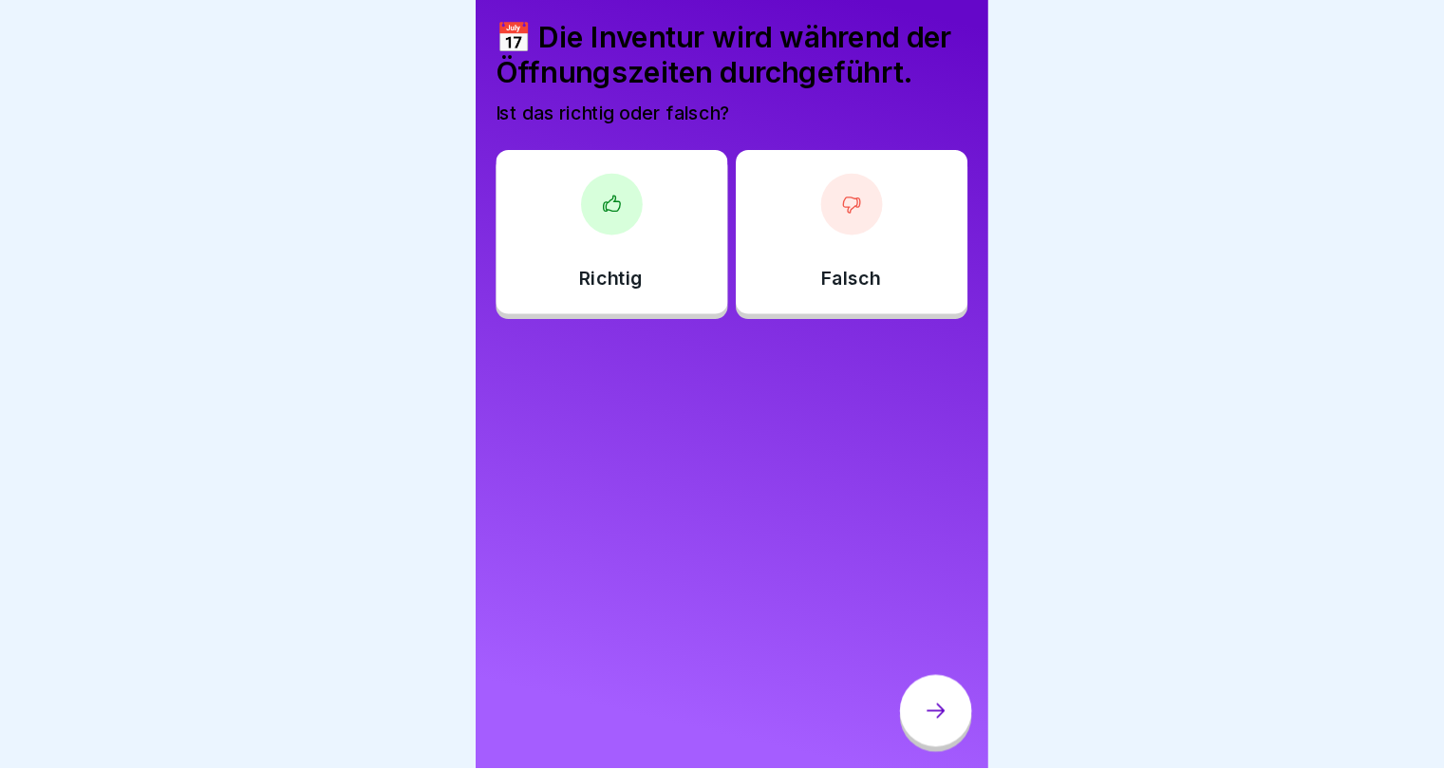
scroll to position [0, 0]
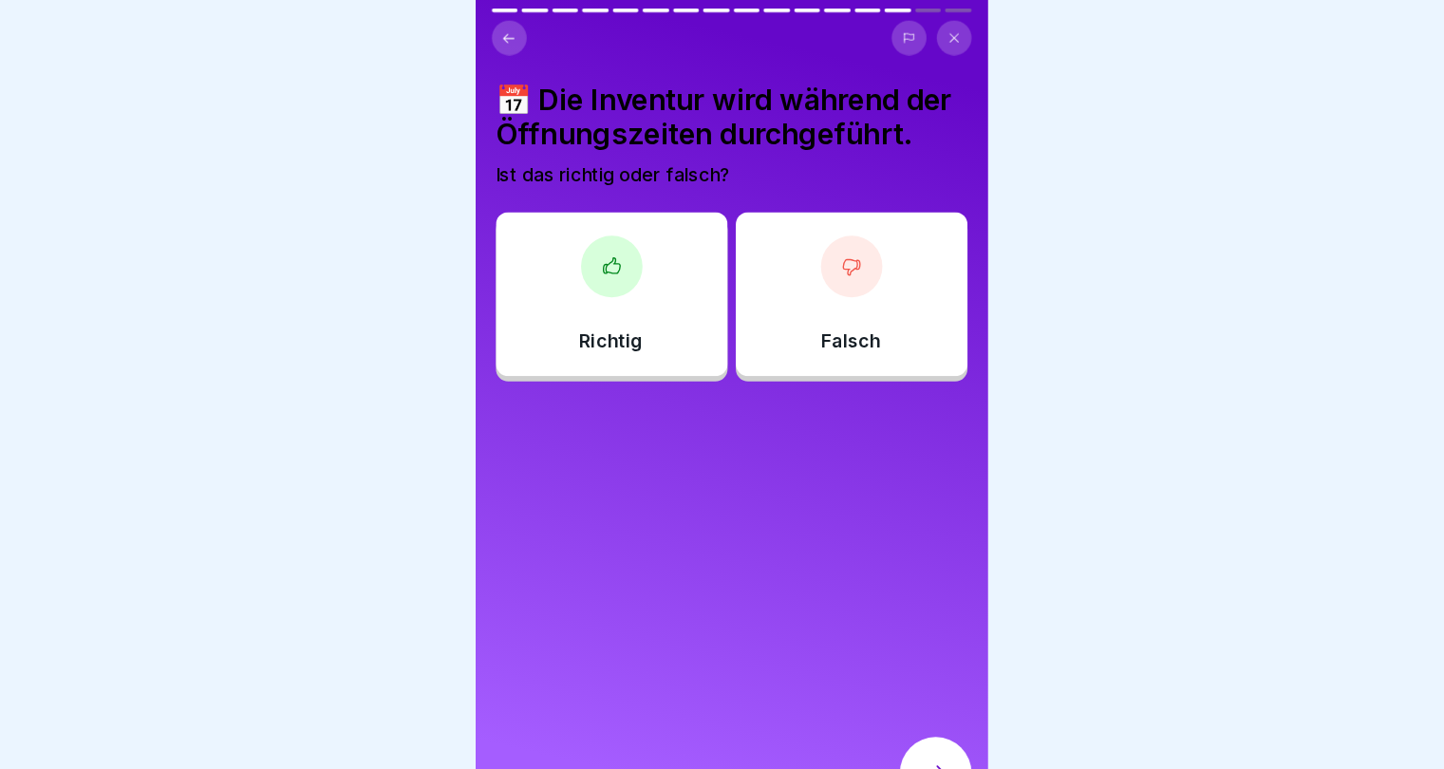
click at [815, 332] on div "Falsch" at bounding box center [833, 273] width 215 height 152
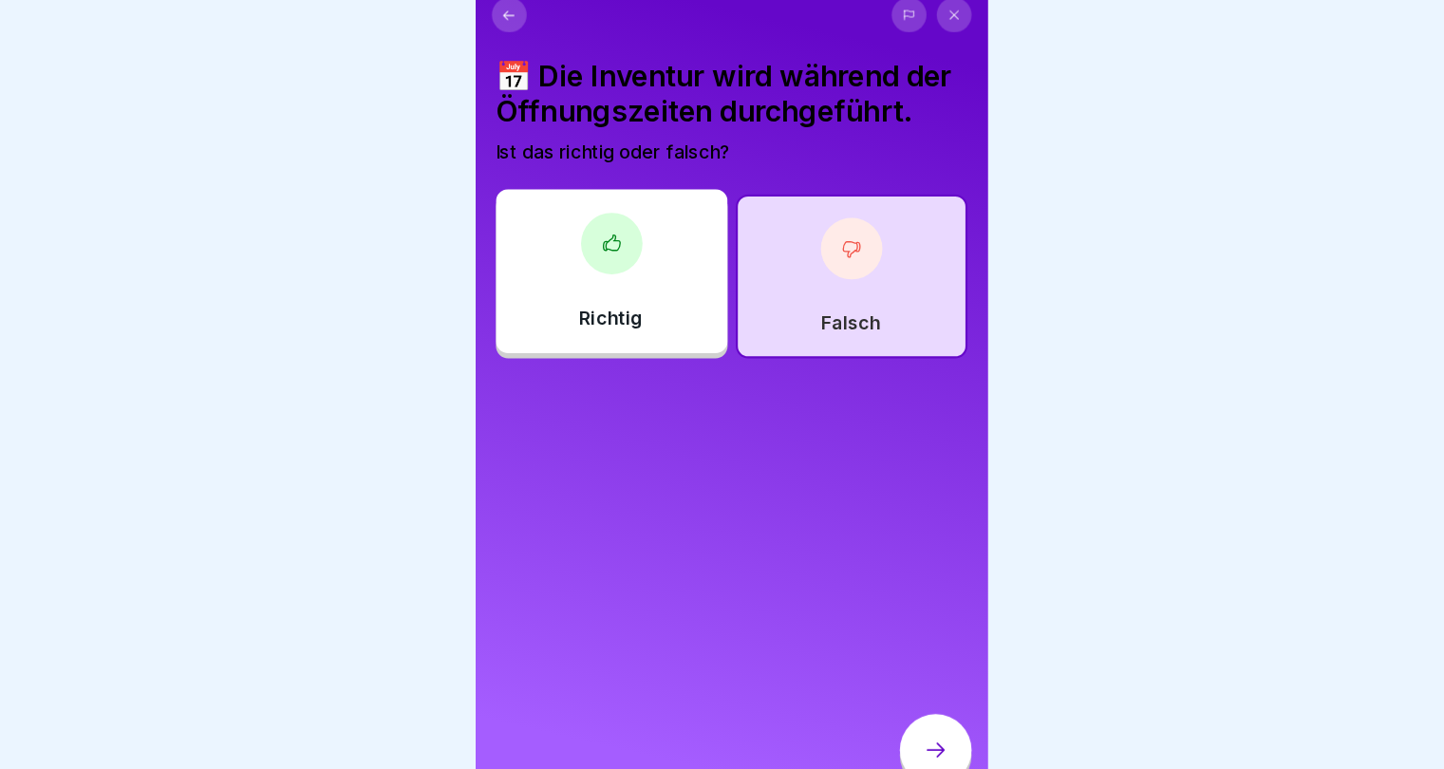
scroll to position [14, 0]
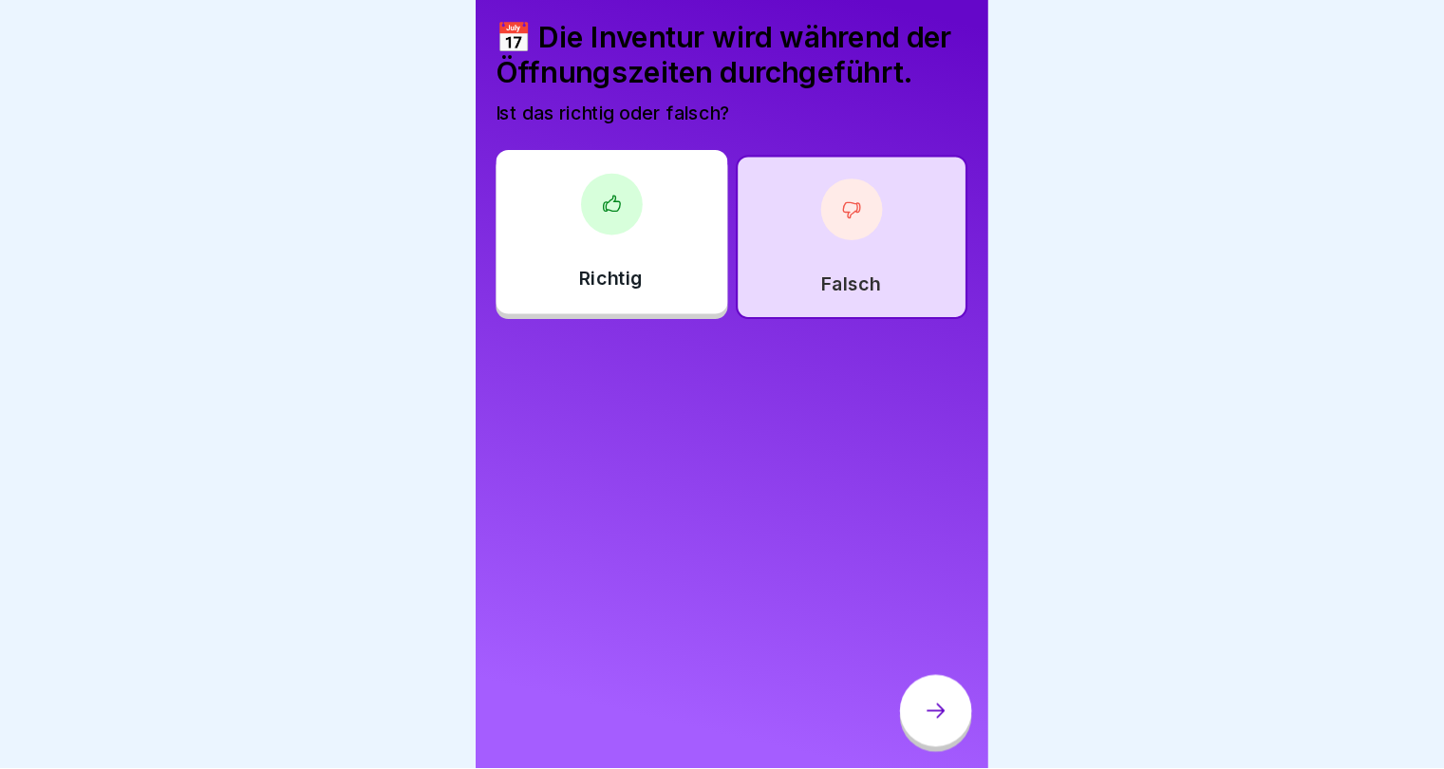
click at [917, 706] on div at bounding box center [911, 716] width 66 height 66
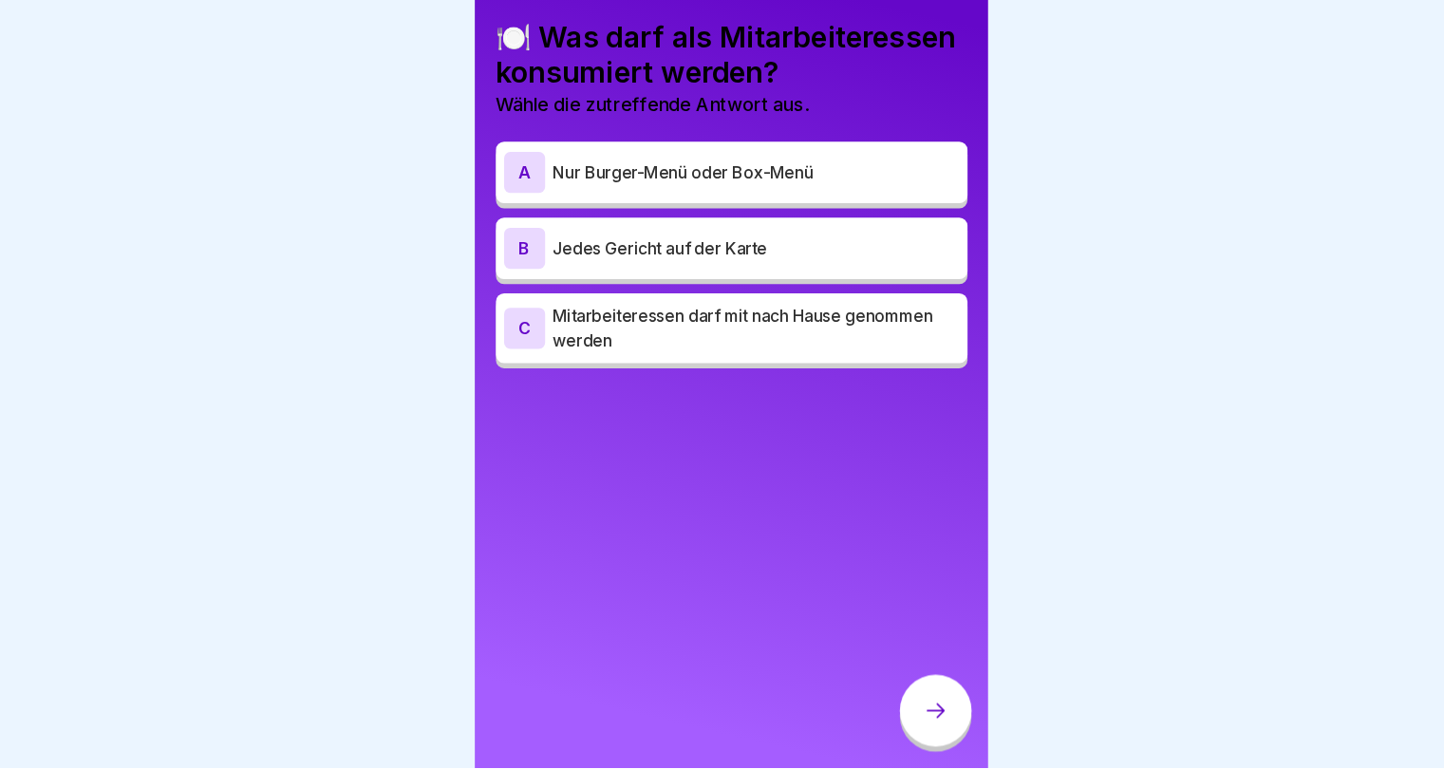
scroll to position [0, 0]
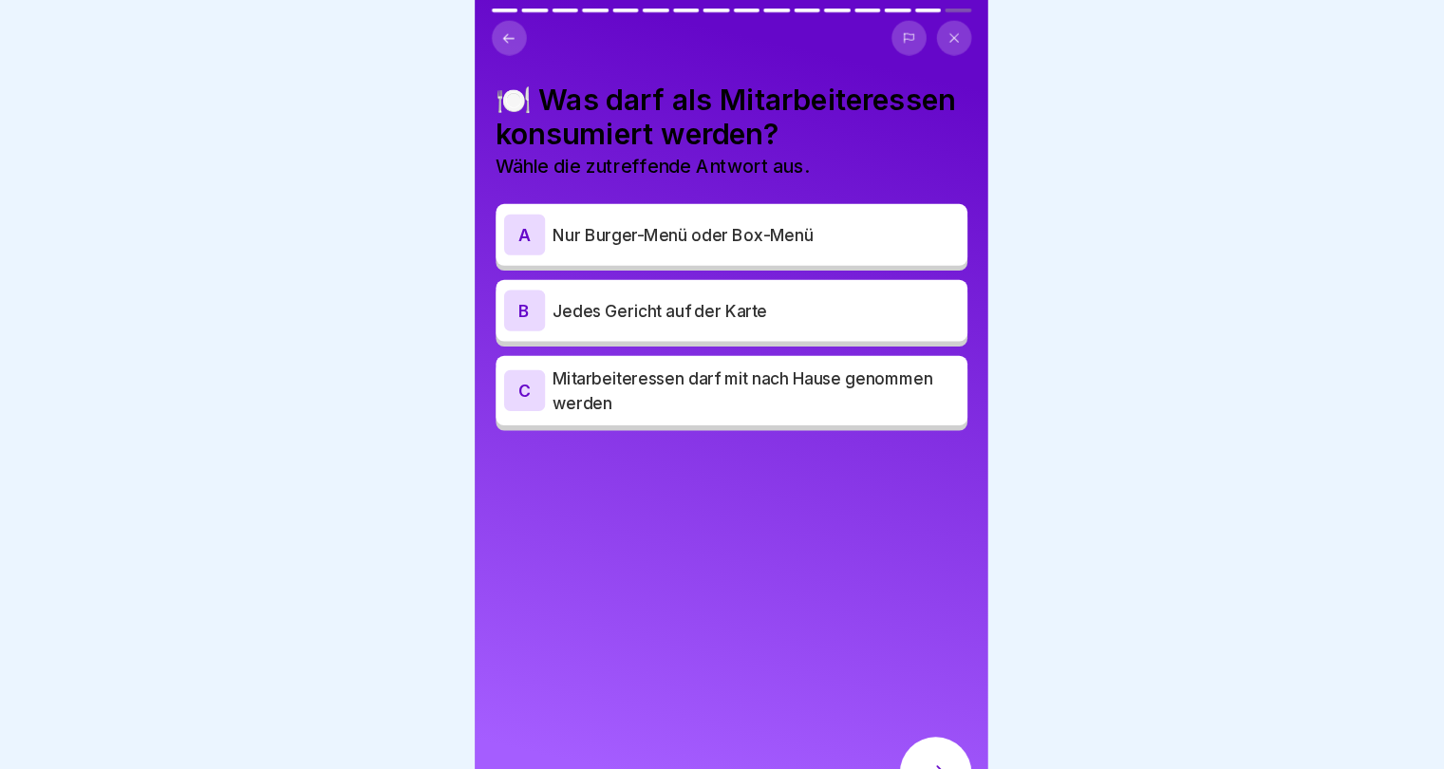
click at [801, 229] on div "A Nur Burger-Menü oder Box-Menü" at bounding box center [722, 217] width 437 height 57
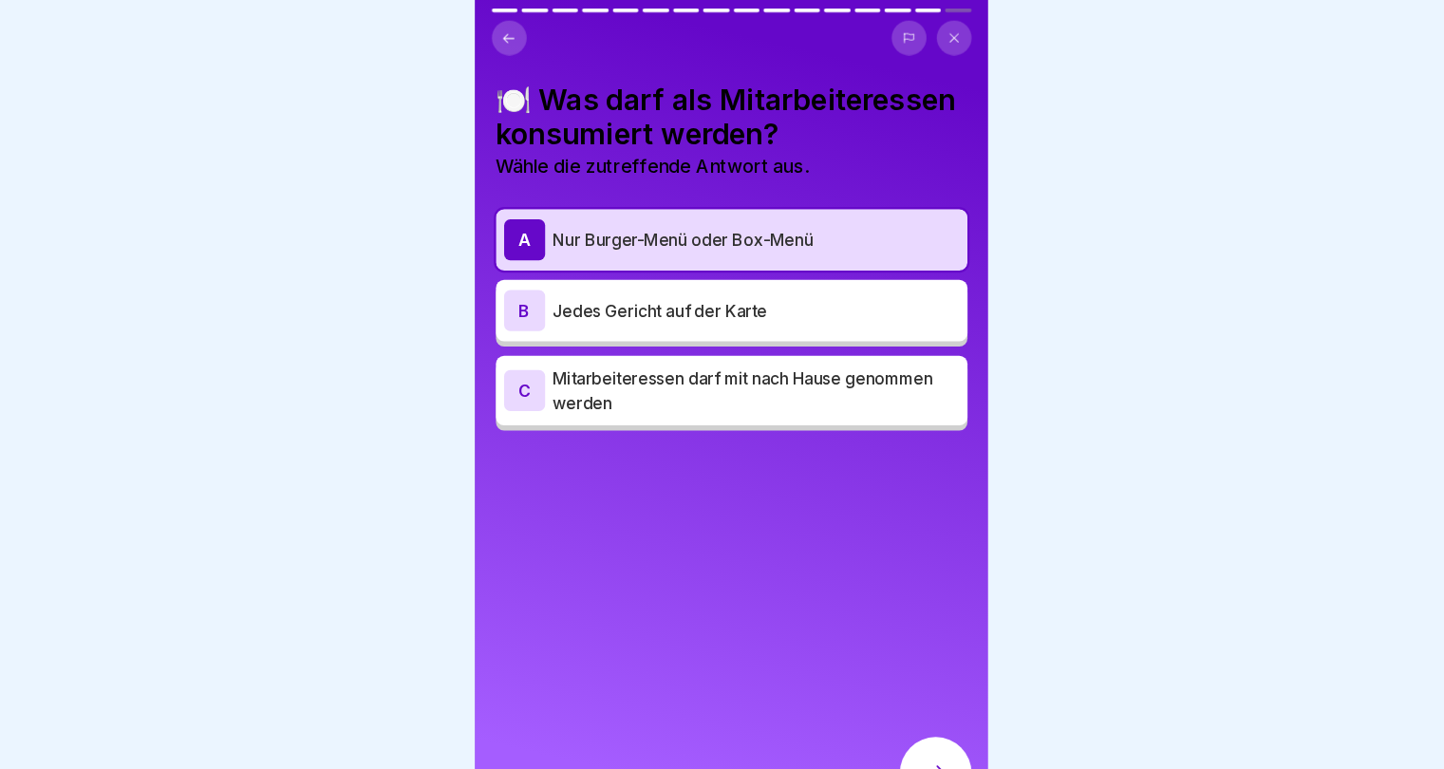
scroll to position [14, 0]
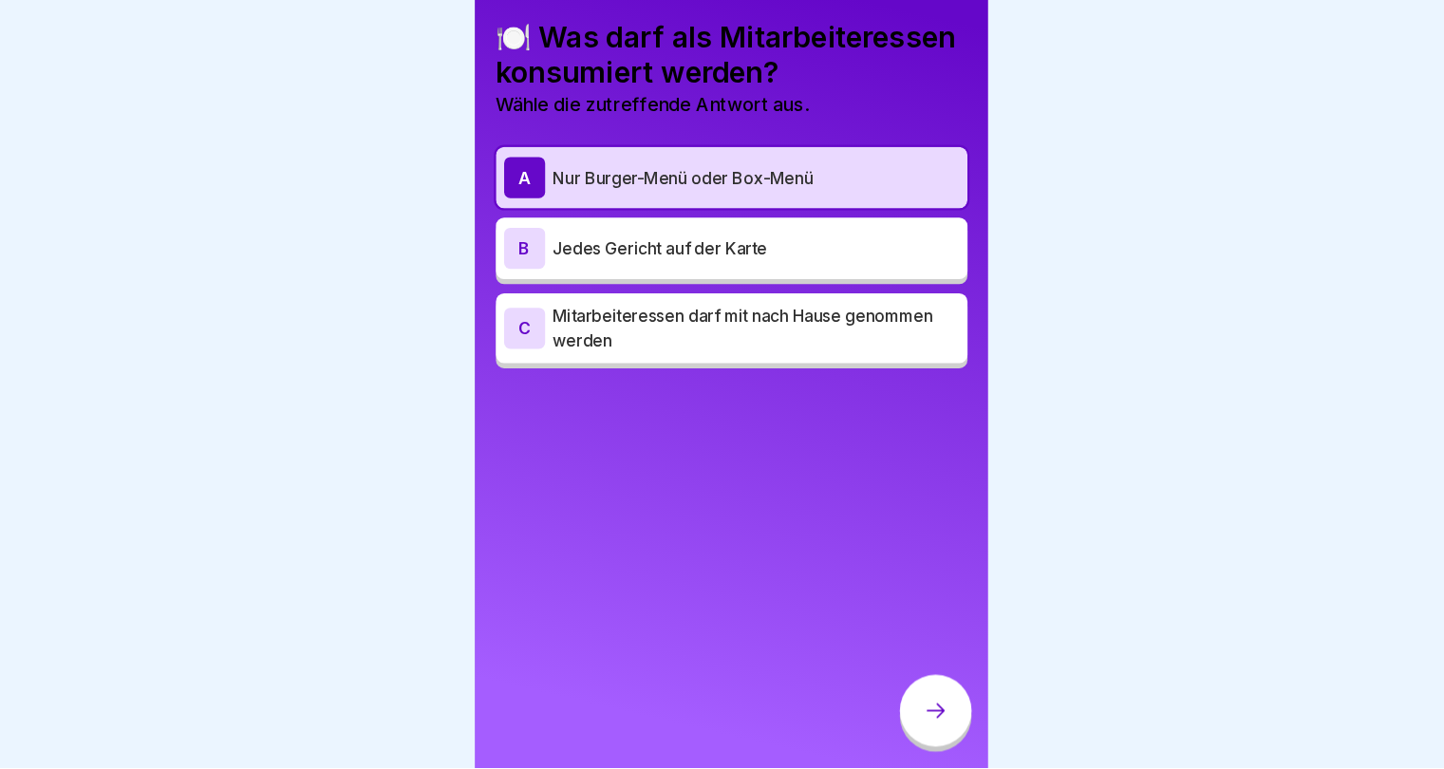
click at [904, 702] on div at bounding box center [911, 716] width 66 height 66
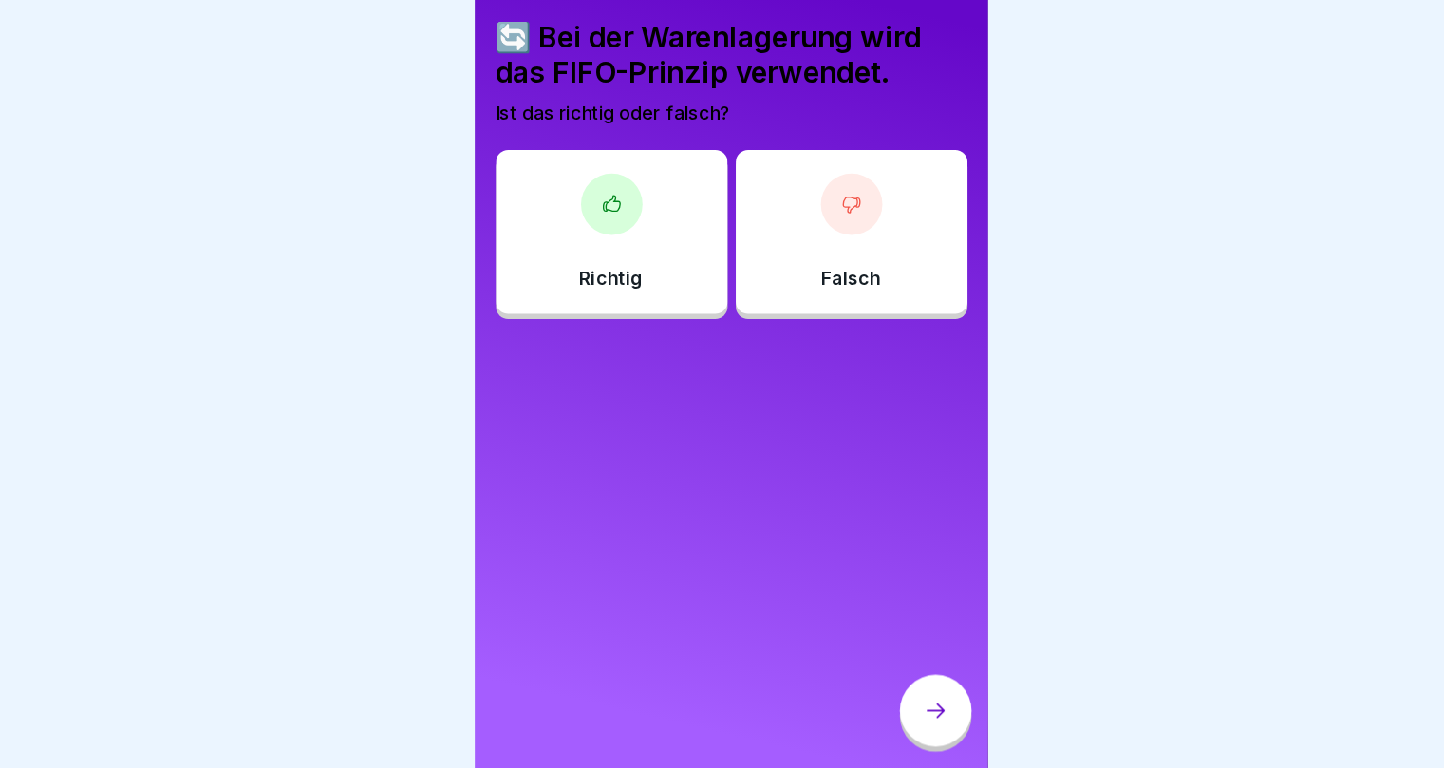
scroll to position [0, 0]
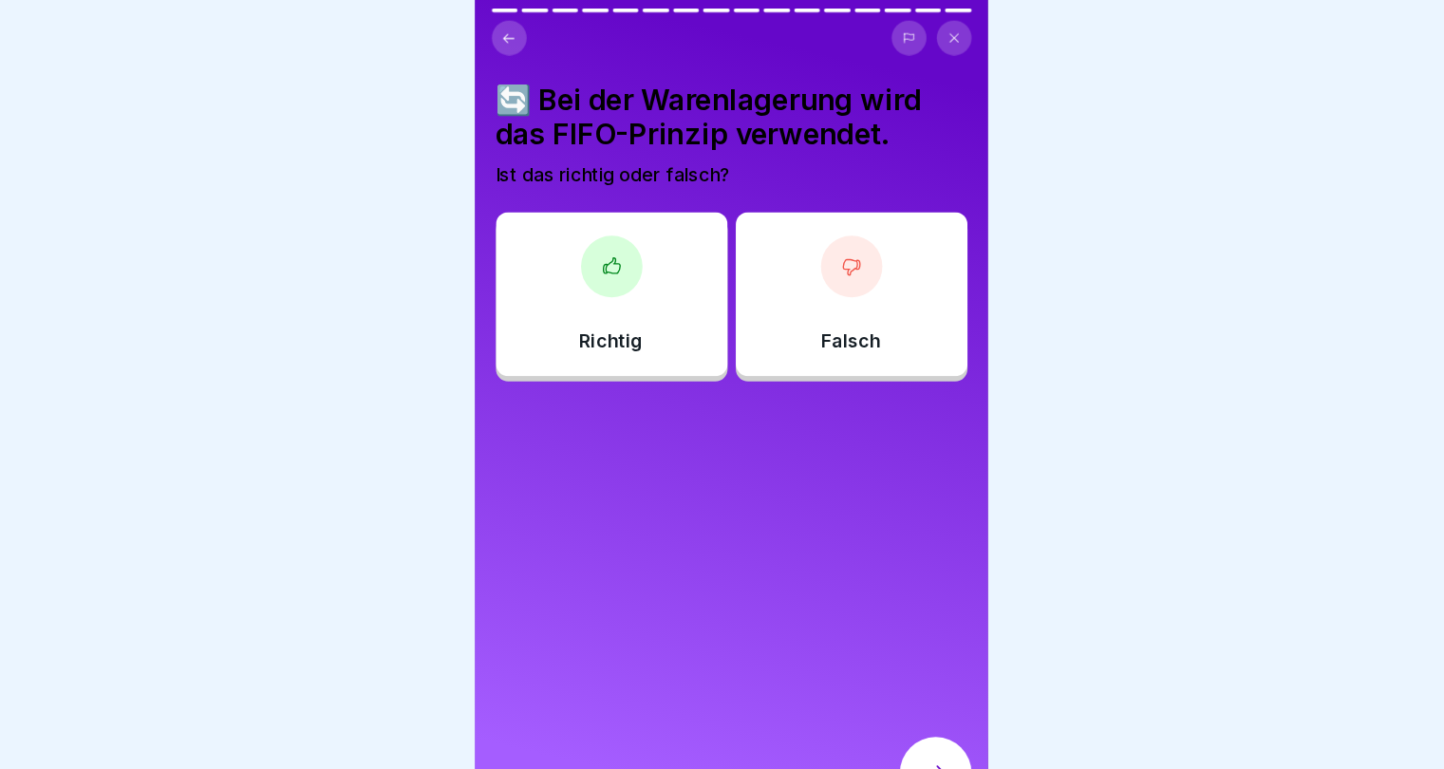
click at [553, 267] on div "Richtig" at bounding box center [611, 273] width 215 height 152
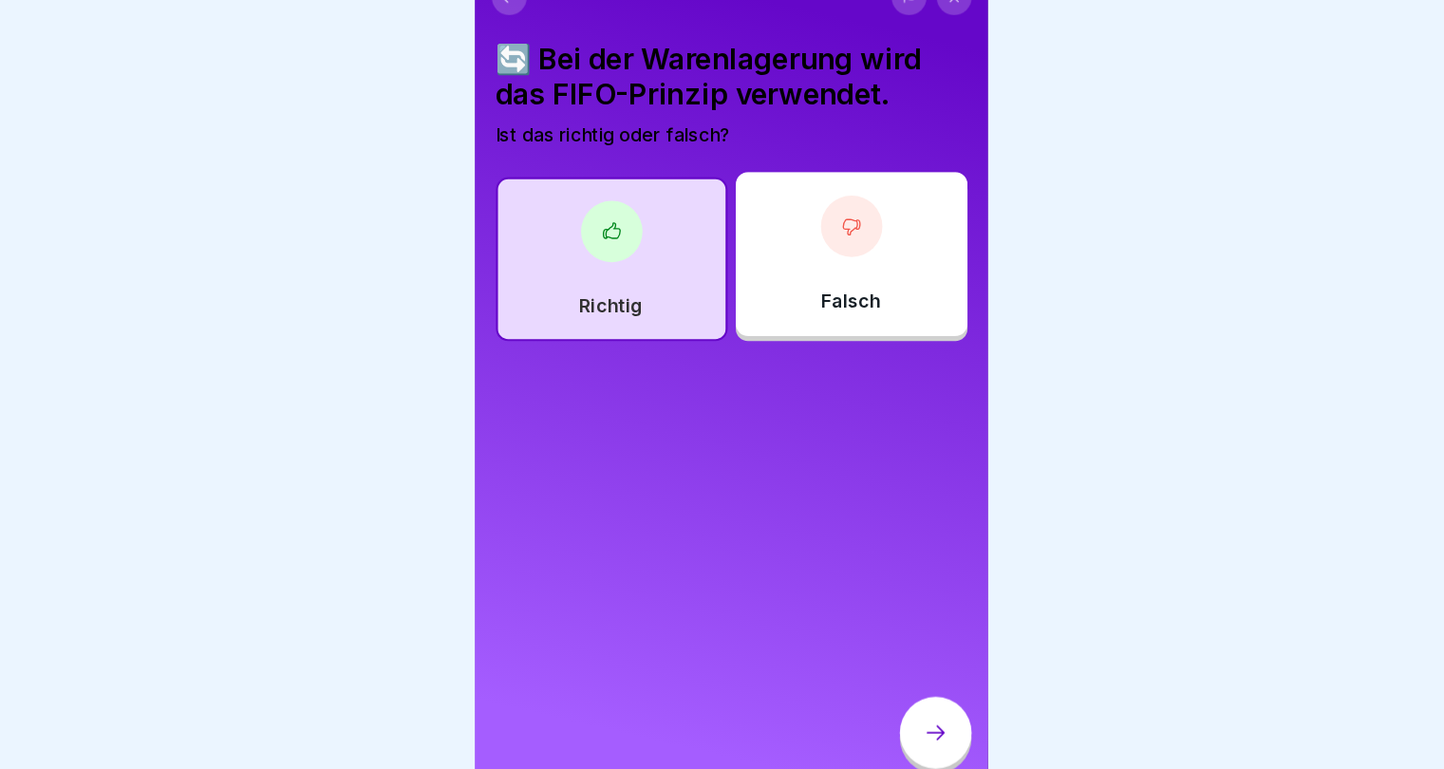
scroll to position [14, 0]
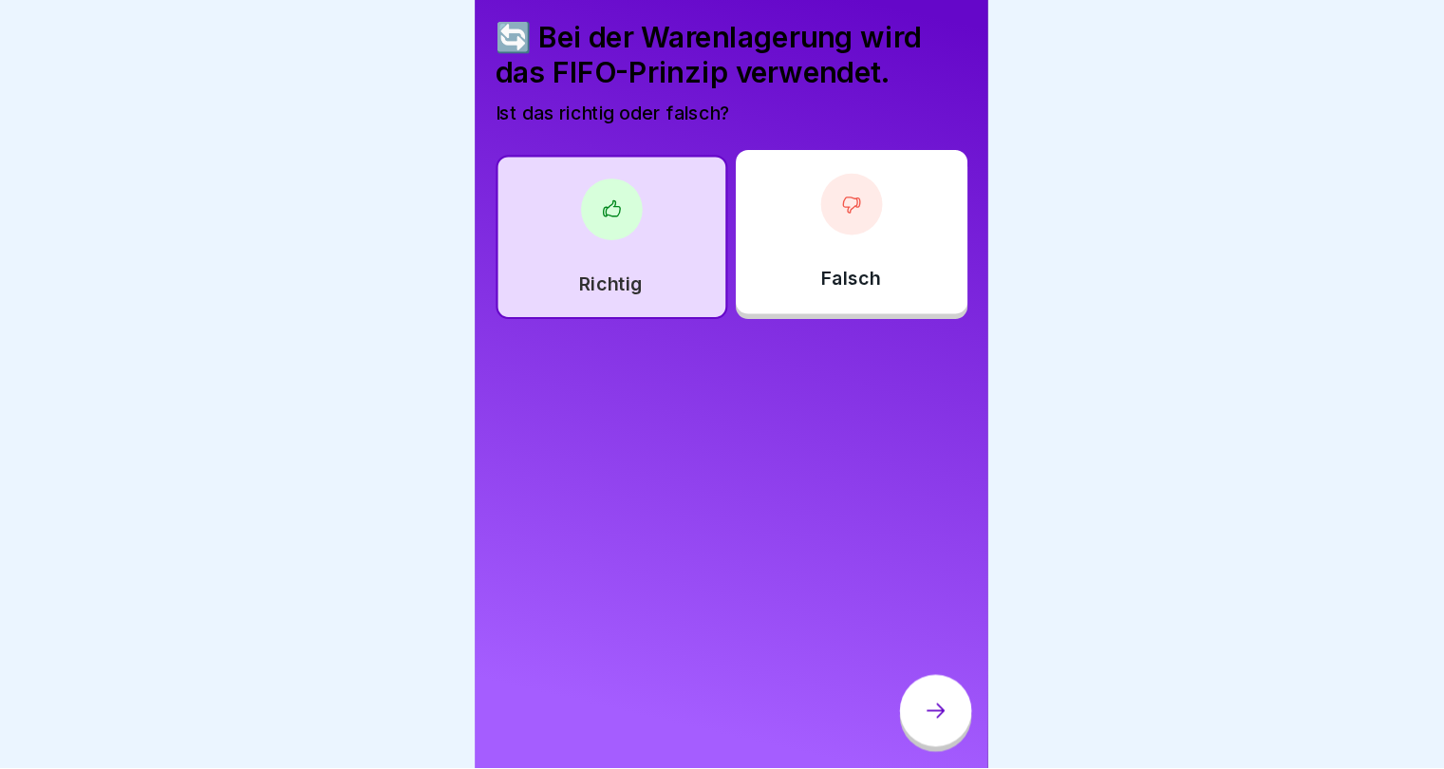
click at [887, 721] on div at bounding box center [911, 716] width 66 height 66
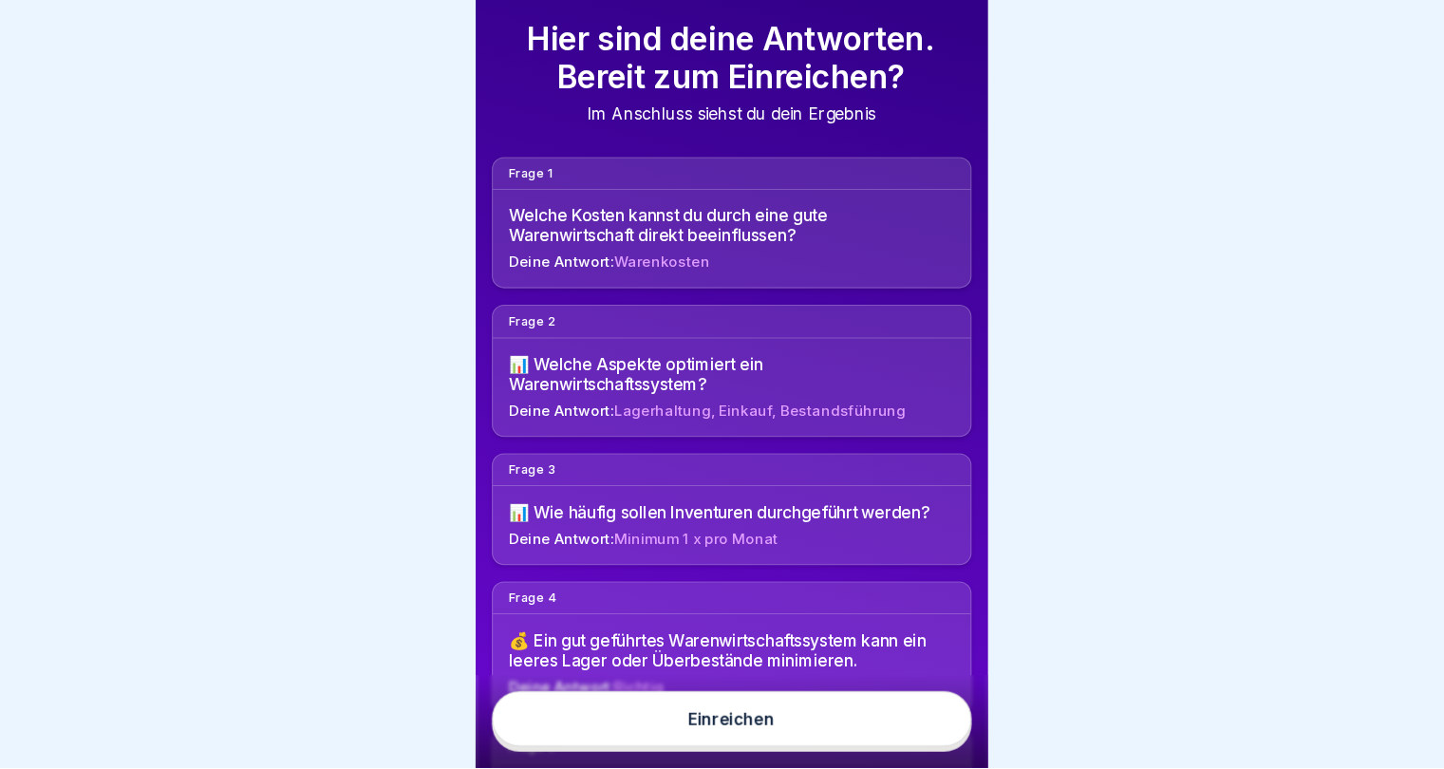
click at [857, 731] on button "Einreichen" at bounding box center [722, 723] width 444 height 51
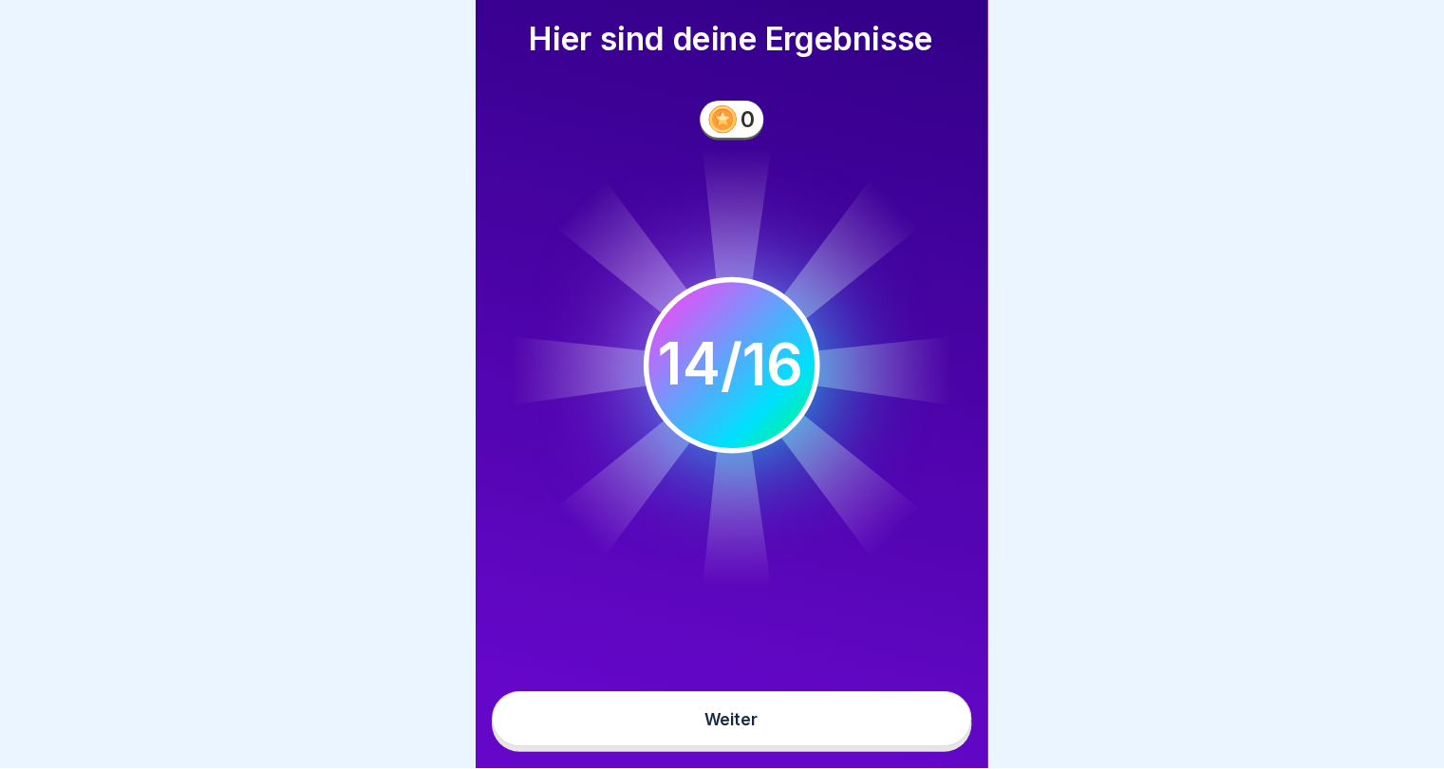
click at [857, 731] on button "Weiter" at bounding box center [722, 723] width 444 height 51
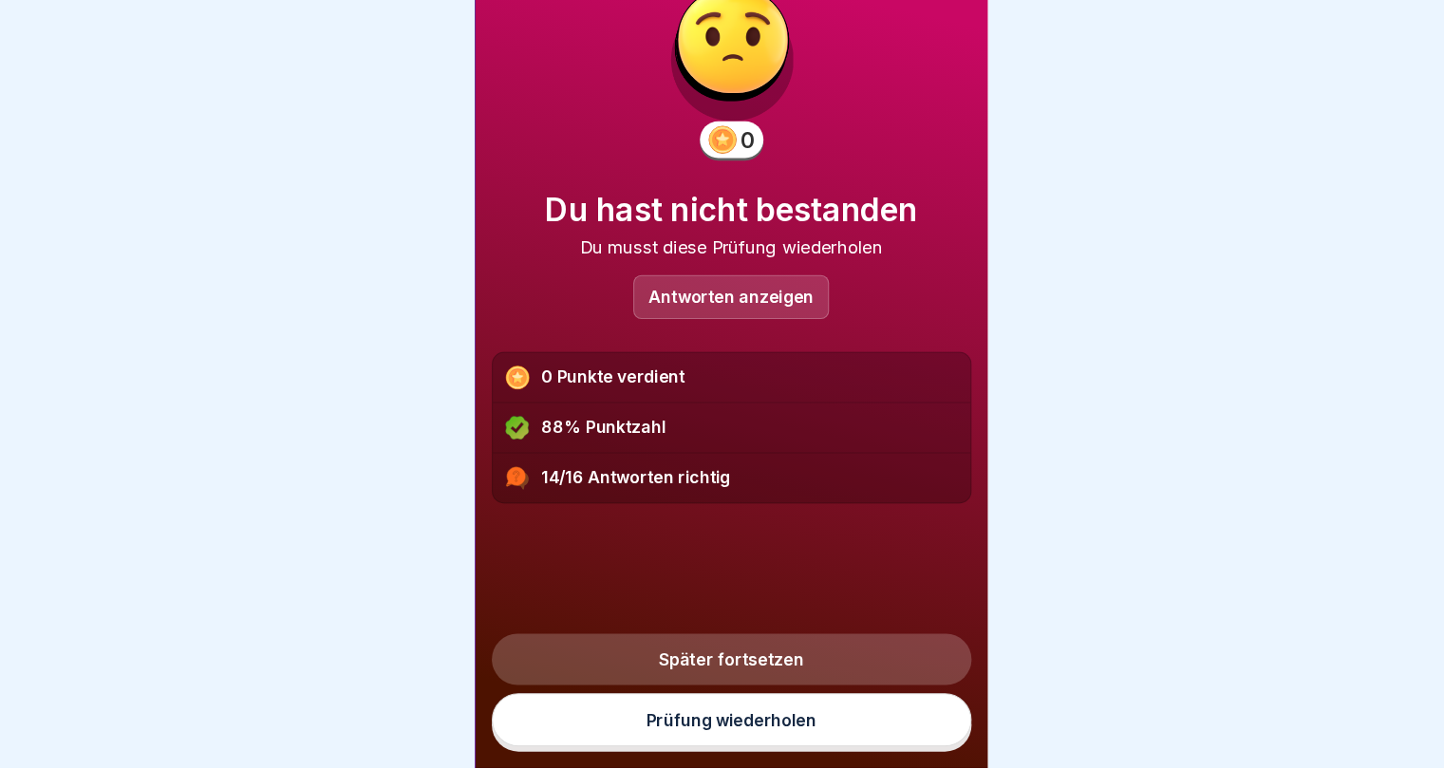
click at [733, 741] on link "Prüfung wiederholen" at bounding box center [722, 724] width 444 height 49
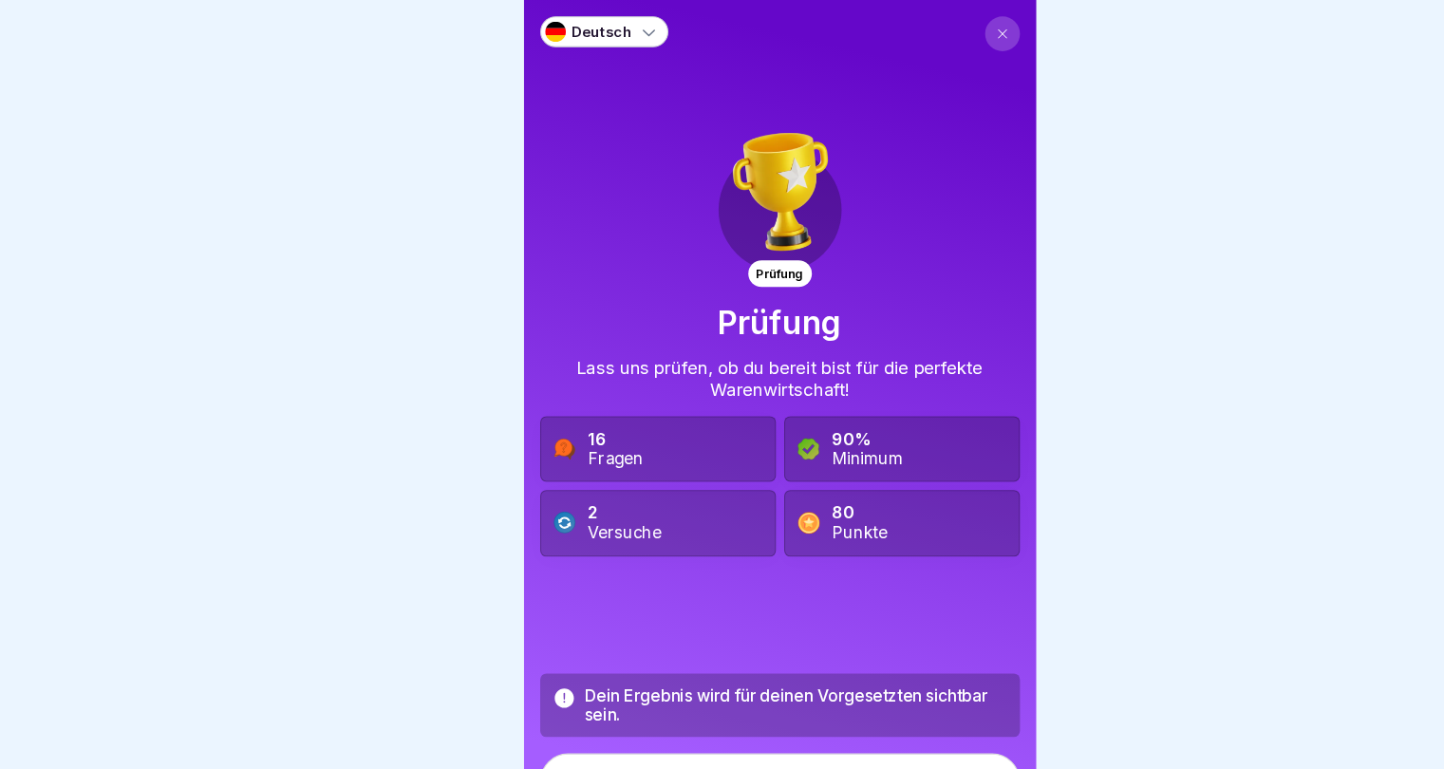
click at [560, 487] on div "2 Versuche" at bounding box center [579, 484] width 68 height 36
